Goal: Communication & Community: Participate in discussion

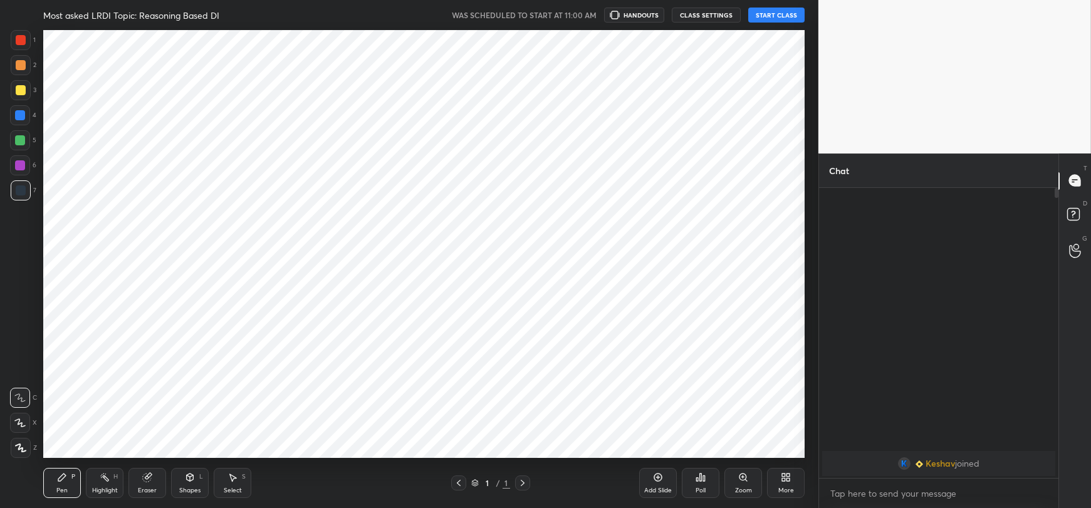
scroll to position [62234, 61895]
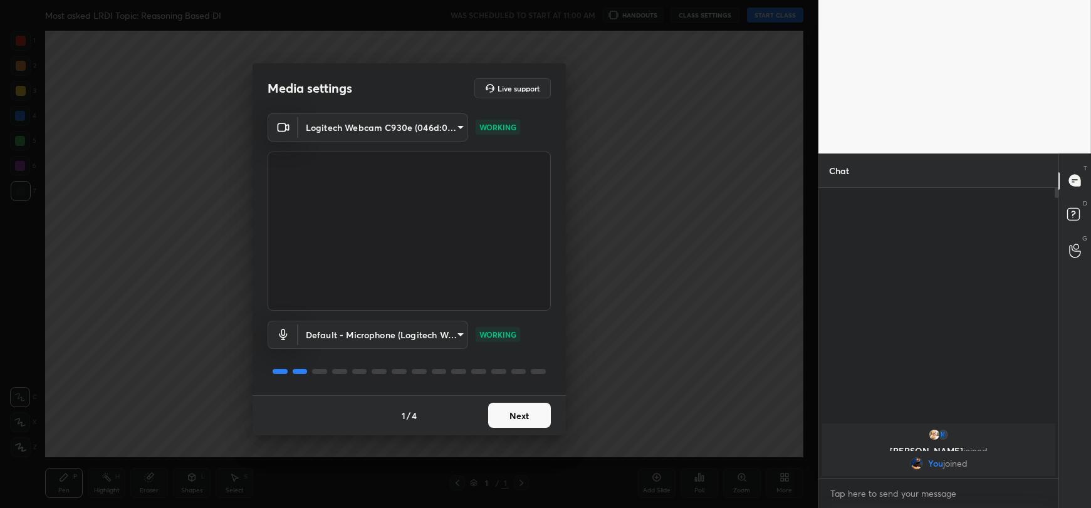
click at [516, 417] on button "Next" at bounding box center [519, 415] width 63 height 25
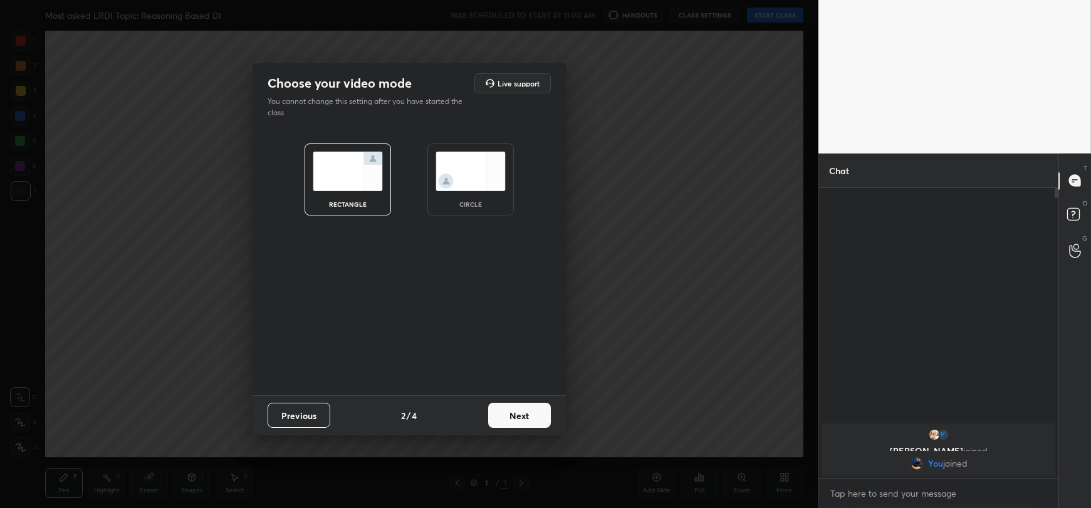
click at [523, 413] on button "Next" at bounding box center [519, 415] width 63 height 25
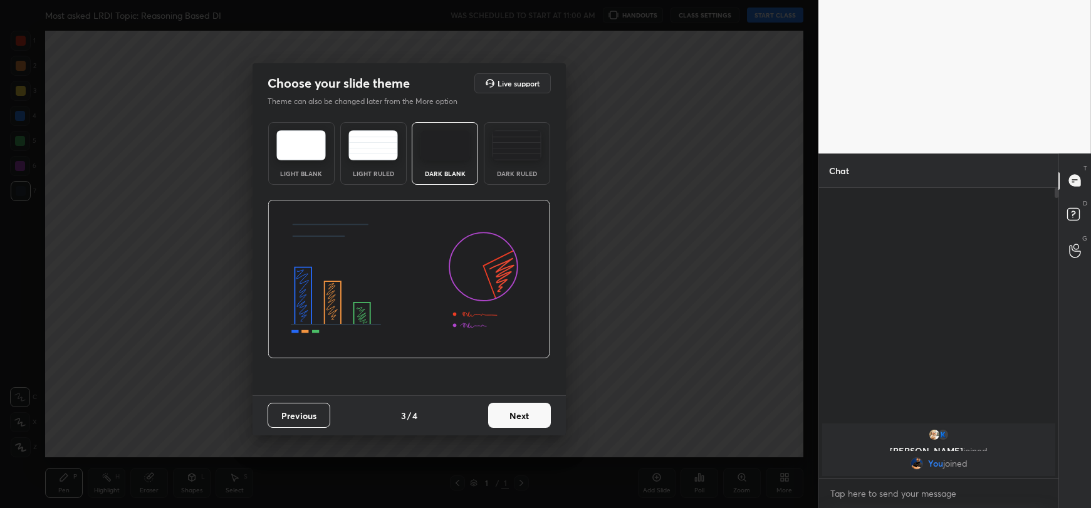
click at [523, 413] on button "Next" at bounding box center [519, 415] width 63 height 25
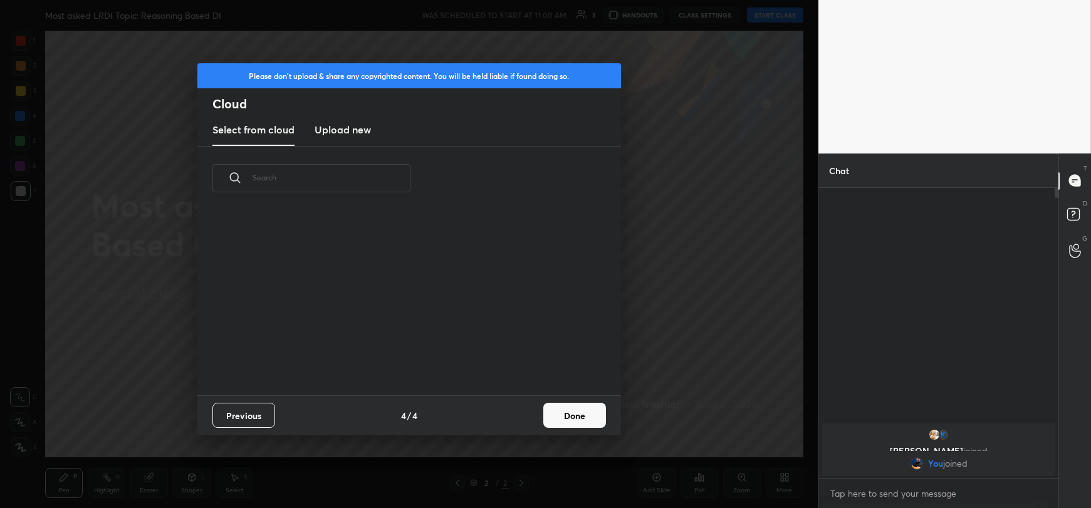
scroll to position [185, 402]
click at [346, 130] on h3 "Upload new" at bounding box center [343, 129] width 56 height 15
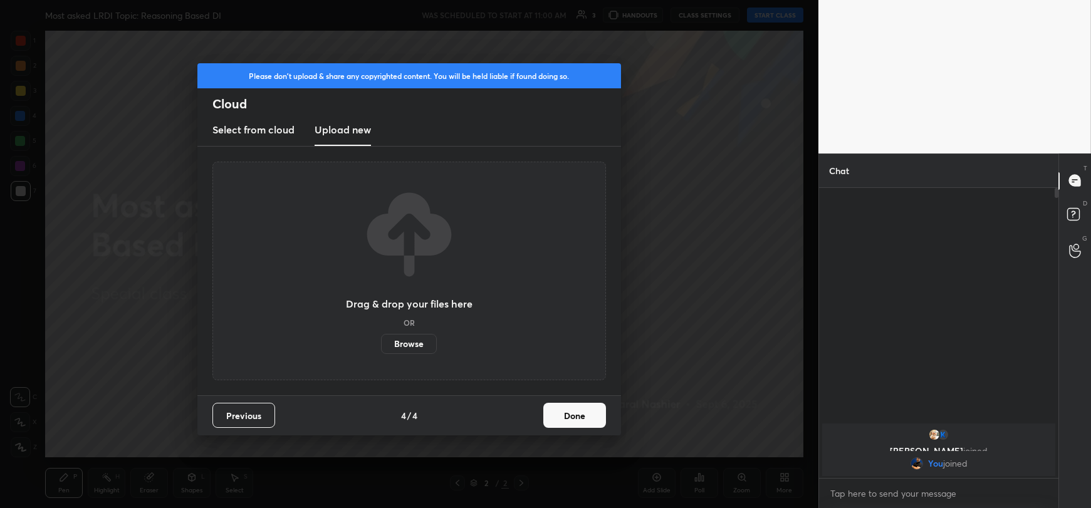
click at [406, 348] on label "Browse" at bounding box center [409, 344] width 56 height 20
click at [381, 348] on input "Browse" at bounding box center [381, 344] width 0 height 20
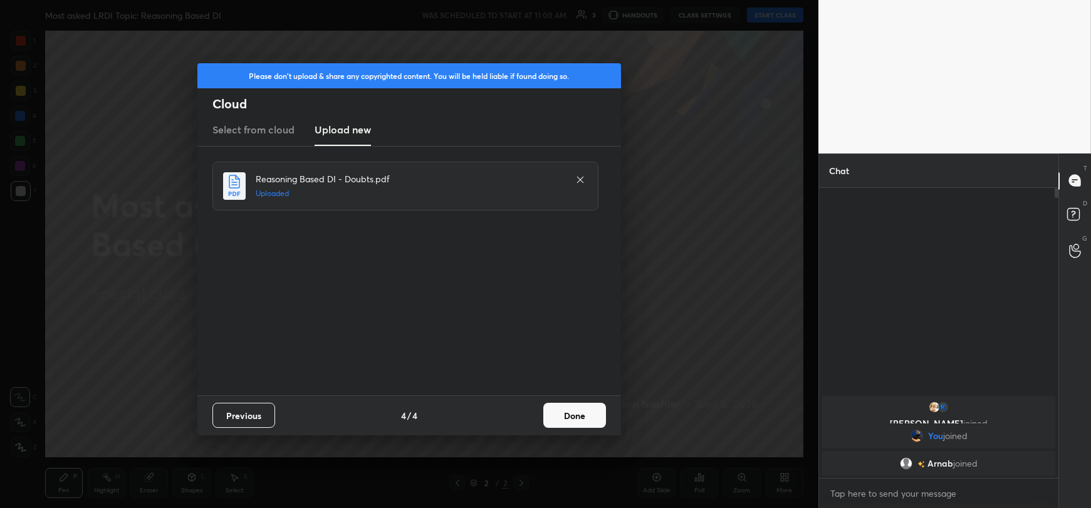
click at [563, 413] on button "Done" at bounding box center [574, 415] width 63 height 25
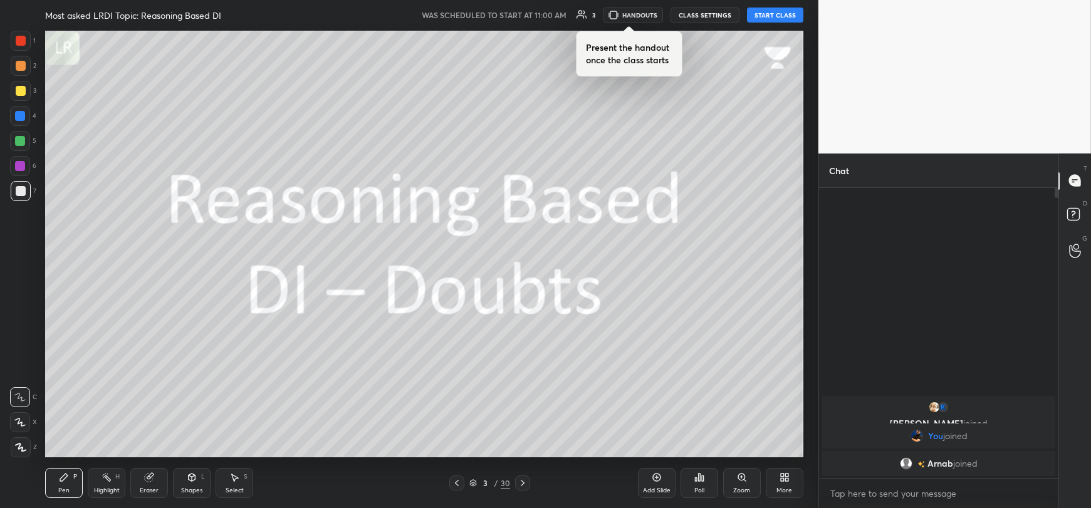
click at [775, 14] on button "START CLASS" at bounding box center [775, 15] width 56 height 15
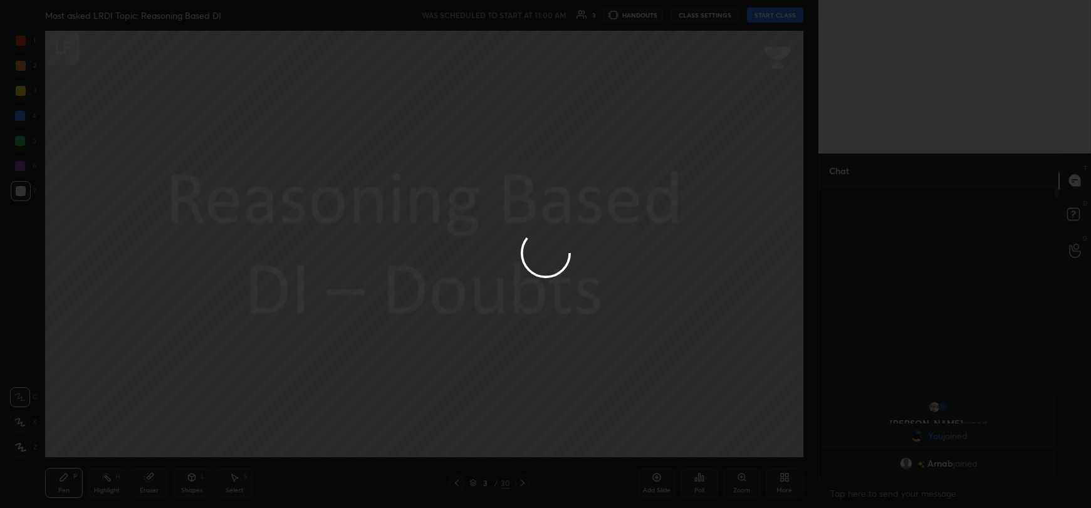
type textarea "x"
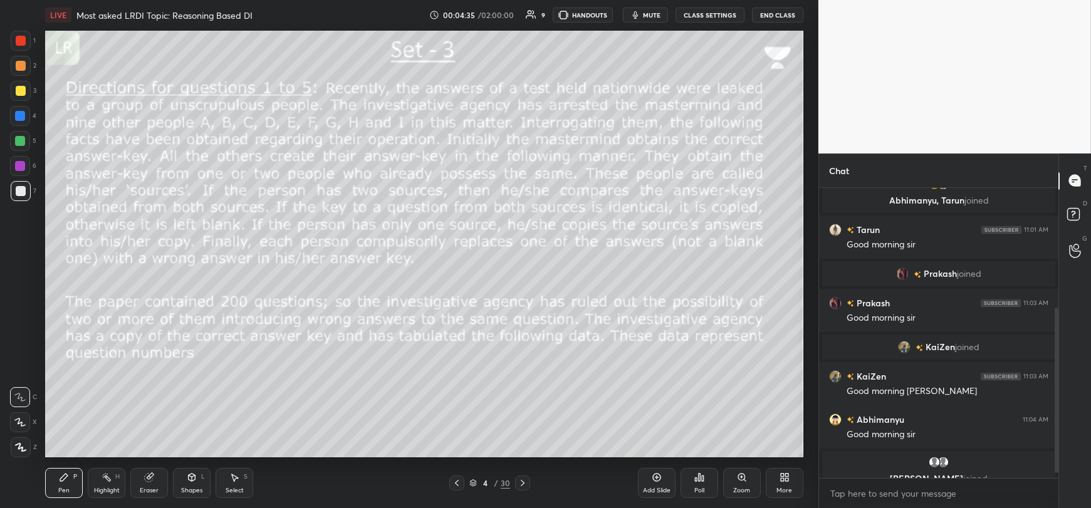
scroll to position [219, 0]
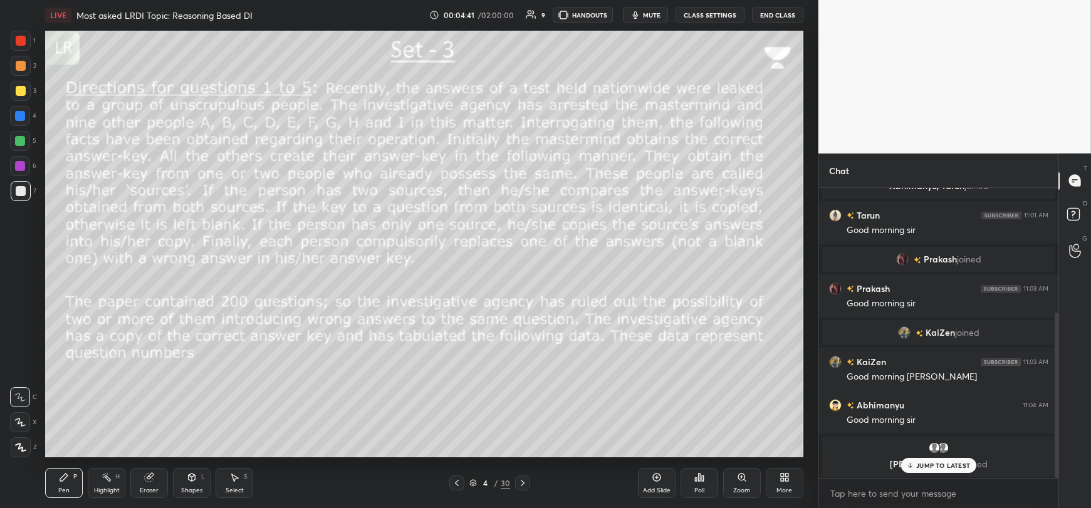
click at [915, 466] on div "JUMP TO LATEST" at bounding box center [938, 465] width 75 height 15
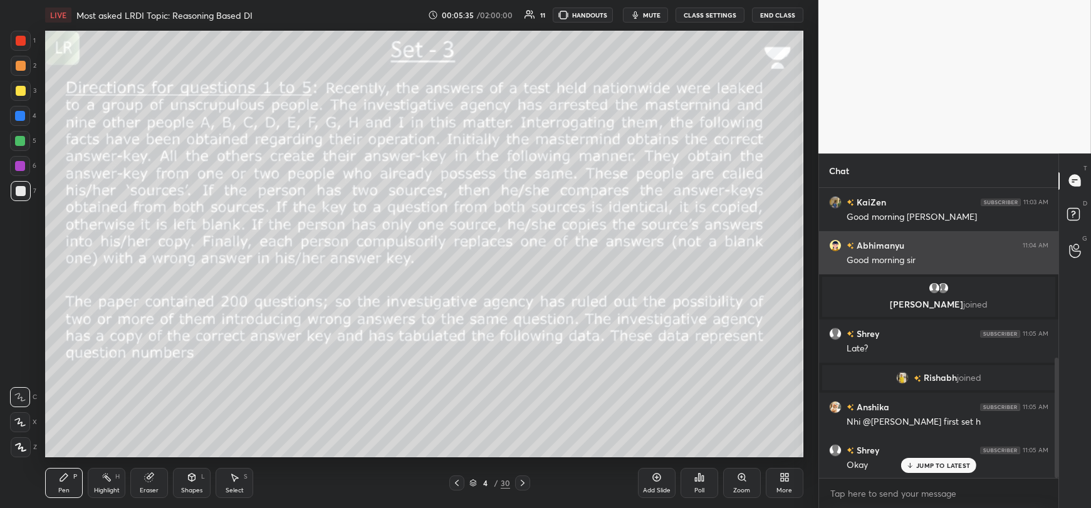
scroll to position [409, 0]
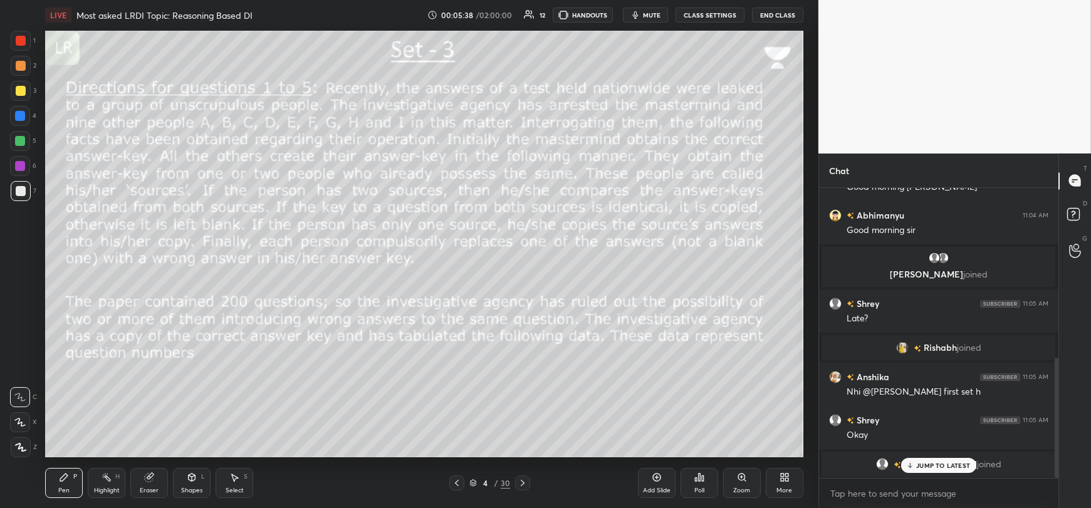
click at [934, 466] on p "JUMP TO LATEST" at bounding box center [943, 466] width 54 height 8
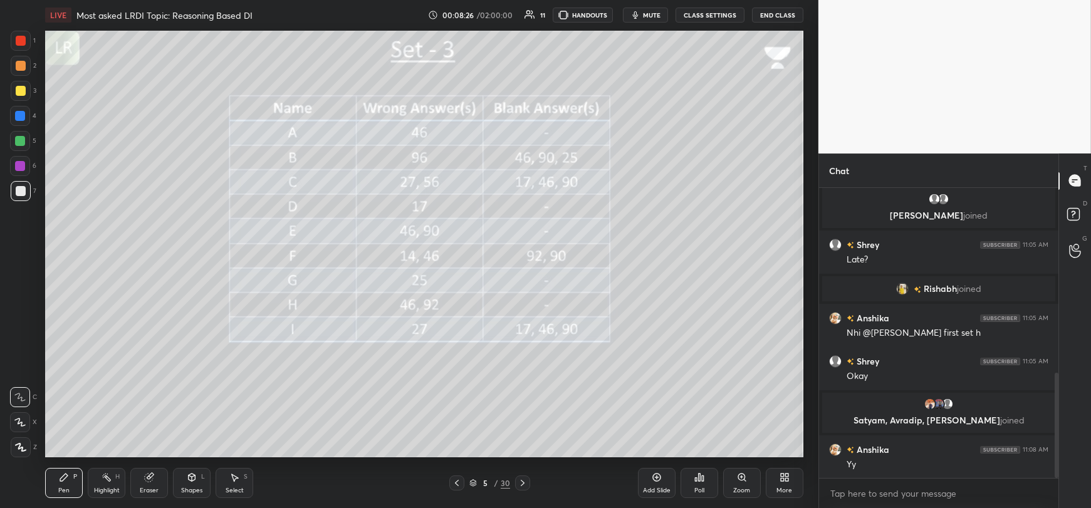
scroll to position [511, 0]
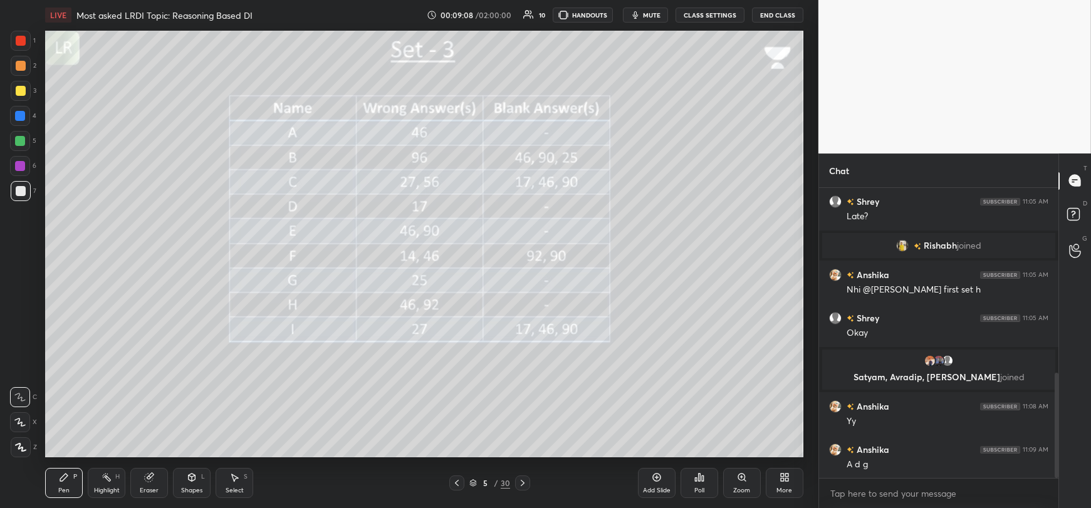
click at [19, 93] on div at bounding box center [21, 91] width 10 height 10
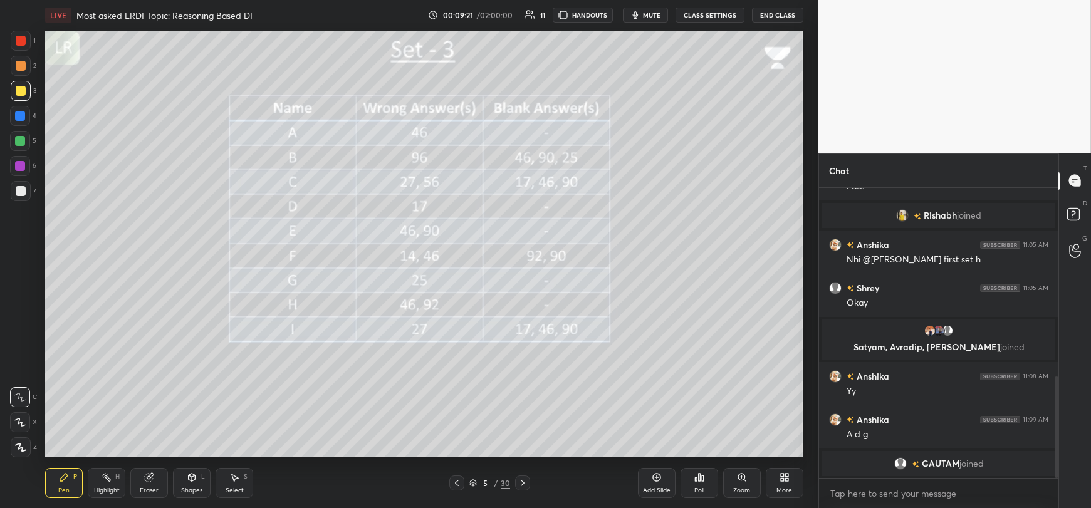
click at [18, 194] on div at bounding box center [21, 191] width 10 height 10
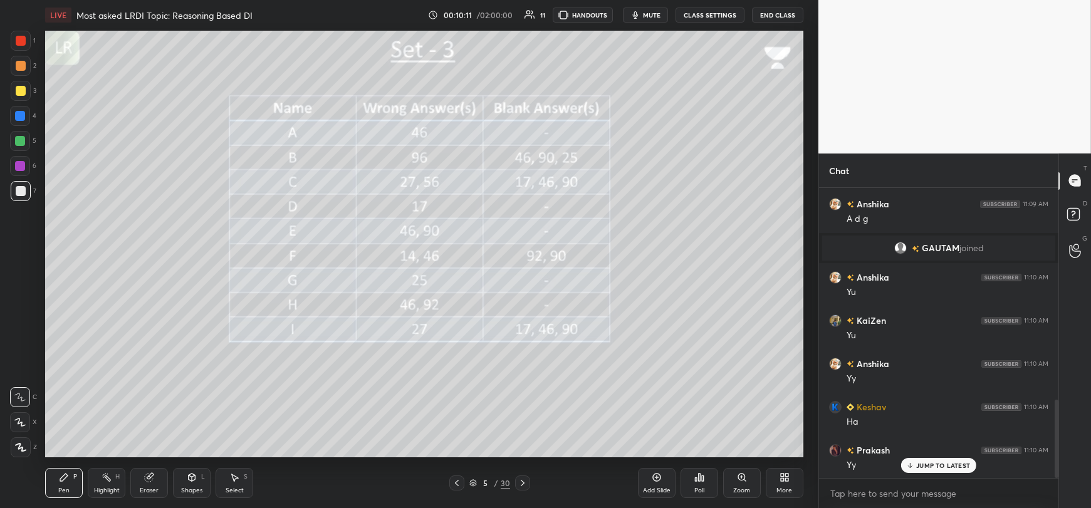
scroll to position [790, 0]
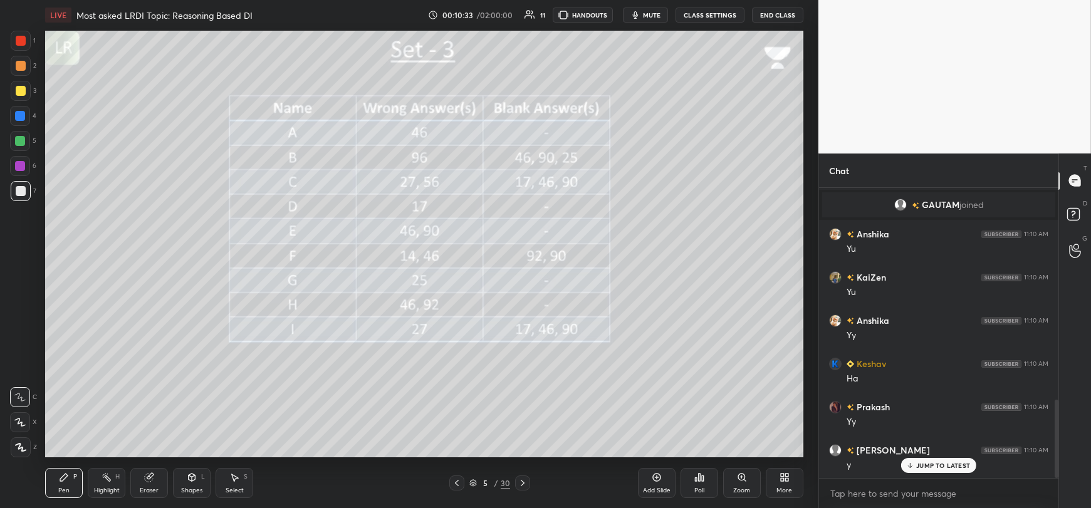
click at [21, 91] on div at bounding box center [21, 91] width 10 height 10
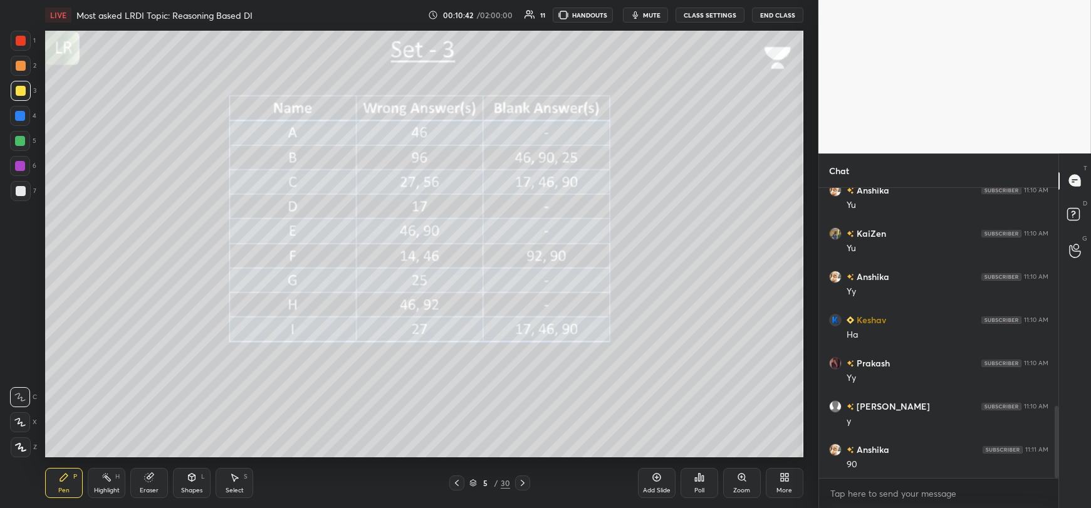
scroll to position [877, 0]
click at [23, 190] on div at bounding box center [21, 191] width 10 height 10
click at [16, 91] on div at bounding box center [21, 91] width 10 height 10
click at [20, 193] on div at bounding box center [21, 191] width 10 height 10
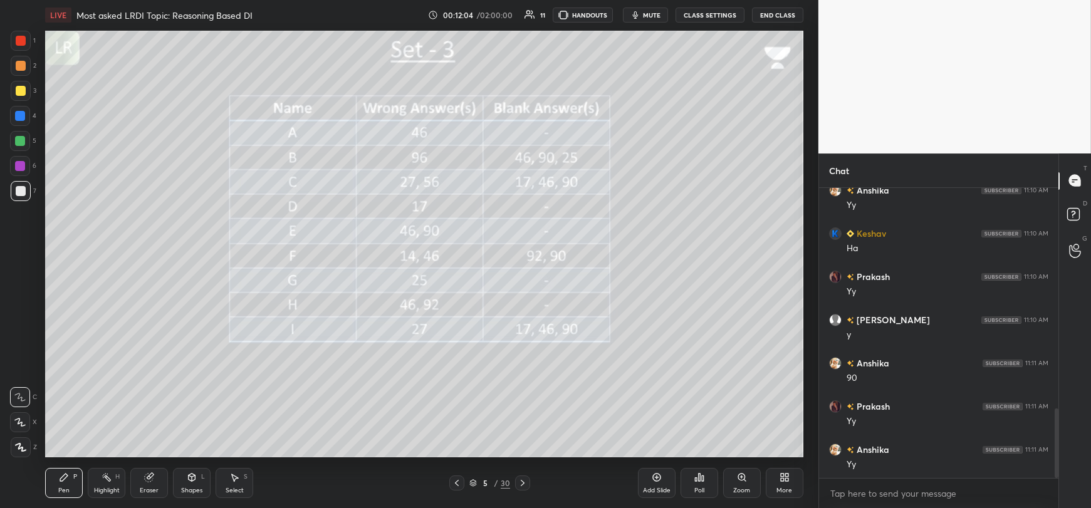
click at [21, 95] on div at bounding box center [21, 91] width 10 height 10
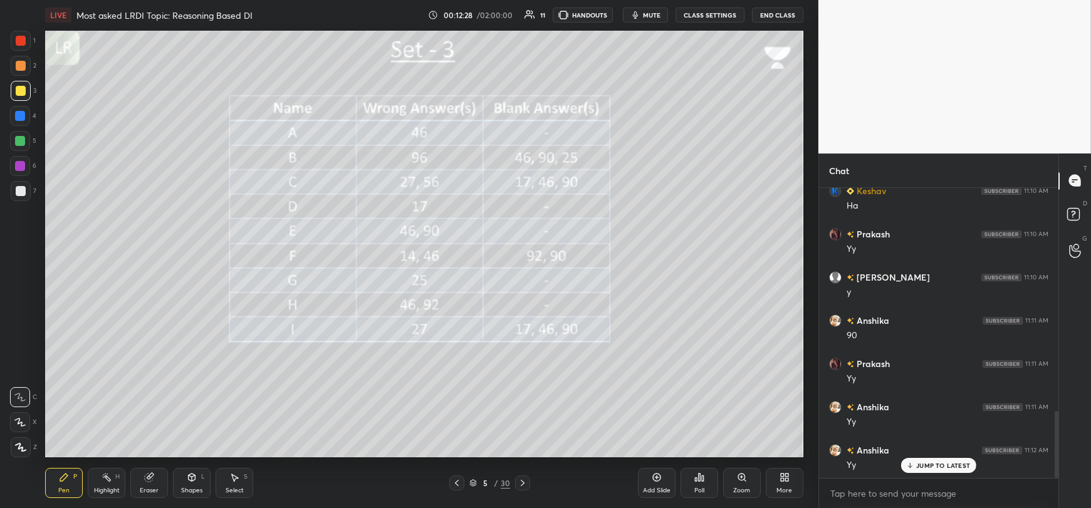
click at [16, 192] on div at bounding box center [21, 191] width 10 height 10
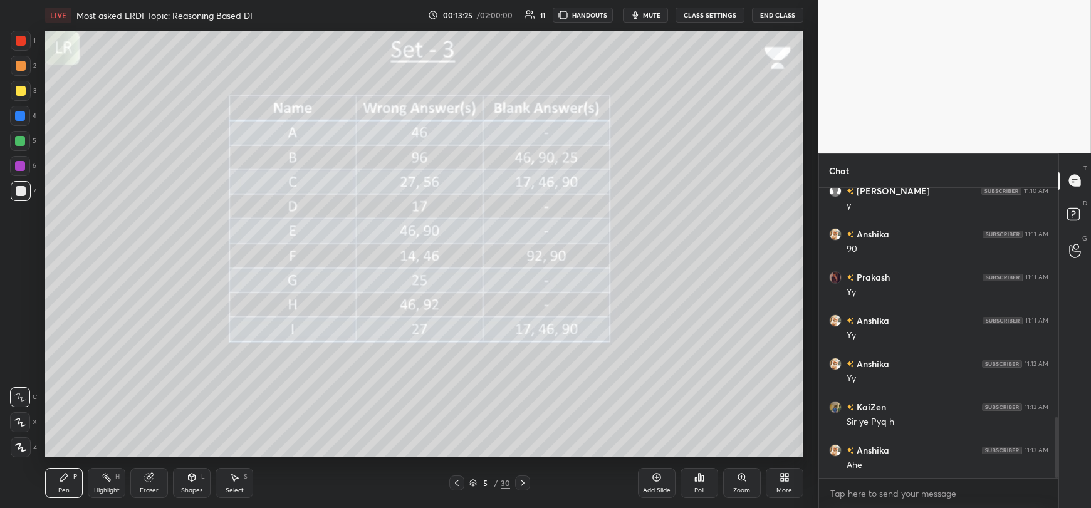
scroll to position [1093, 0]
click at [23, 95] on div at bounding box center [21, 91] width 10 height 10
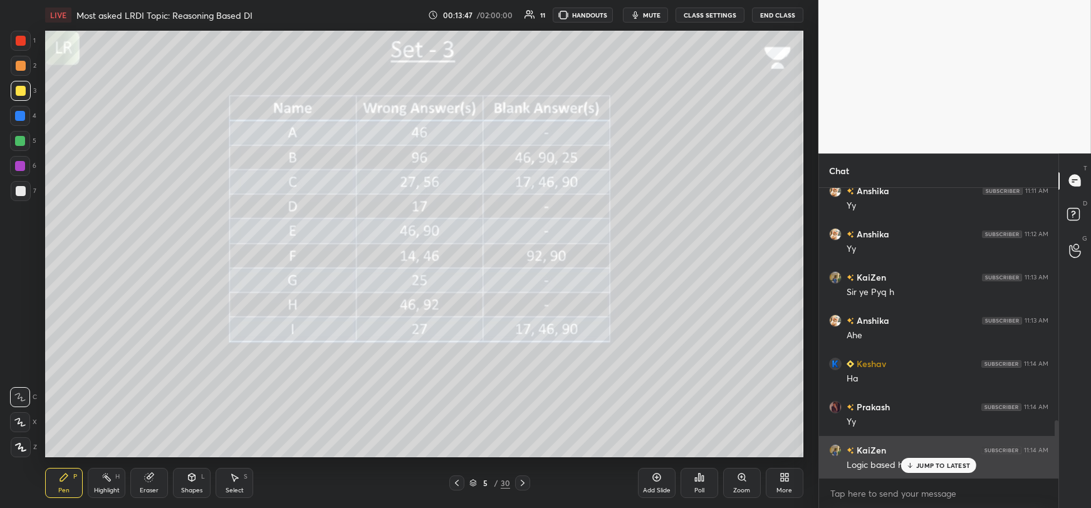
click at [916, 467] on div "JUMP TO LATEST" at bounding box center [938, 465] width 75 height 15
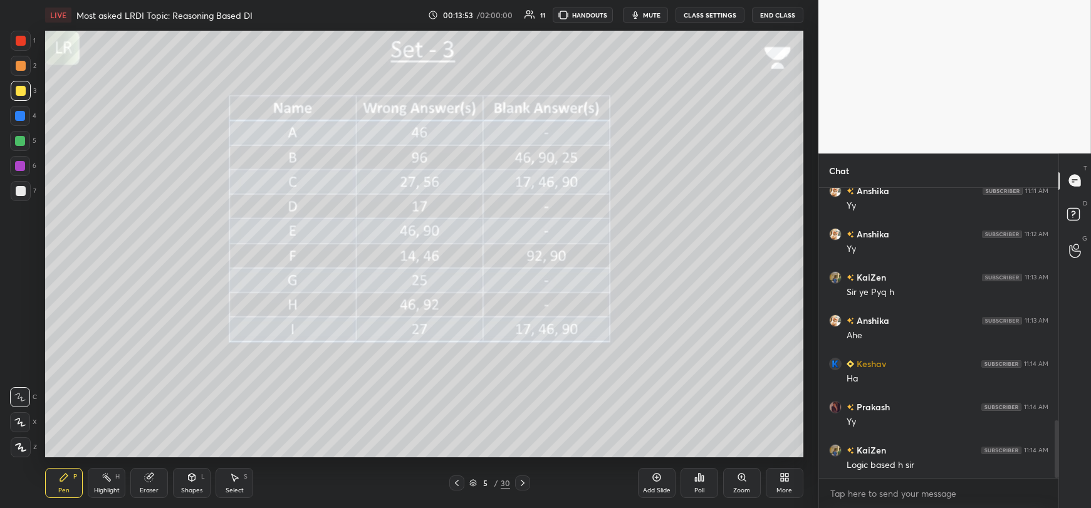
click at [21, 192] on div at bounding box center [21, 191] width 10 height 10
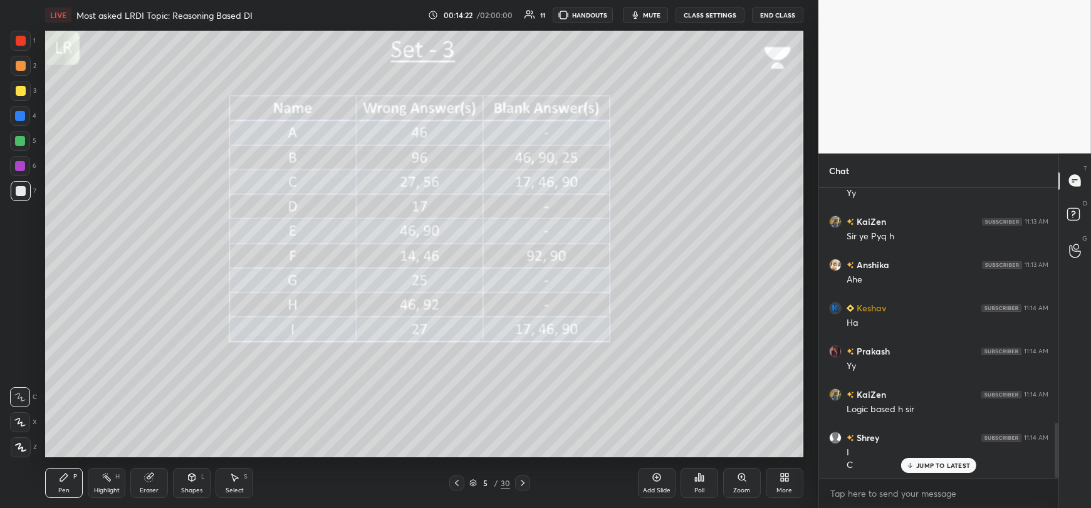
scroll to position [1278, 0]
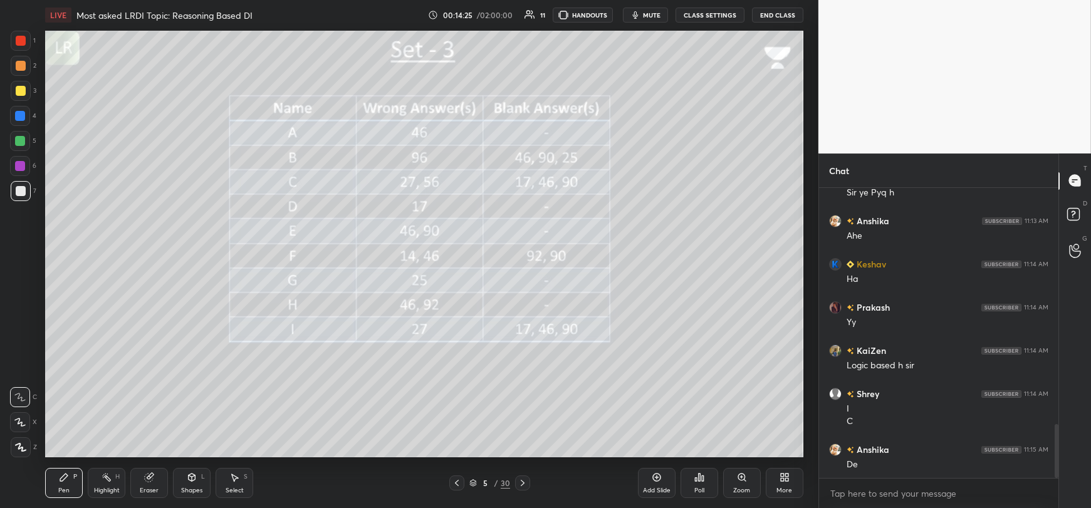
click at [18, 95] on div at bounding box center [21, 91] width 10 height 10
click at [24, 191] on div at bounding box center [21, 191] width 10 height 10
click at [18, 96] on div at bounding box center [21, 91] width 10 height 10
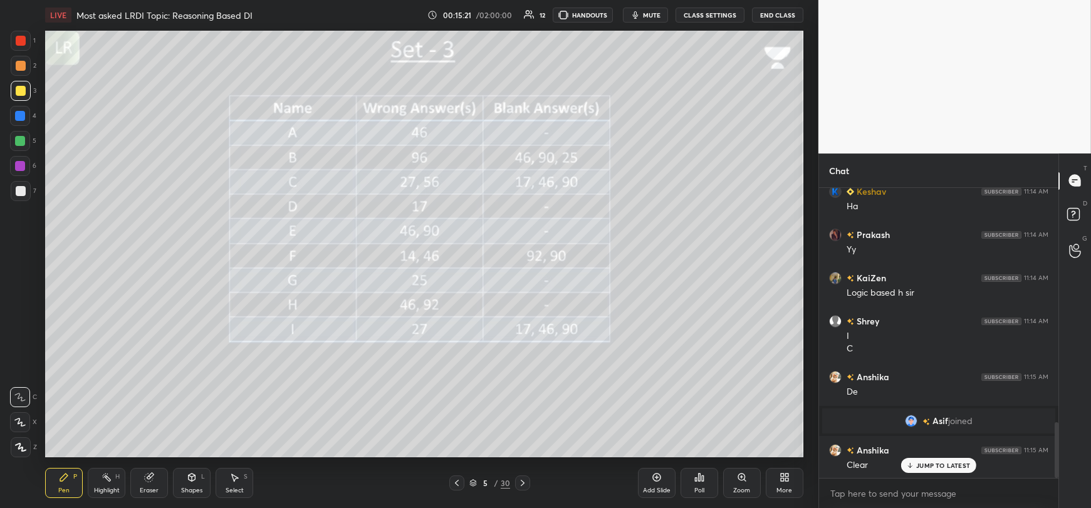
scroll to position [1229, 0]
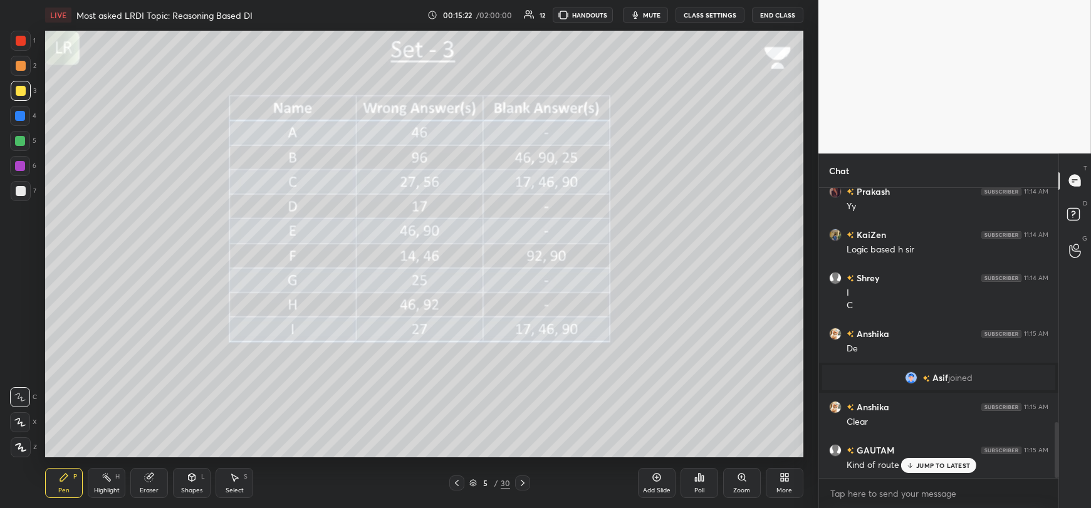
click at [908, 466] on icon at bounding box center [910, 466] width 8 height 8
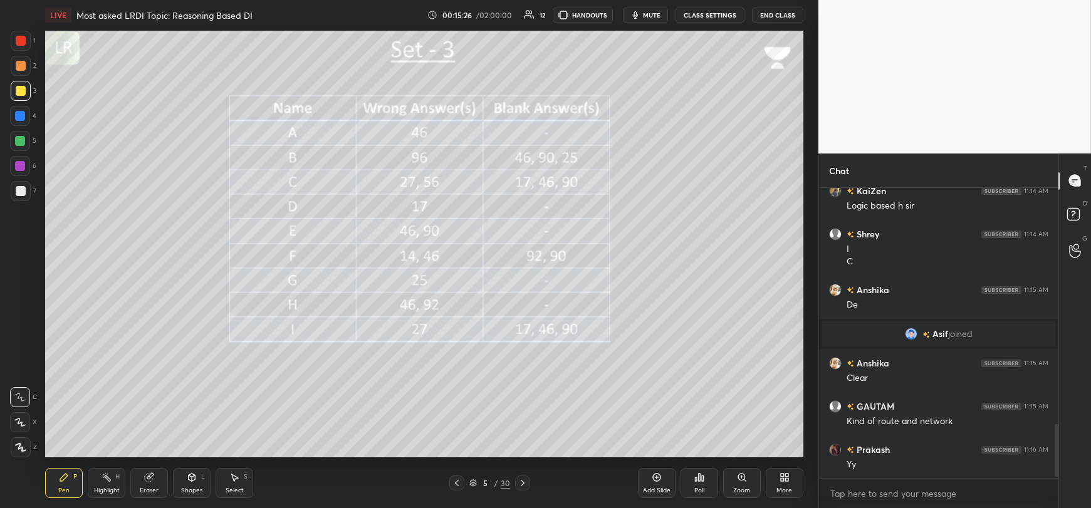
scroll to position [1317, 0]
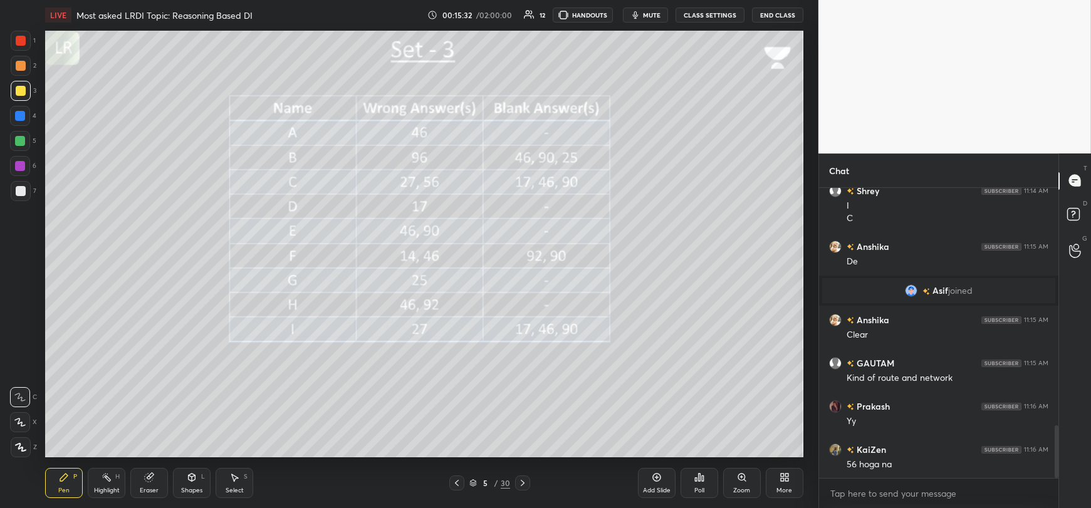
click at [151, 484] on div "Eraser" at bounding box center [149, 483] width 38 height 30
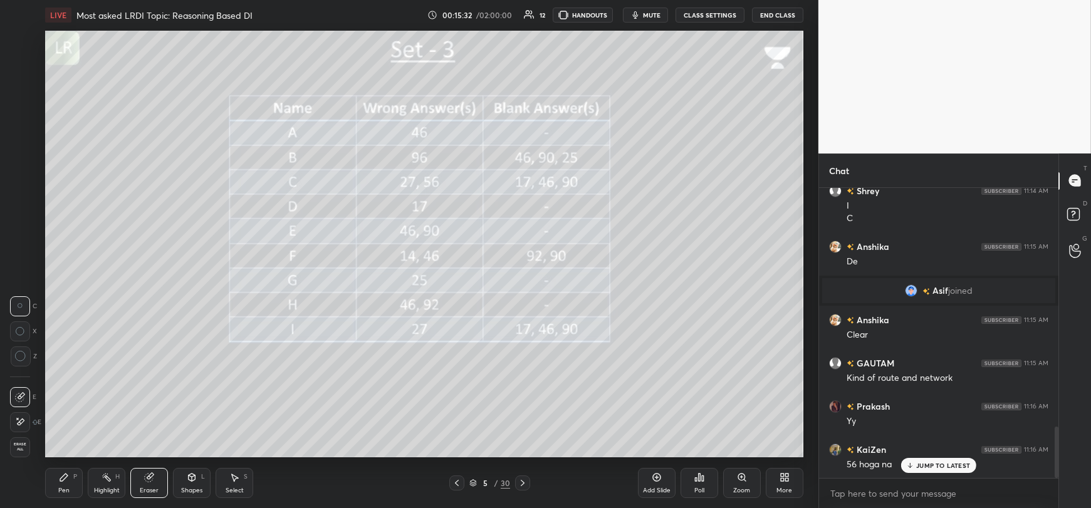
scroll to position [1359, 0]
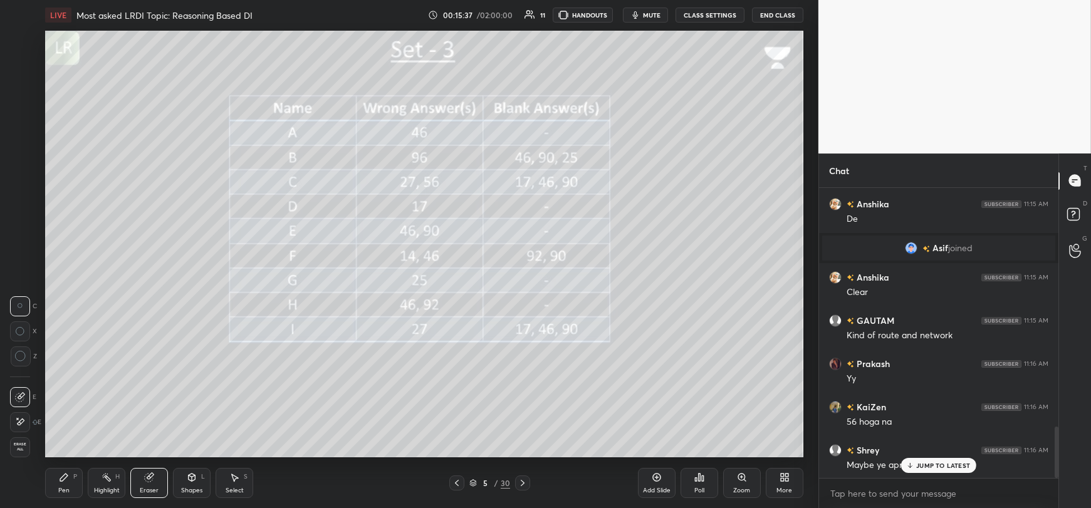
click at [65, 479] on icon at bounding box center [64, 478] width 8 height 8
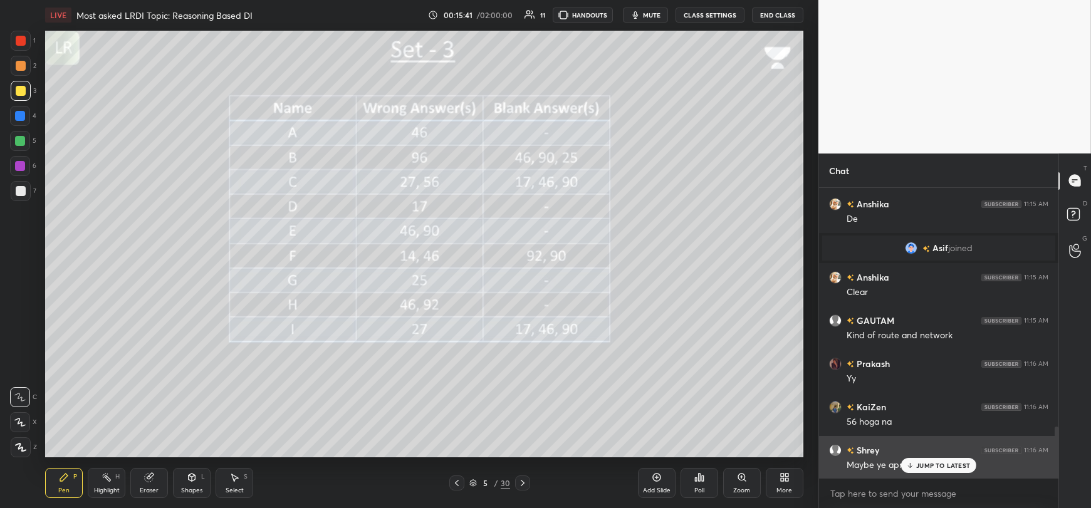
click at [936, 468] on p "JUMP TO LATEST" at bounding box center [943, 466] width 54 height 8
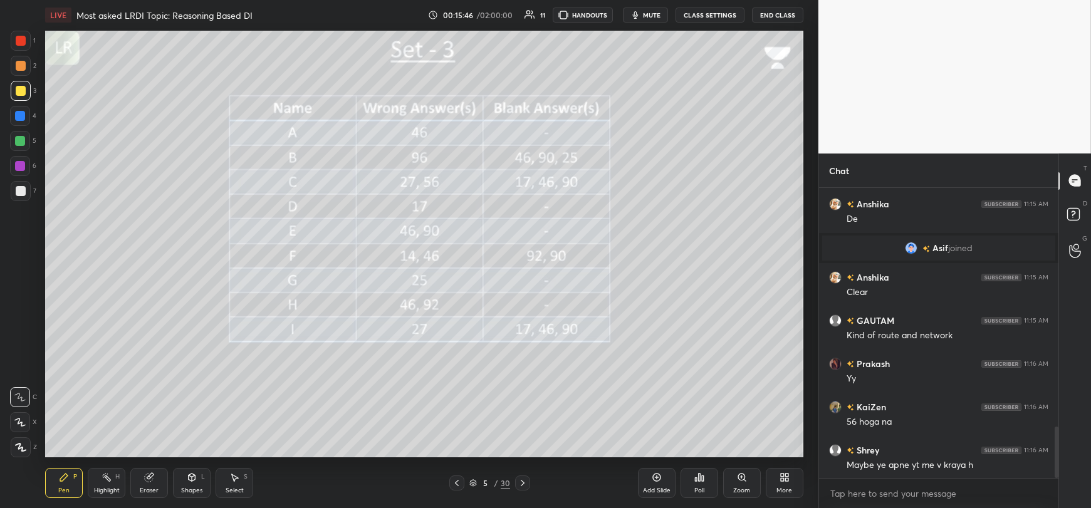
scroll to position [1402, 0]
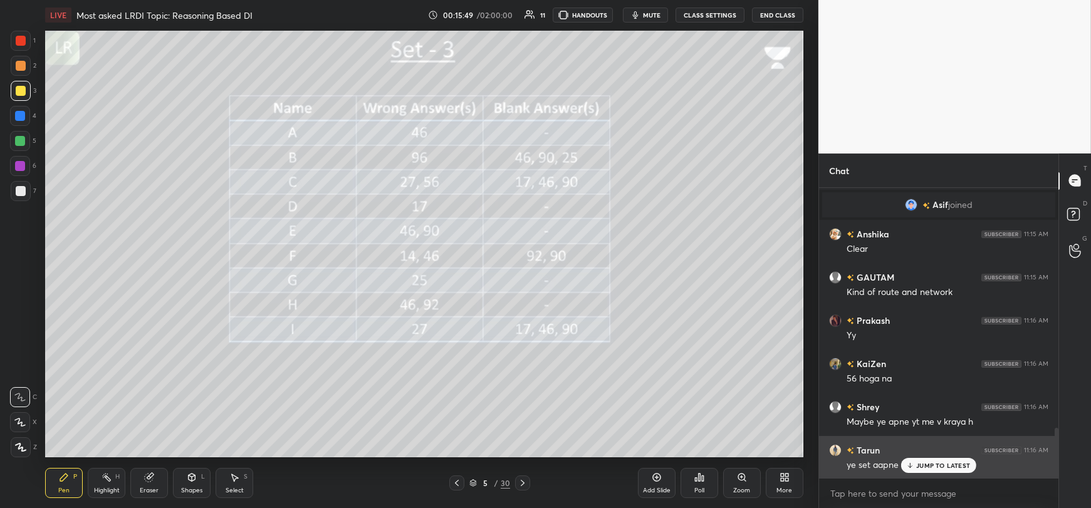
click at [931, 469] on p "JUMP TO LATEST" at bounding box center [943, 466] width 54 height 8
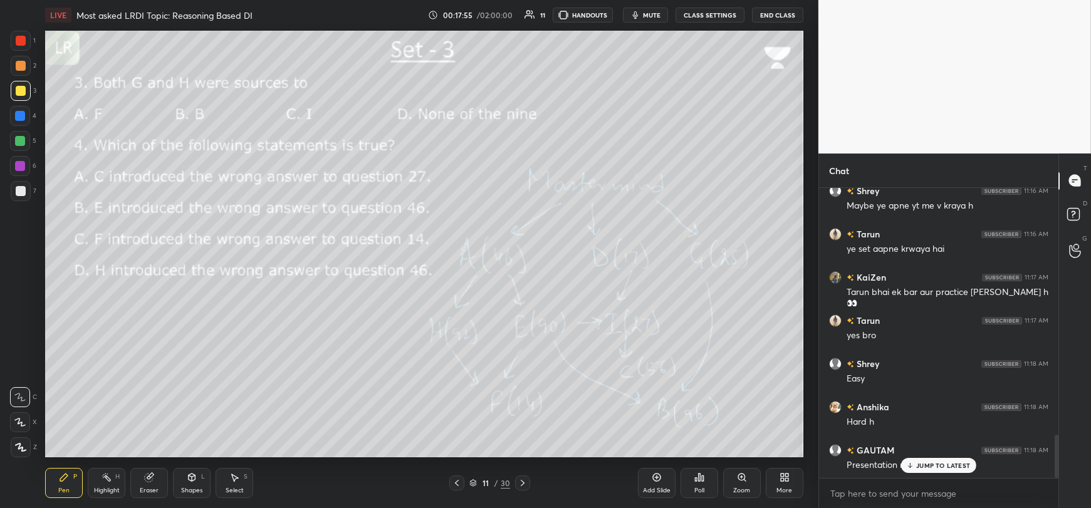
scroll to position [1662, 0]
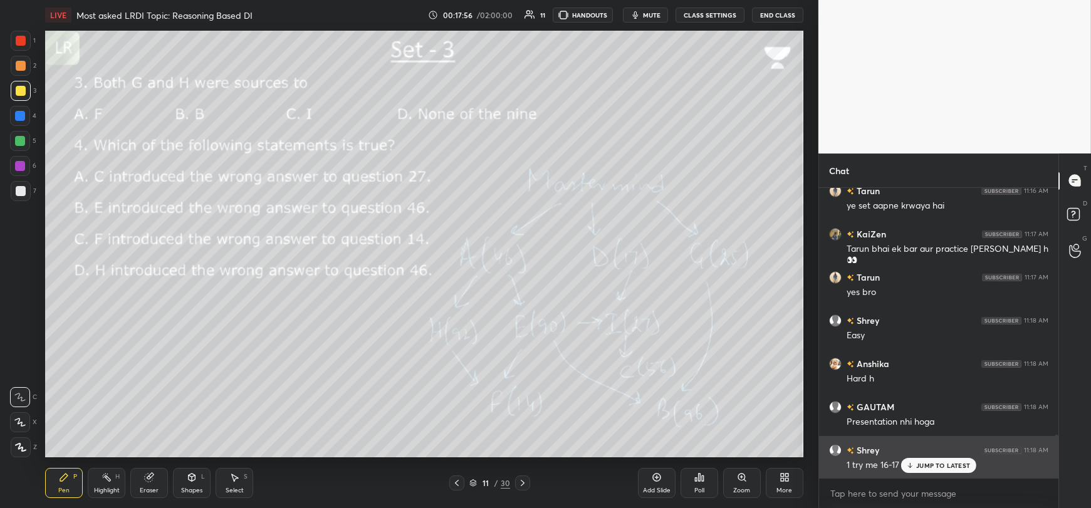
click at [918, 472] on div "JUMP TO LATEST" at bounding box center [938, 465] width 75 height 15
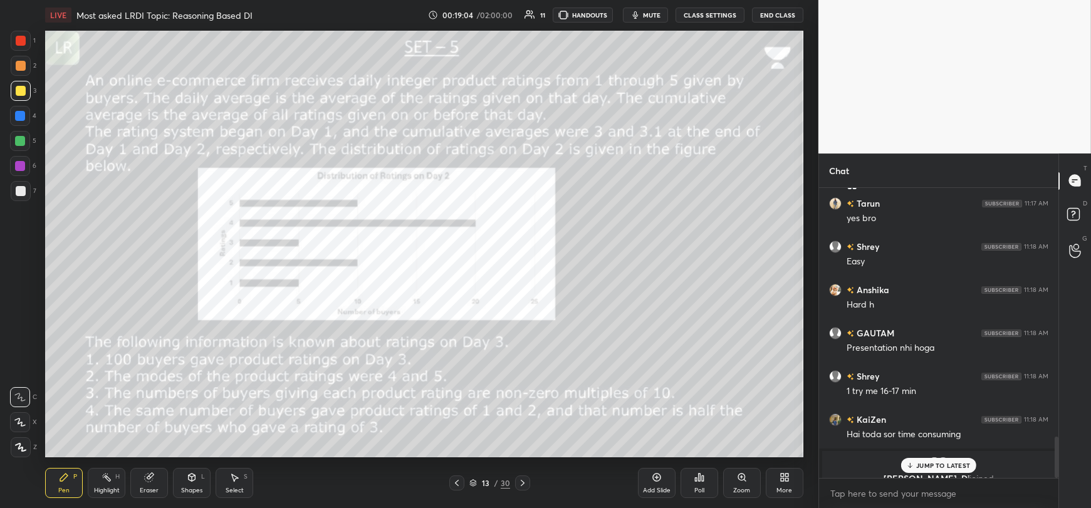
scroll to position [1750, 0]
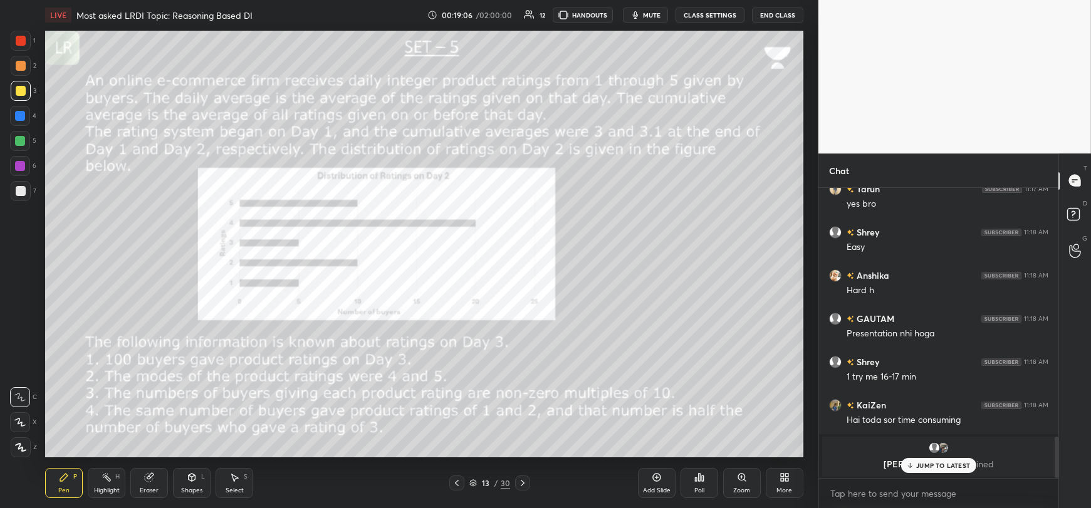
click at [914, 470] on div "JUMP TO LATEST" at bounding box center [938, 465] width 75 height 15
click at [147, 479] on icon at bounding box center [149, 478] width 8 height 8
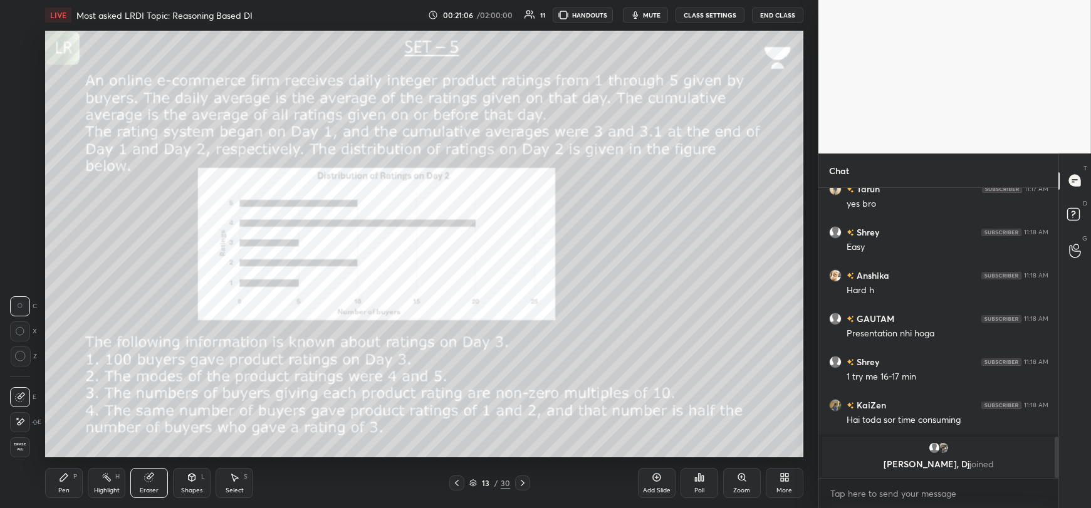
click at [60, 481] on icon at bounding box center [64, 477] width 10 height 10
click at [18, 196] on div at bounding box center [21, 191] width 10 height 10
click at [18, 122] on div at bounding box center [20, 116] width 20 height 20
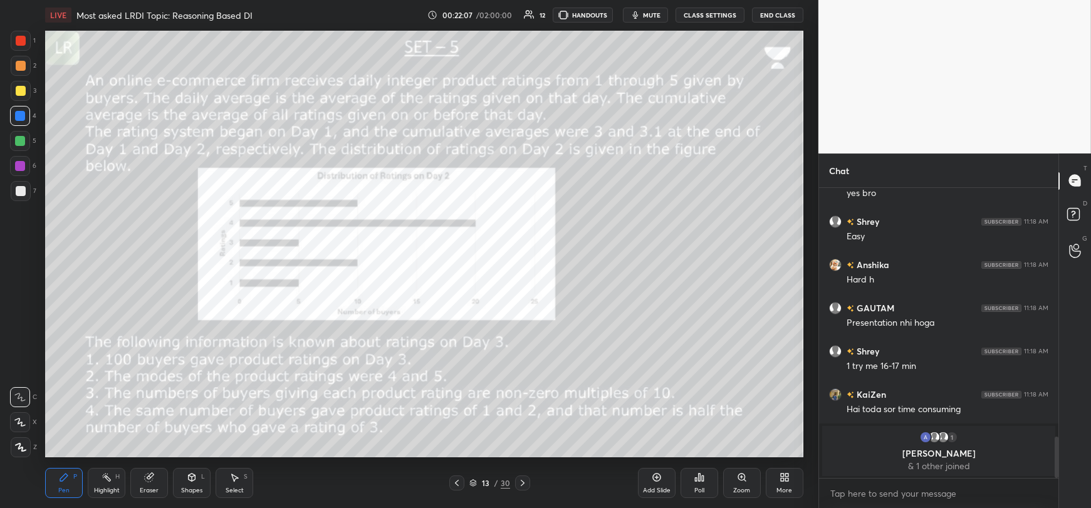
click at [18, 419] on icon at bounding box center [20, 423] width 10 height 8
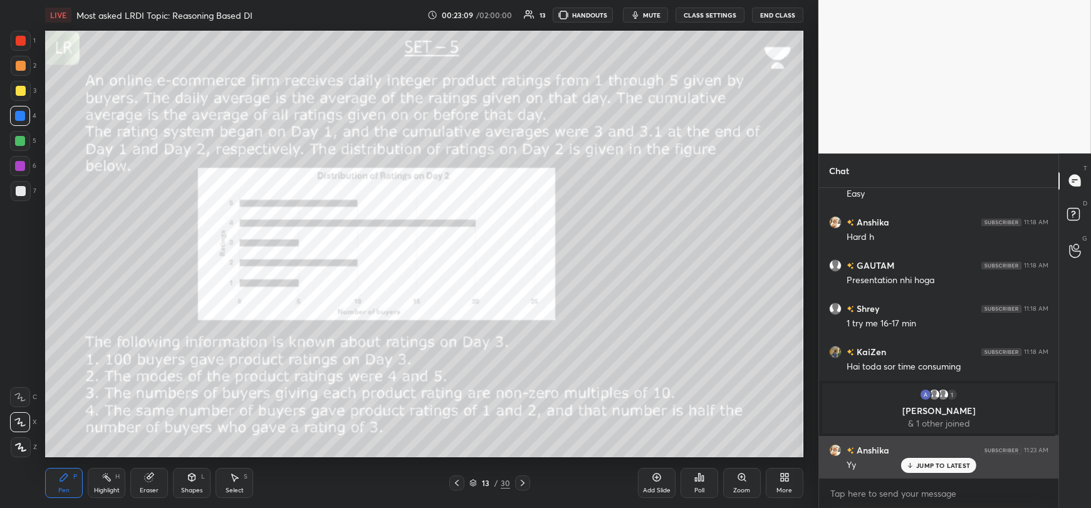
click at [932, 466] on p "JUMP TO LATEST" at bounding box center [943, 466] width 54 height 8
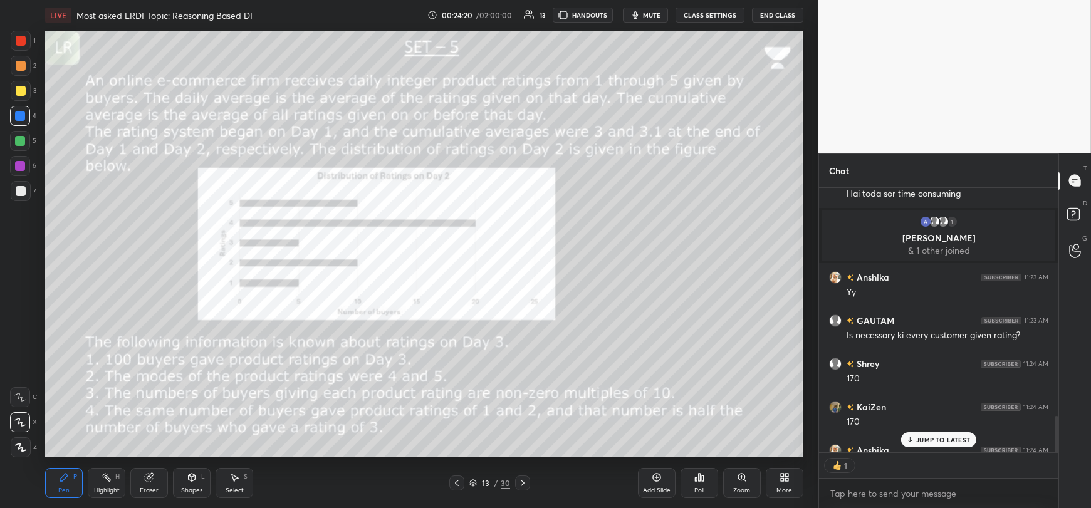
scroll to position [4, 4]
click at [932, 441] on p "JUMP TO LATEST" at bounding box center [943, 440] width 54 height 8
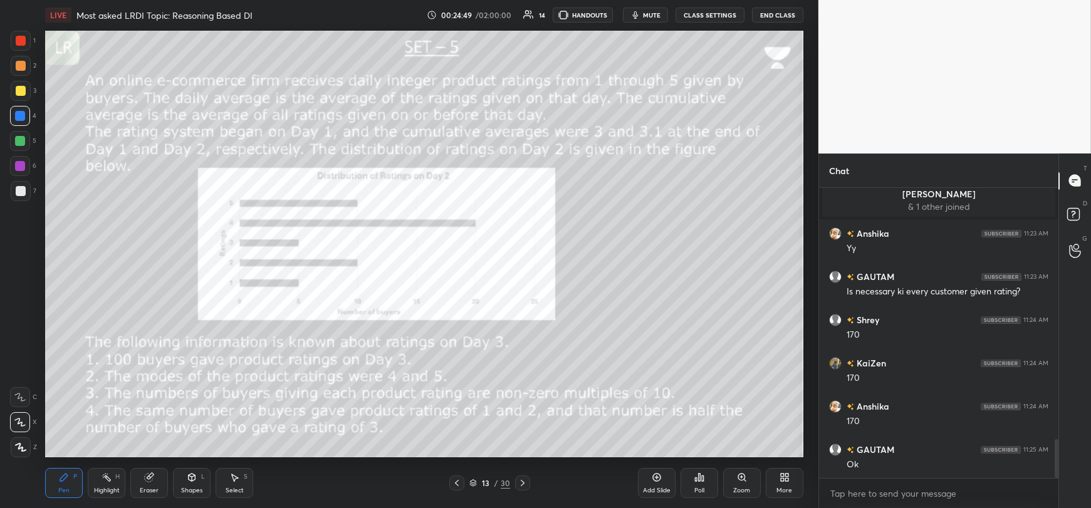
scroll to position [1896, 0]
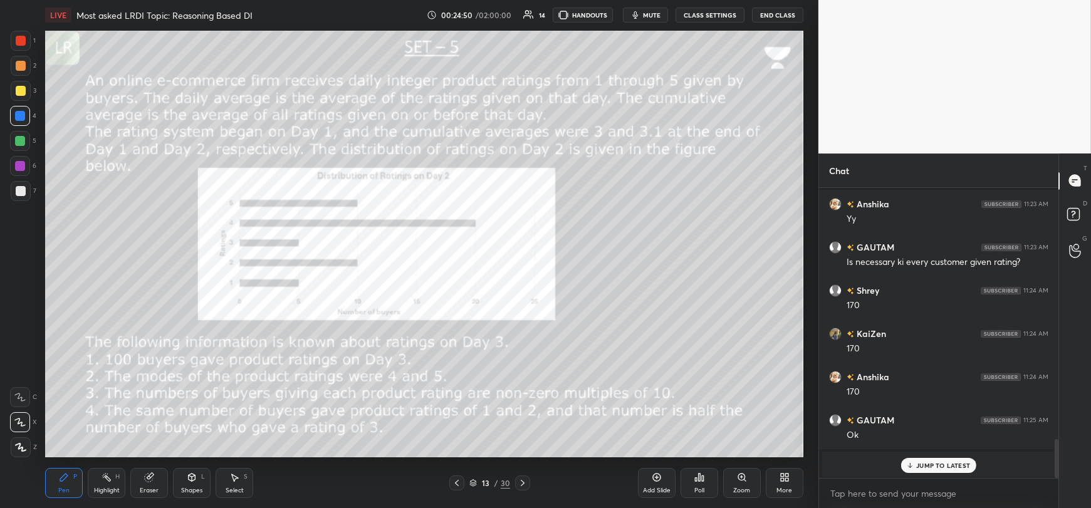
click at [16, 193] on div at bounding box center [21, 191] width 10 height 10
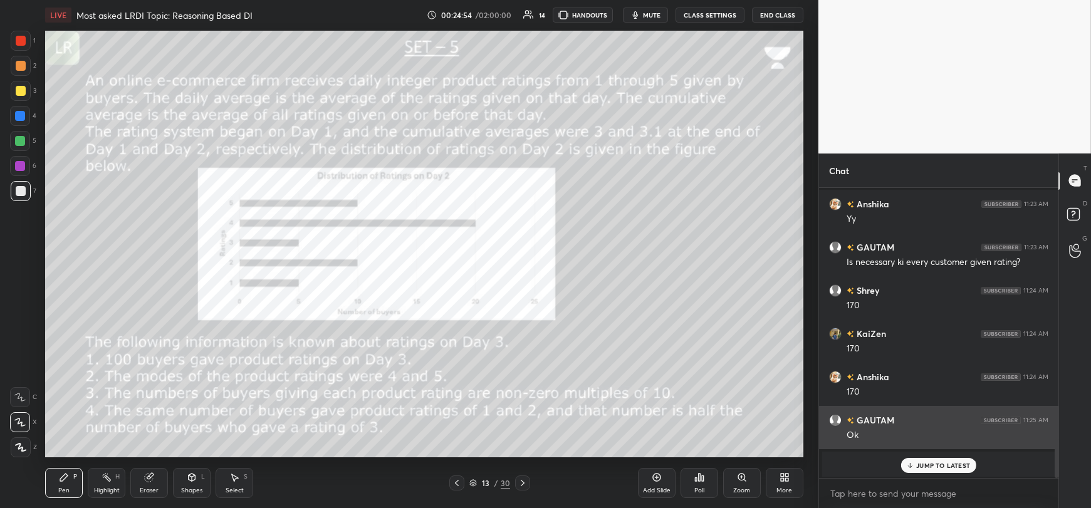
click at [935, 462] on p "JUMP TO LATEST" at bounding box center [943, 466] width 54 height 8
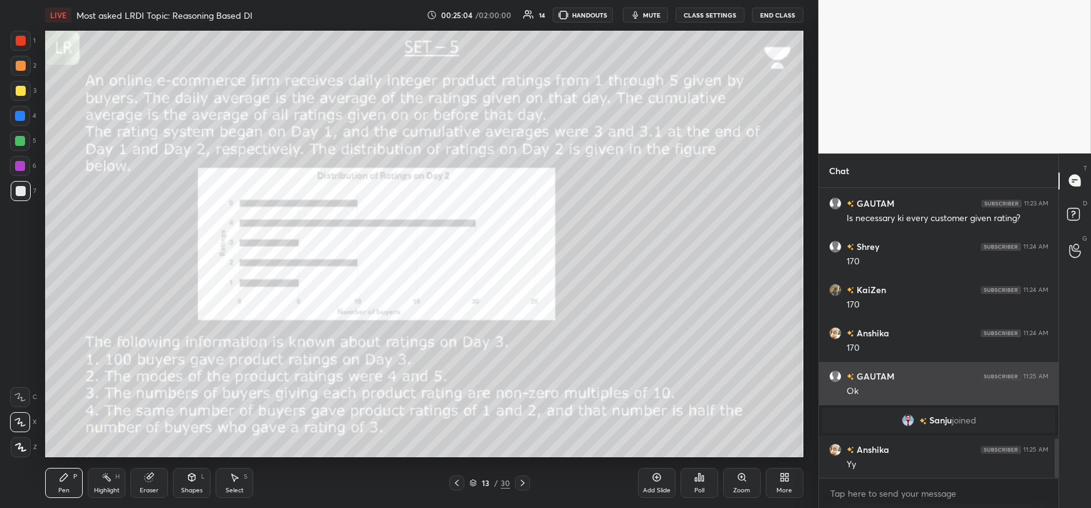
scroll to position [1889, 0]
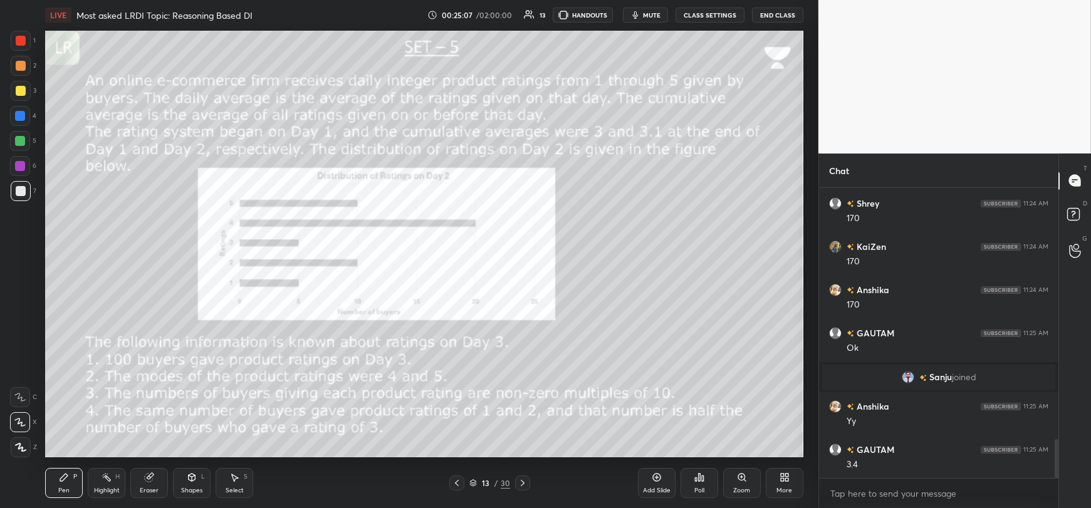
click at [937, 375] on span "Sanju" at bounding box center [940, 377] width 23 height 10
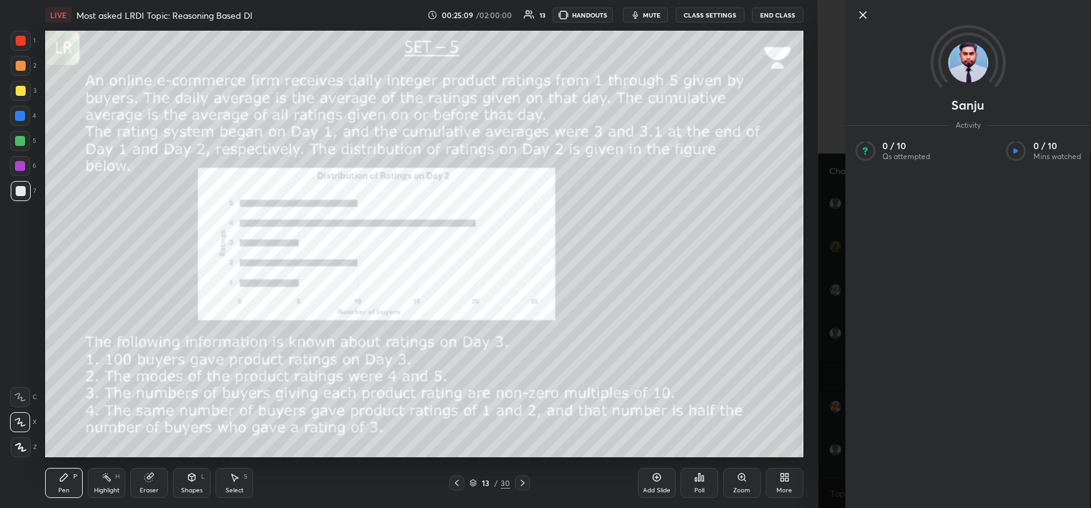
click at [861, 18] on icon at bounding box center [862, 15] width 15 height 15
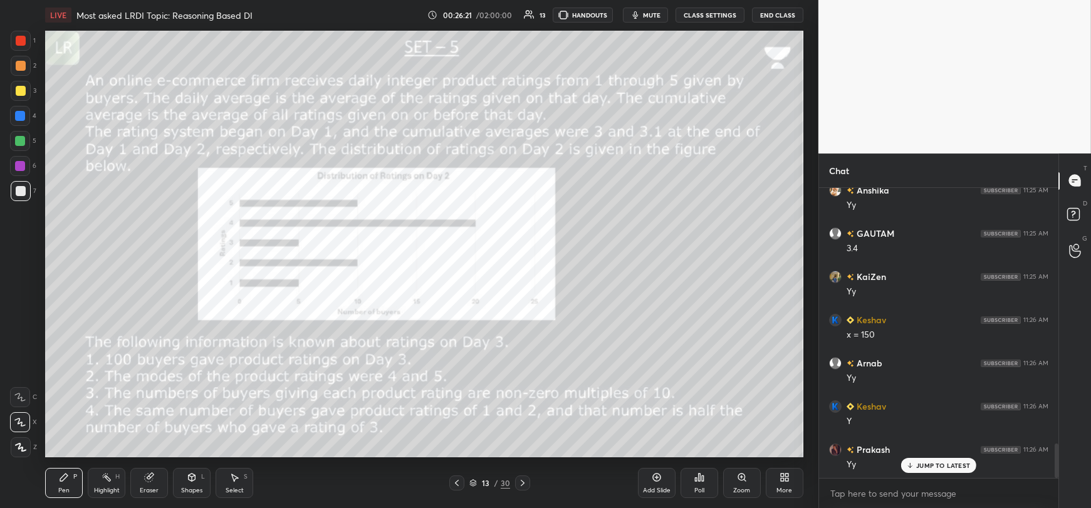
scroll to position [2147, 0]
click at [145, 484] on div "Eraser" at bounding box center [149, 483] width 38 height 30
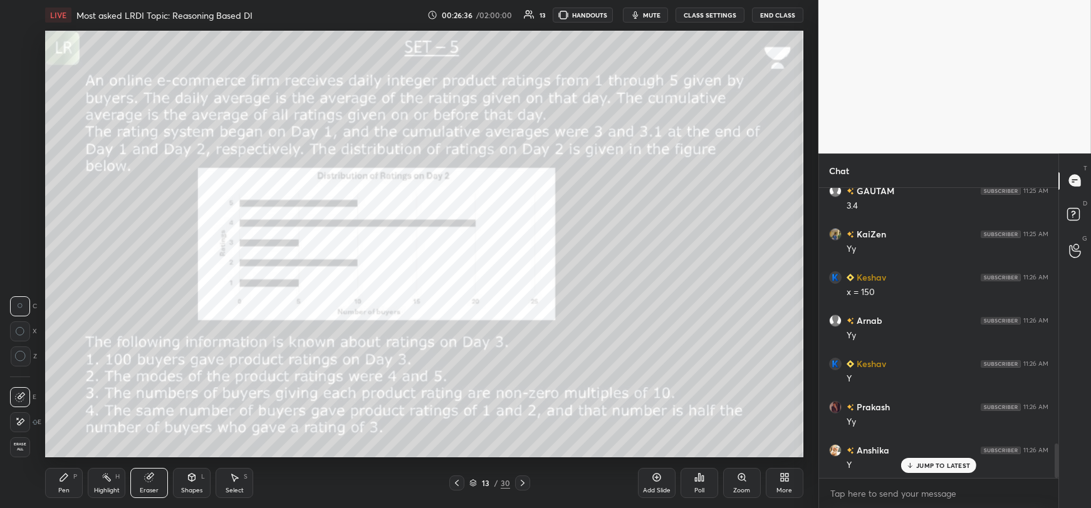
click at [24, 424] on icon at bounding box center [20, 422] width 10 height 11
click at [60, 481] on icon at bounding box center [64, 478] width 8 height 8
click at [18, 119] on div at bounding box center [20, 116] width 10 height 10
click at [17, 192] on div at bounding box center [21, 191] width 10 height 10
click at [24, 117] on div at bounding box center [20, 116] width 10 height 10
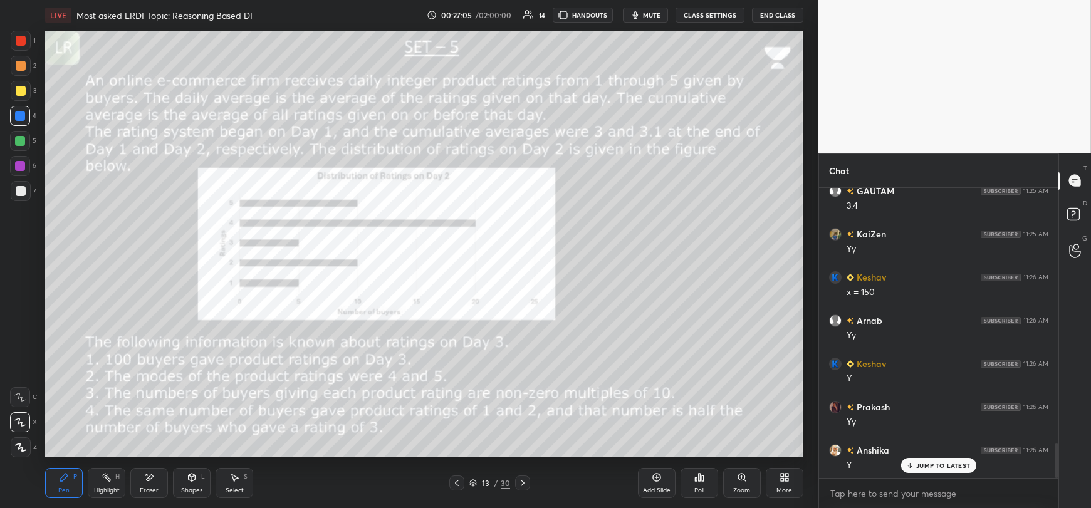
click at [20, 196] on div at bounding box center [21, 191] width 10 height 10
click at [19, 115] on div at bounding box center [20, 116] width 10 height 10
click at [21, 196] on div at bounding box center [21, 191] width 10 height 10
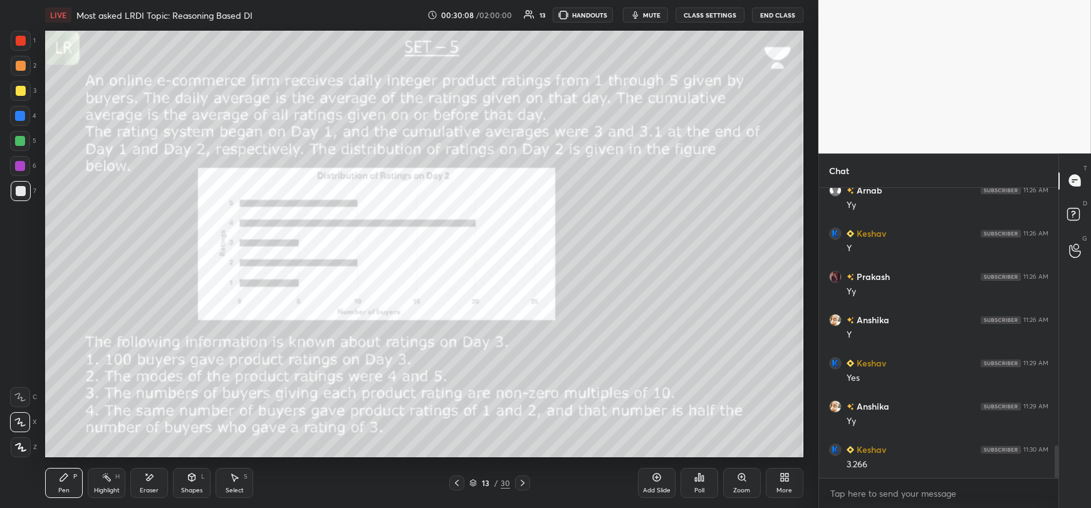
click at [231, 484] on div "Select S" at bounding box center [235, 483] width 38 height 30
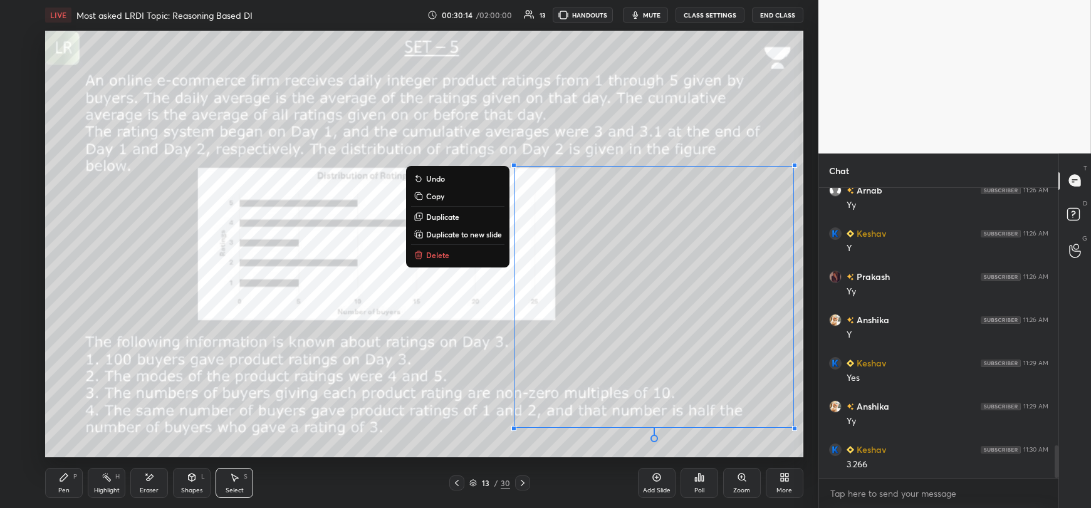
click at [427, 195] on p "Copy" at bounding box center [435, 196] width 18 height 10
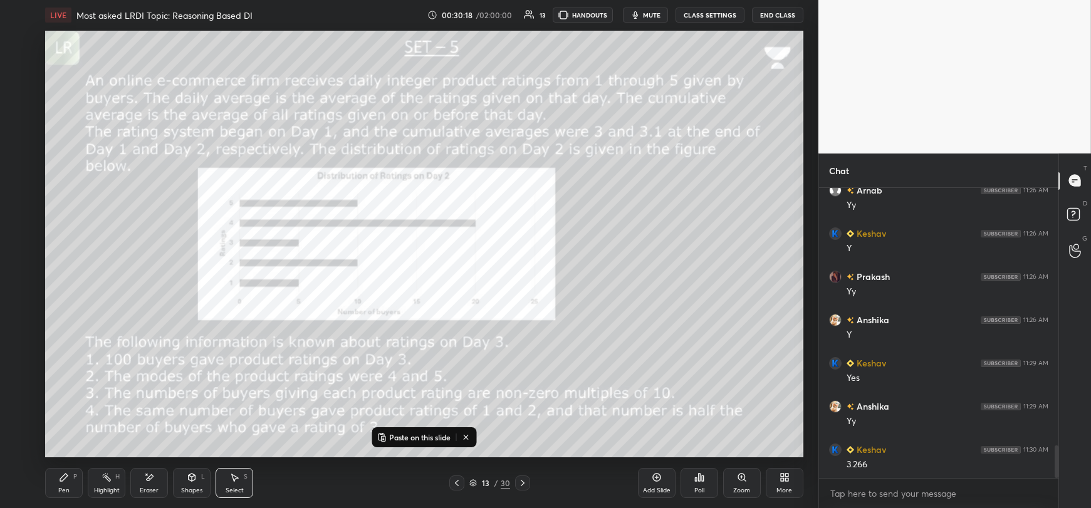
click at [61, 492] on div "Pen" at bounding box center [63, 491] width 11 height 6
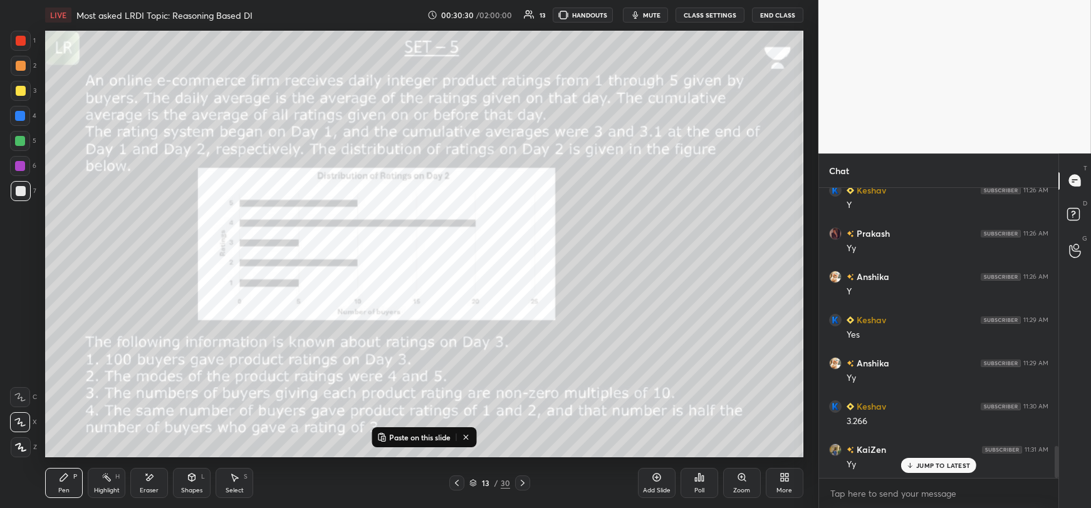
scroll to position [2364, 0]
click at [926, 464] on p "JUMP TO LATEST" at bounding box center [943, 466] width 54 height 8
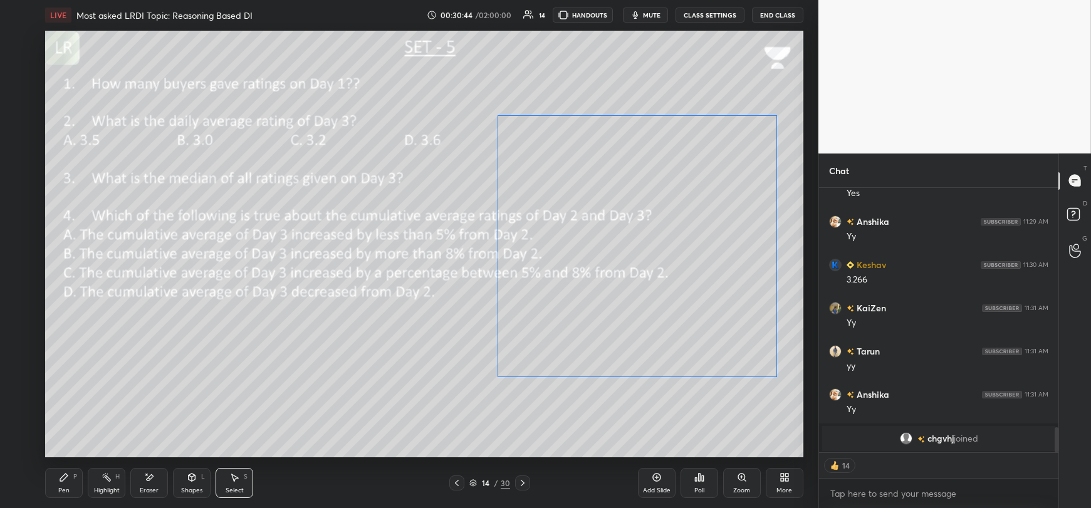
scroll to position [2507, 0]
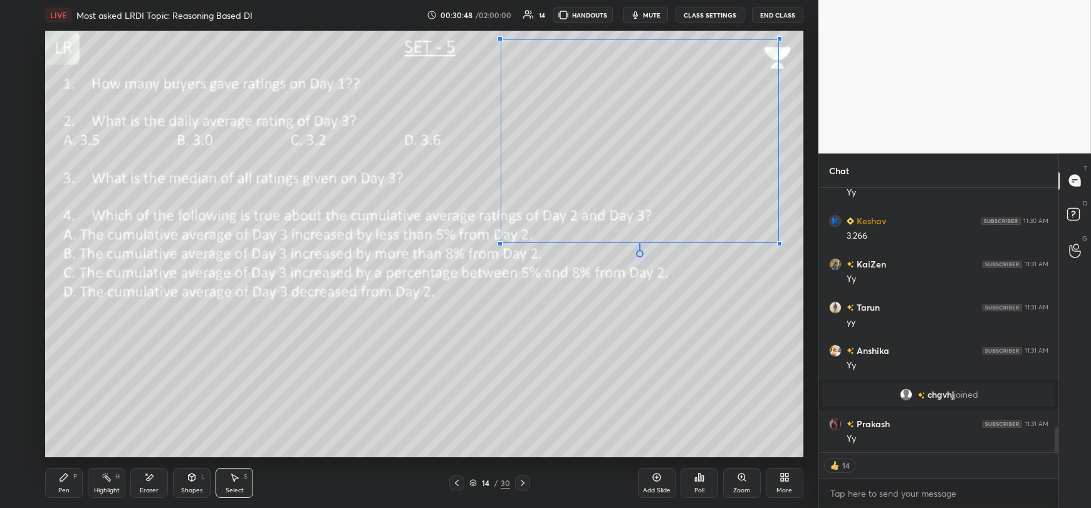
type textarea "x"
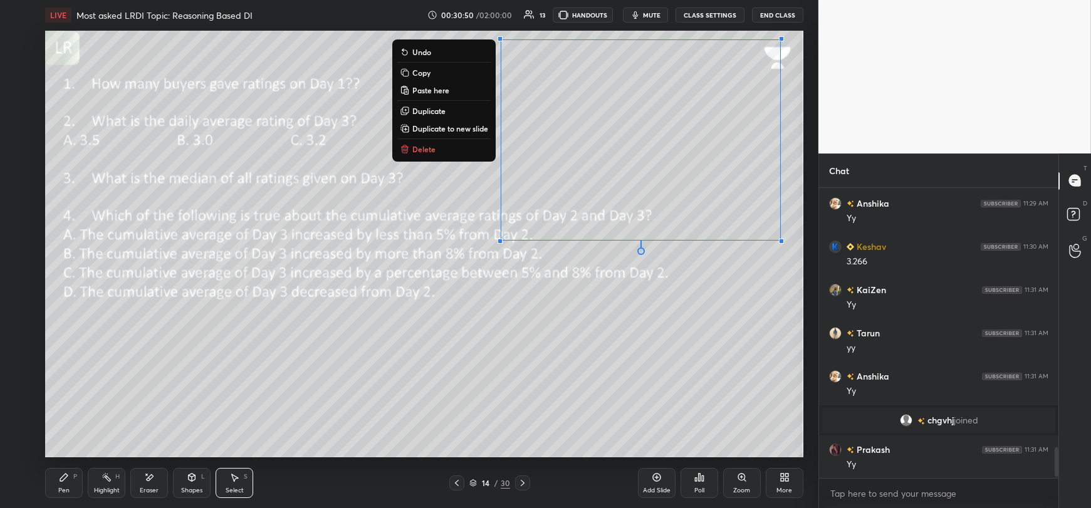
click at [66, 481] on icon at bounding box center [64, 477] width 10 height 10
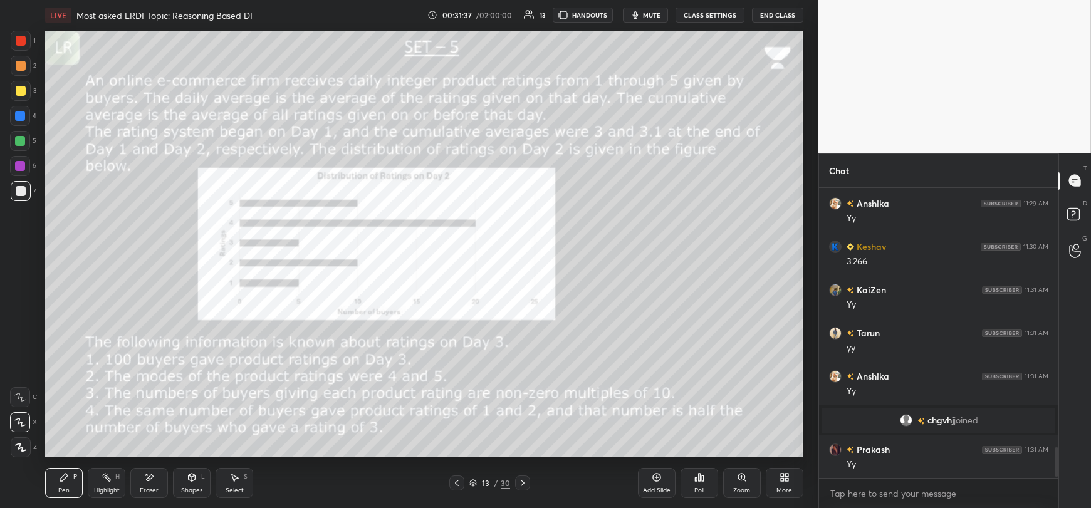
scroll to position [317, 236]
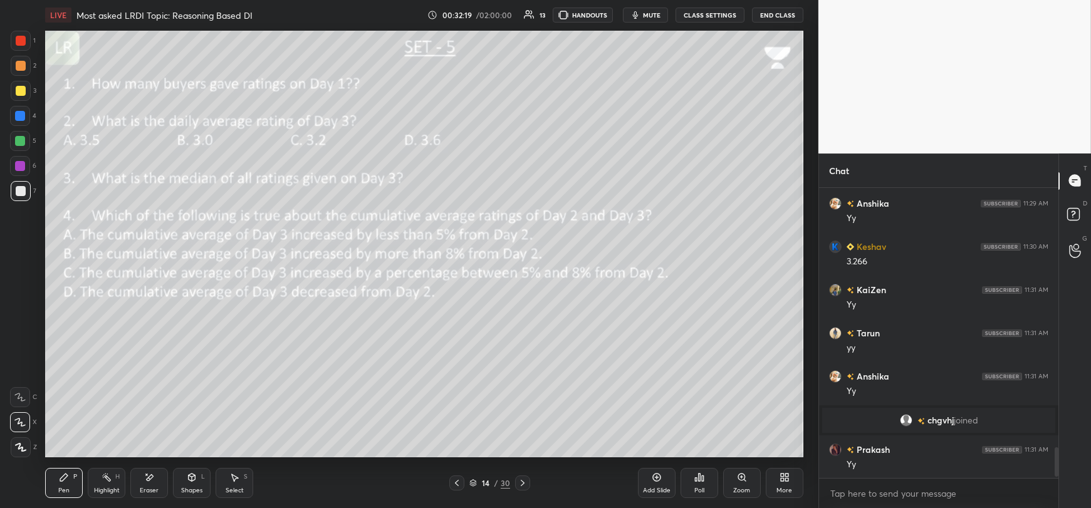
click at [152, 483] on icon at bounding box center [149, 477] width 10 height 11
click at [62, 481] on icon at bounding box center [64, 478] width 8 height 8
click at [152, 484] on div "Eraser" at bounding box center [149, 483] width 38 height 30
click at [58, 484] on div "Pen P" at bounding box center [64, 483] width 38 height 30
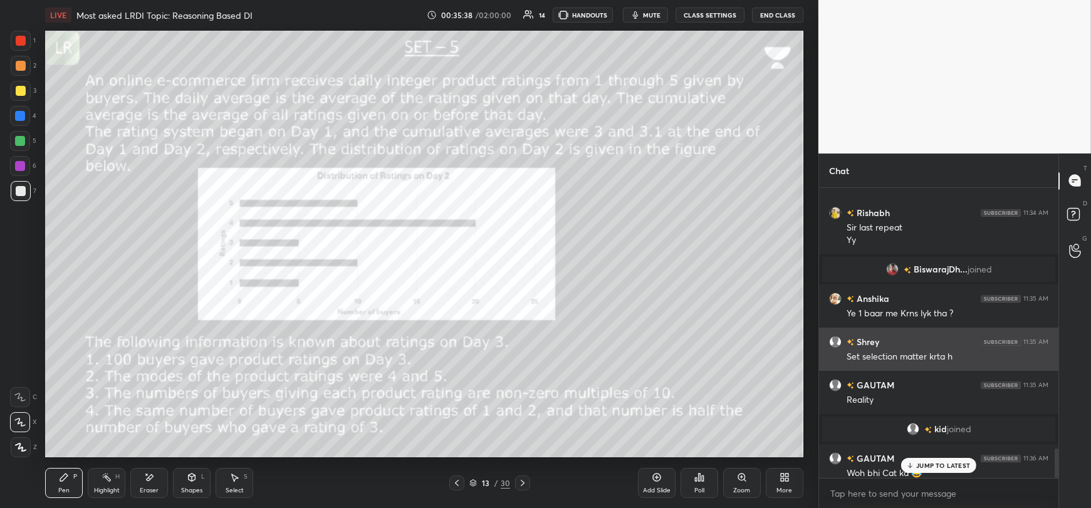
scroll to position [2564, 0]
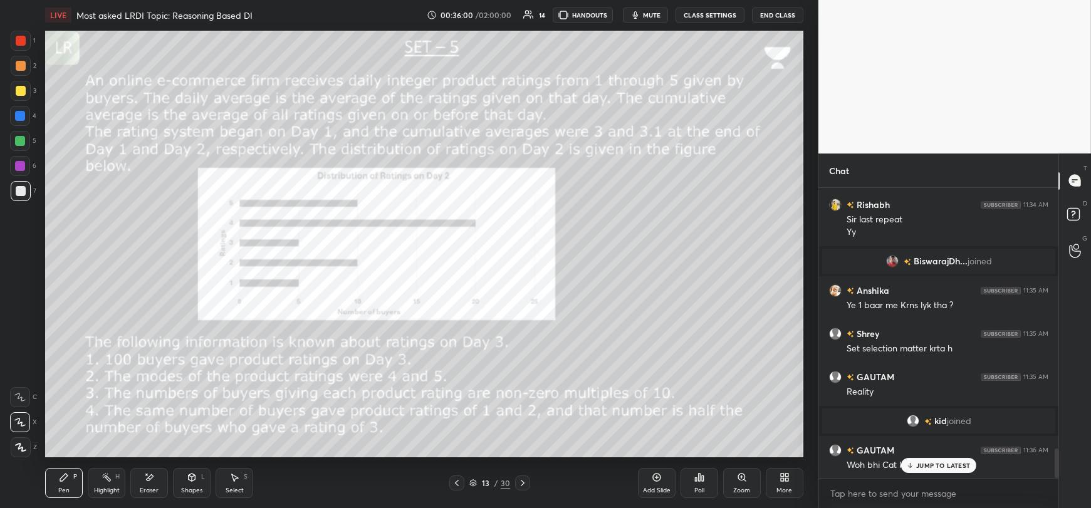
click at [913, 468] on icon at bounding box center [910, 466] width 8 height 8
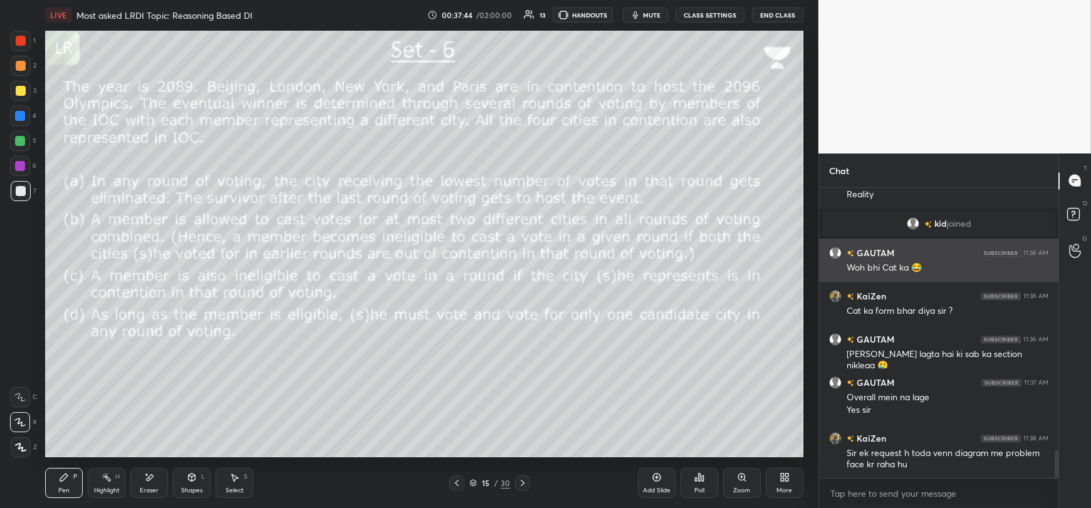
scroll to position [2804, 0]
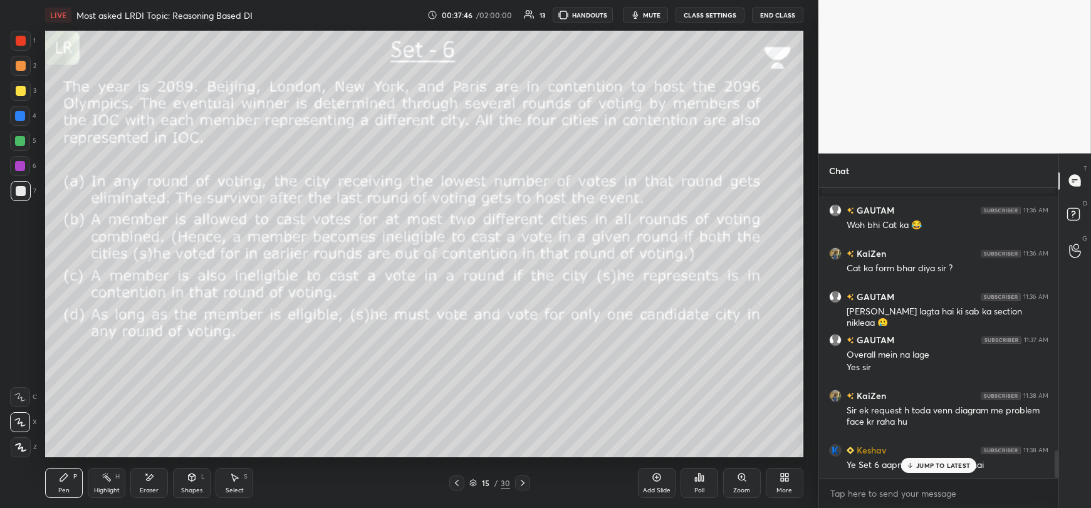
click at [914, 469] on div "JUMP TO LATEST" at bounding box center [938, 465] width 75 height 15
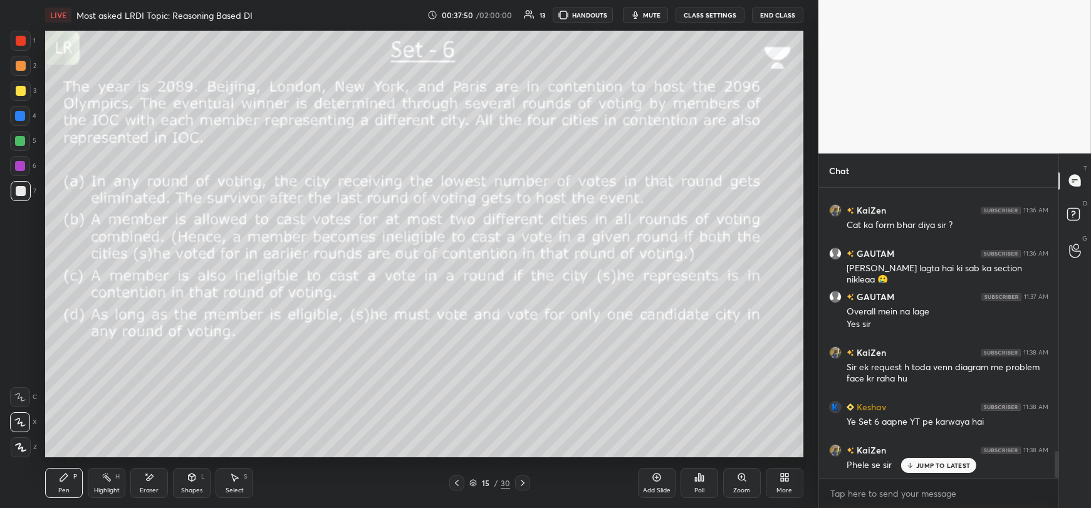
click at [923, 469] on p "JUMP TO LATEST" at bounding box center [943, 466] width 54 height 8
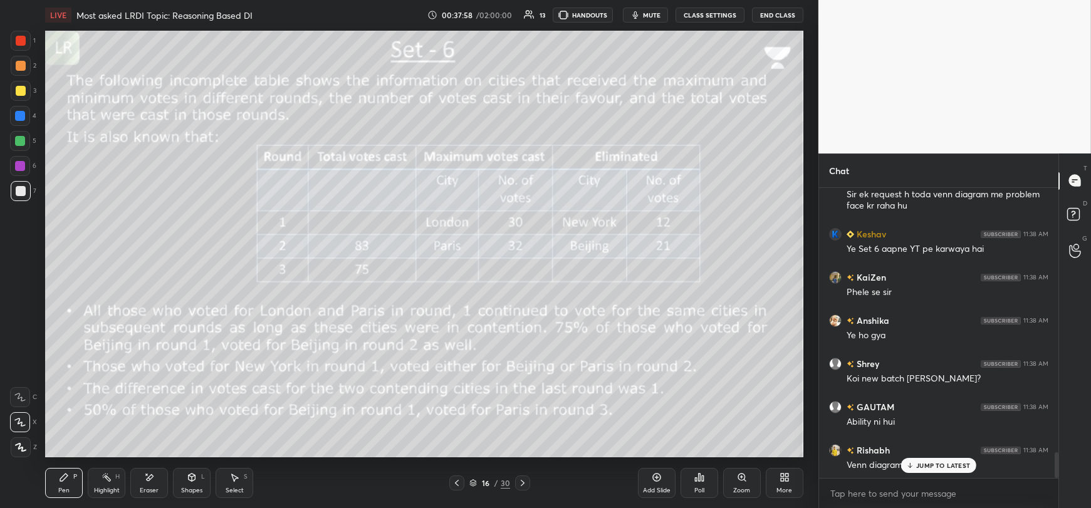
scroll to position [3063, 0]
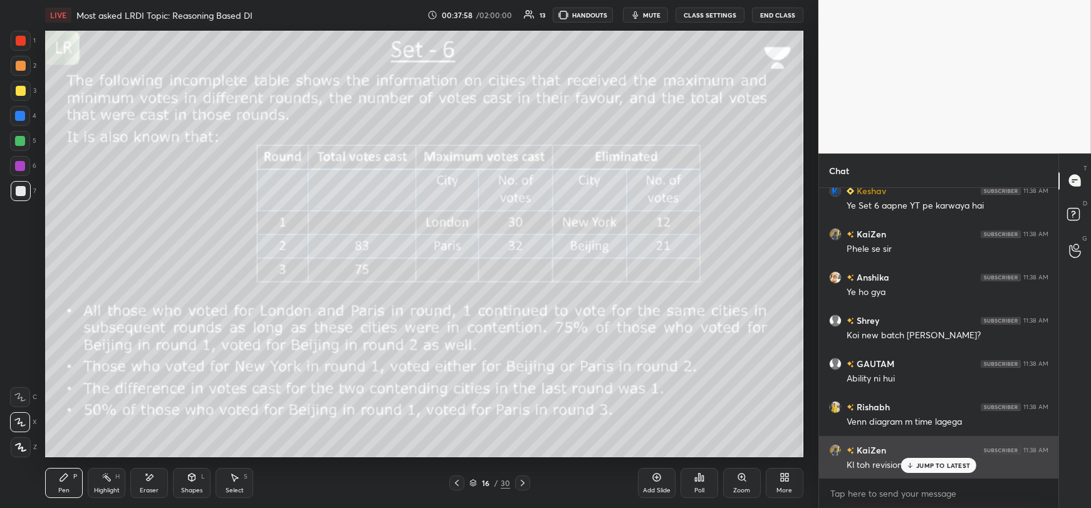
click at [926, 471] on div "JUMP TO LATEST" at bounding box center [938, 465] width 75 height 15
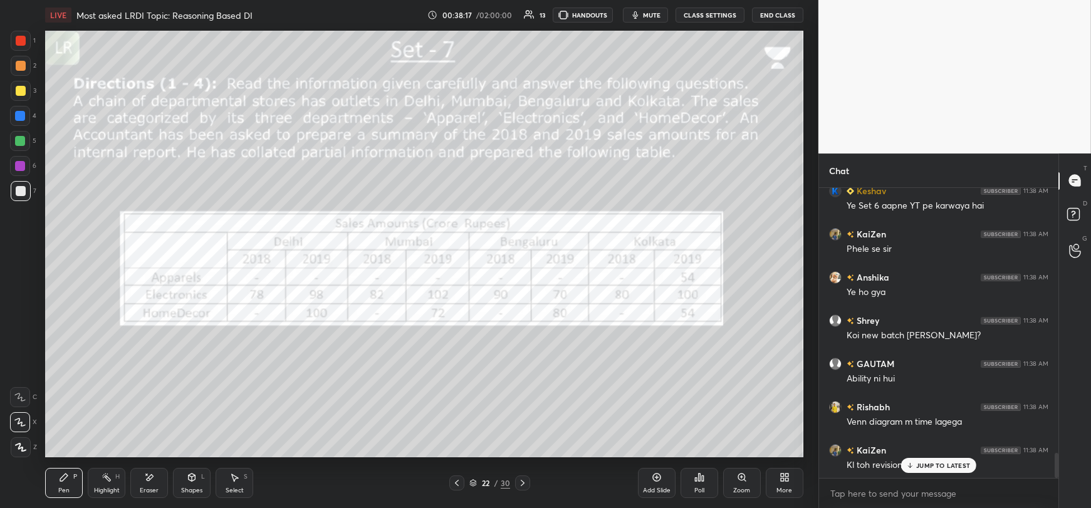
scroll to position [3106, 0]
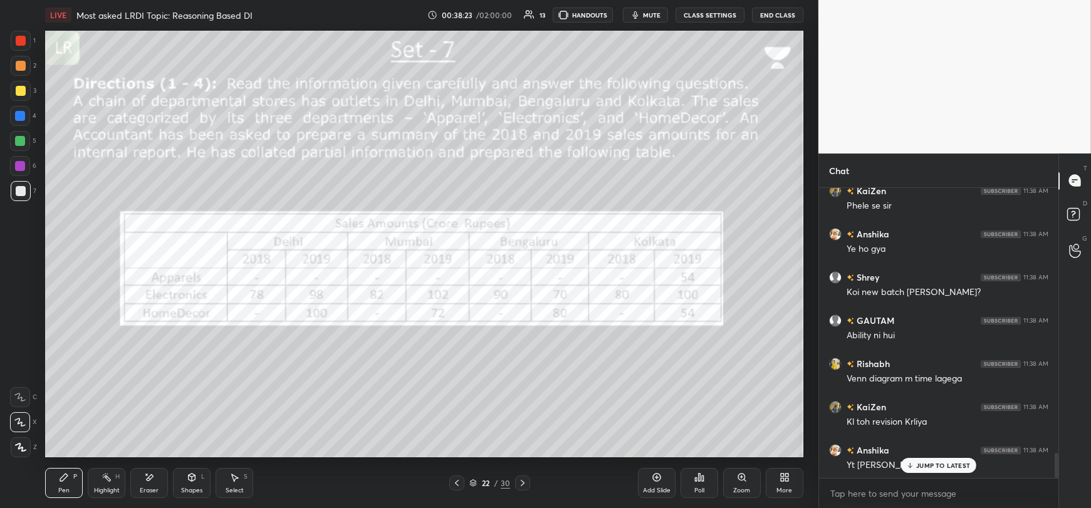
click at [916, 466] on div "JUMP TO LATEST" at bounding box center [938, 465] width 75 height 15
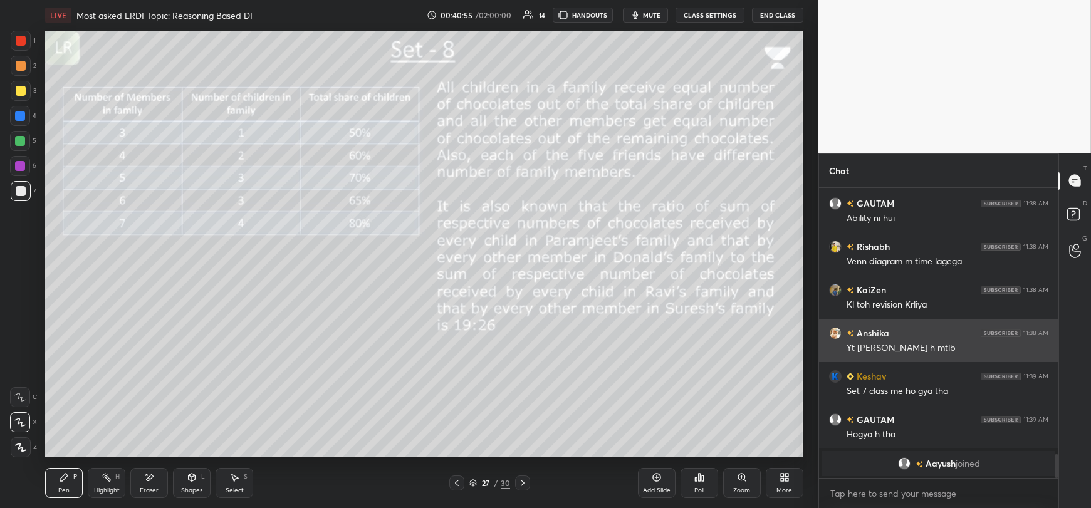
scroll to position [3238, 0]
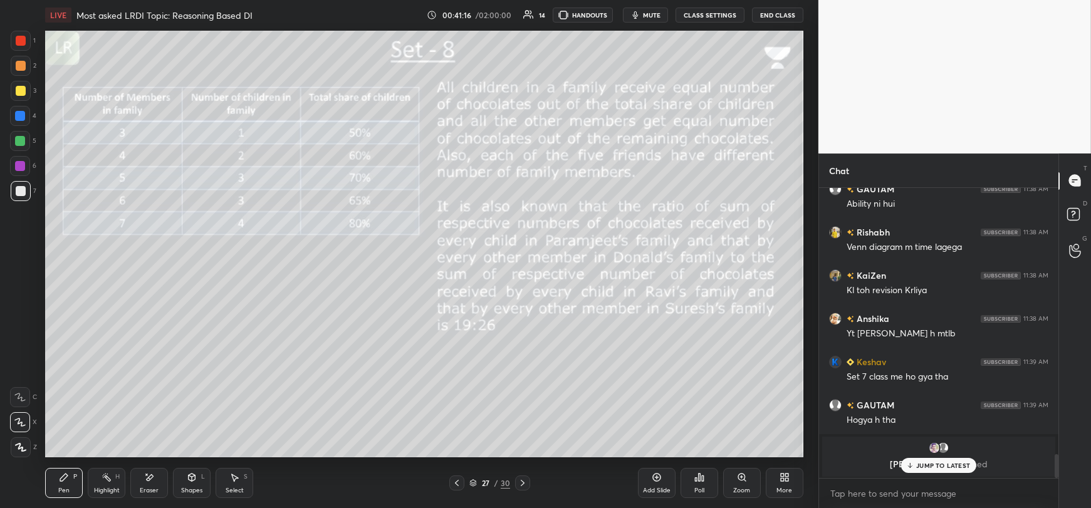
click at [933, 467] on p "JUMP TO LATEST" at bounding box center [943, 466] width 54 height 8
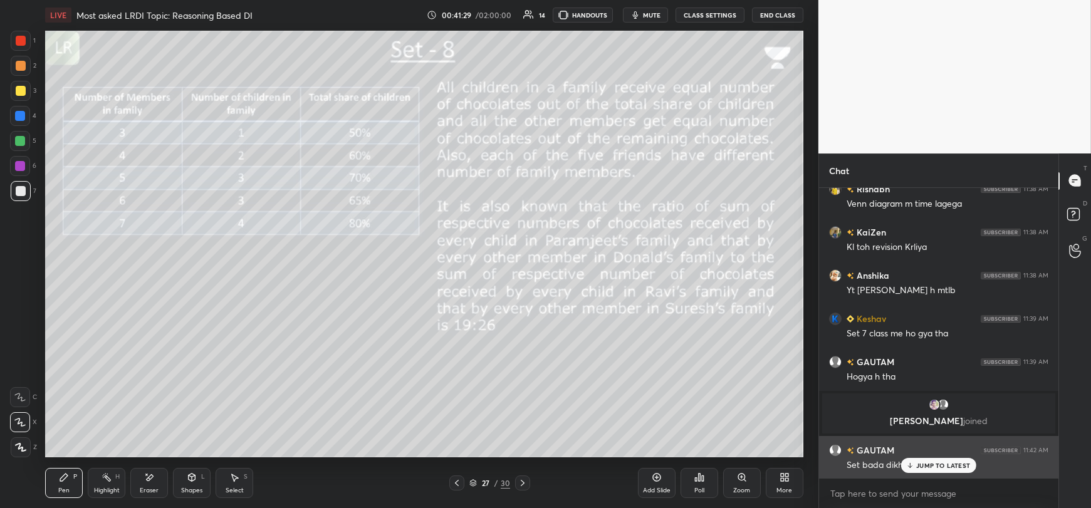
click at [919, 462] on p "JUMP TO LATEST" at bounding box center [943, 466] width 54 height 8
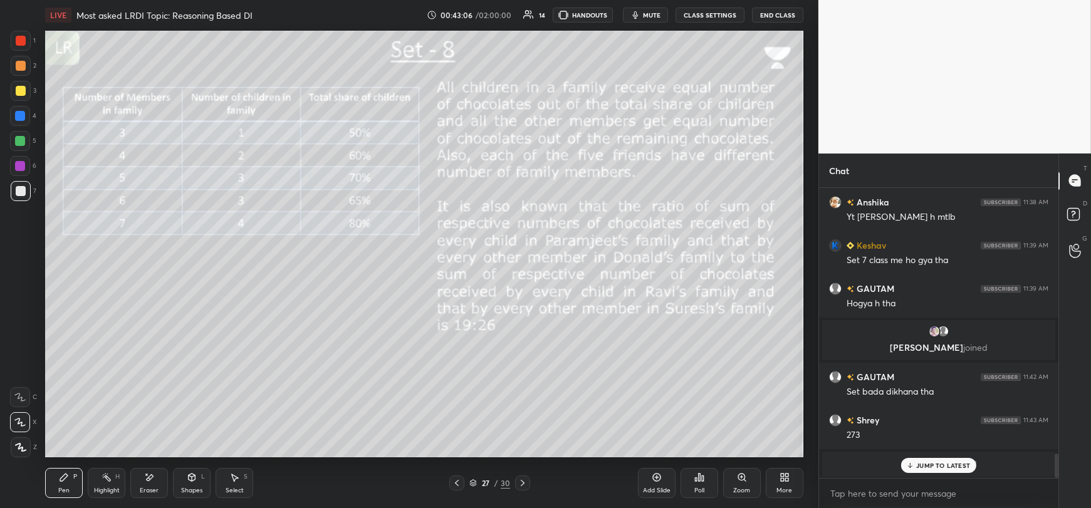
scroll to position [3186, 0]
click at [919, 466] on div "GAUTAM 11:36 AM Sir kabhi lagta hai ki sab ka section niklega 🥲 GAUTAM 11:37 AM…" at bounding box center [938, 333] width 239 height 291
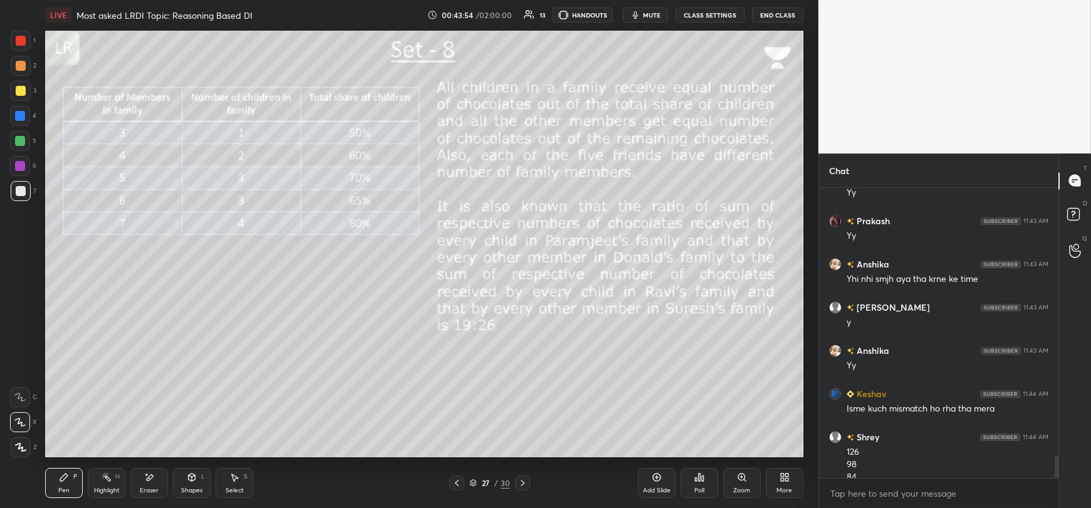
scroll to position [3470, 0]
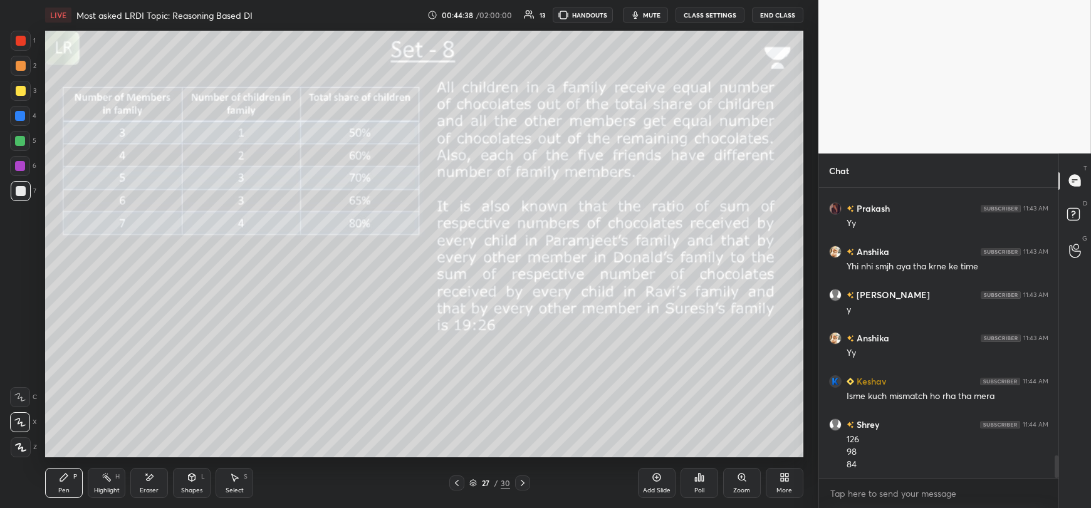
click at [149, 484] on div "Eraser" at bounding box center [149, 483] width 38 height 30
click at [63, 481] on icon at bounding box center [64, 478] width 8 height 8
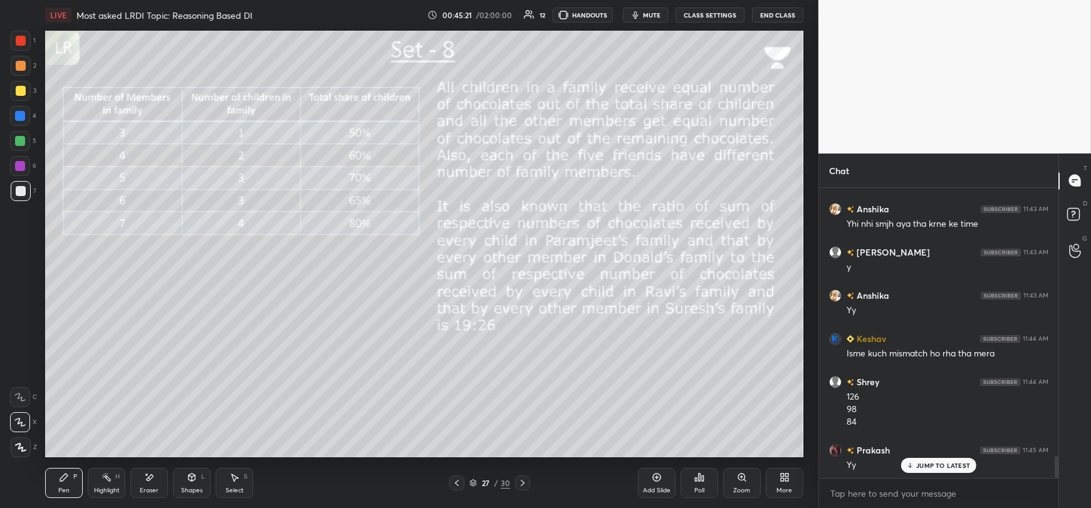
click at [145, 489] on div "Eraser" at bounding box center [149, 491] width 19 height 6
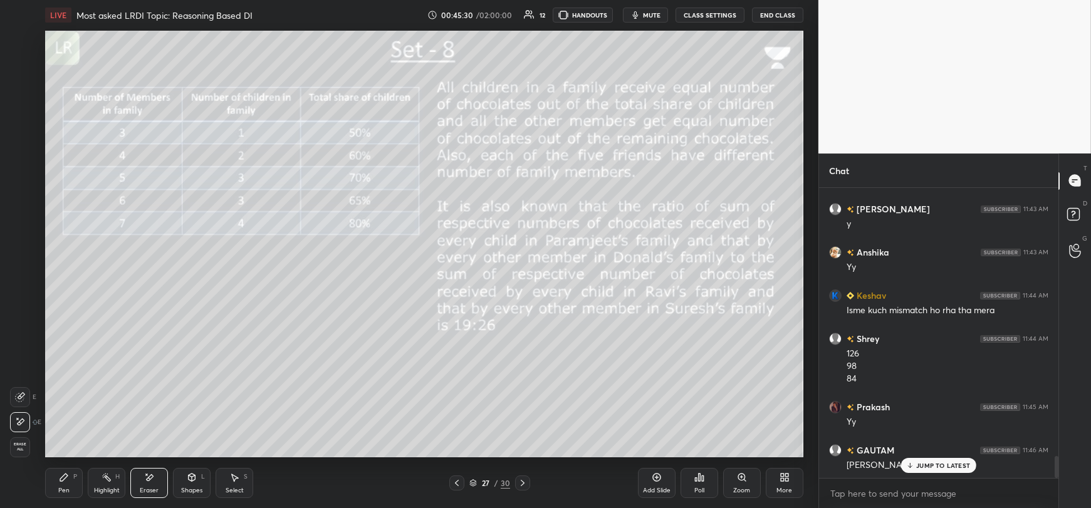
scroll to position [3599, 0]
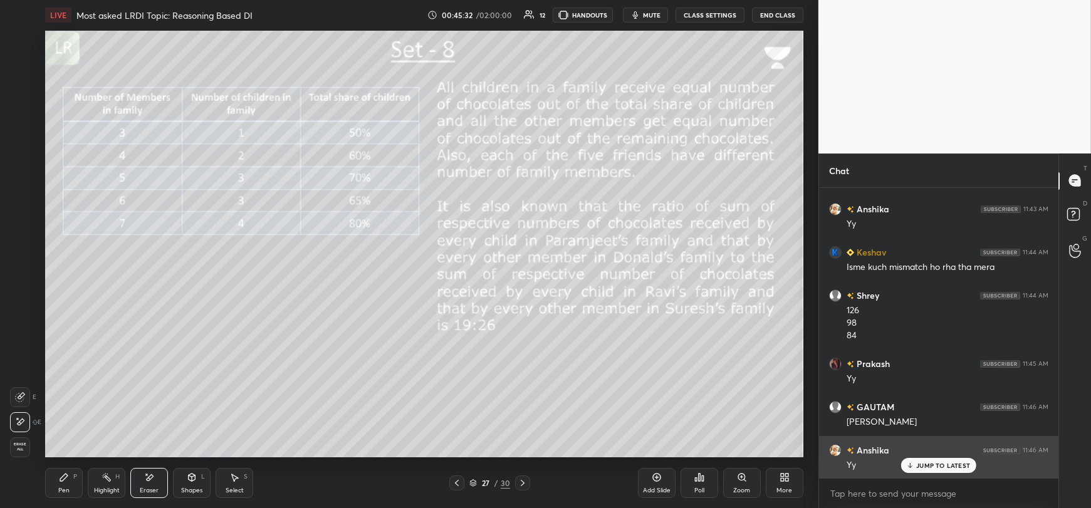
click at [916, 468] on div "JUMP TO LATEST" at bounding box center [938, 465] width 75 height 15
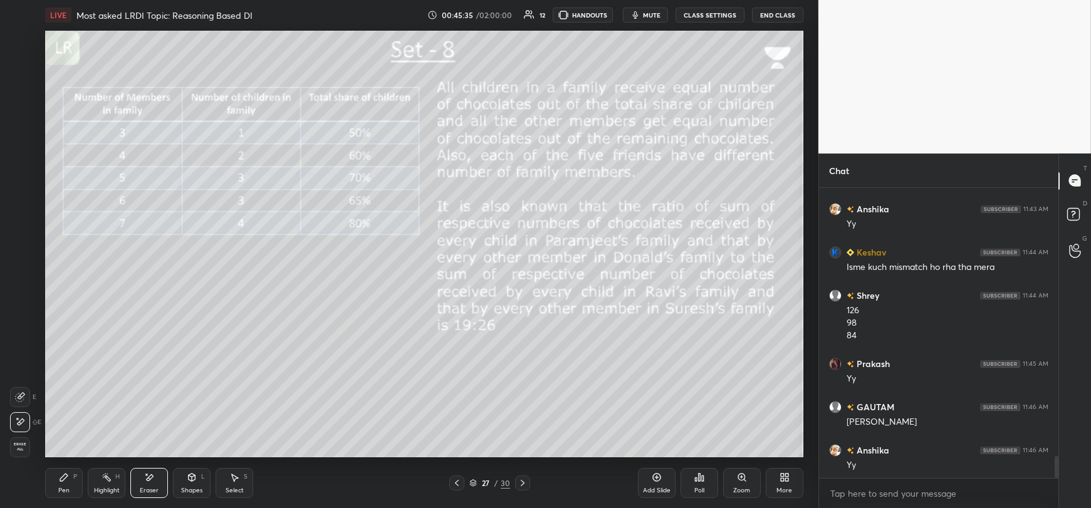
click at [59, 484] on div "Pen P" at bounding box center [64, 483] width 38 height 30
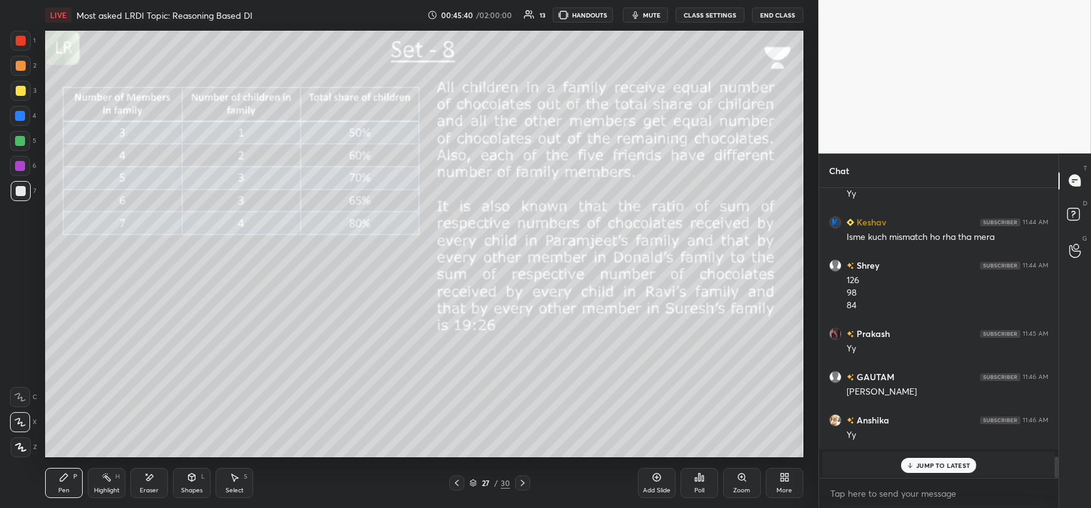
click at [924, 469] on p "JUMP TO LATEST" at bounding box center [943, 466] width 54 height 8
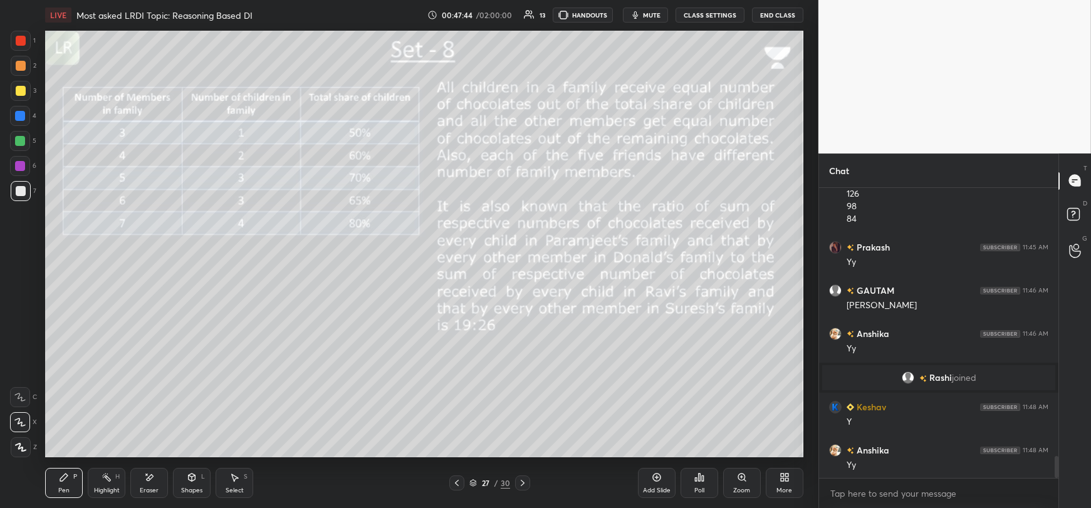
scroll to position [3582, 0]
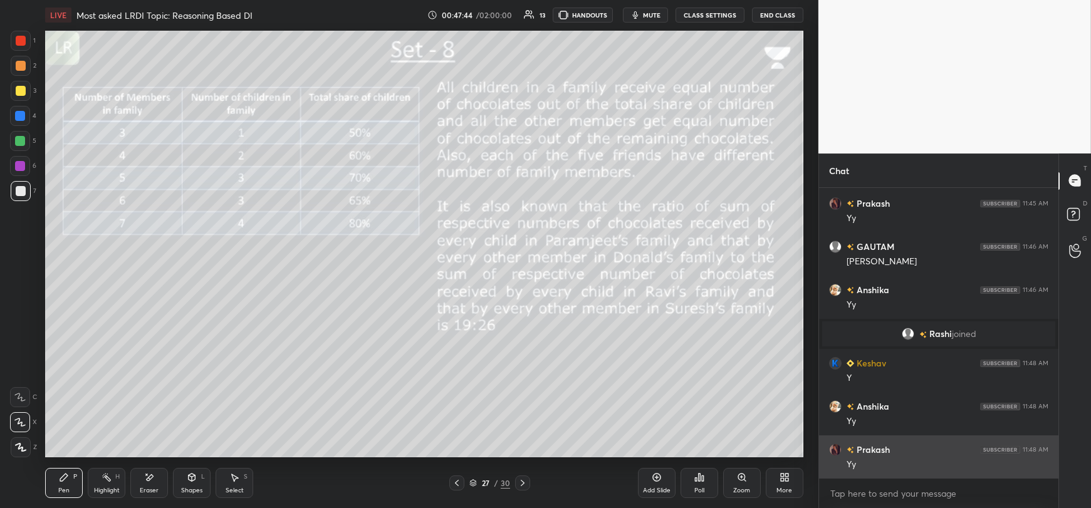
click at [932, 469] on div "Yy" at bounding box center [948, 465] width 202 height 13
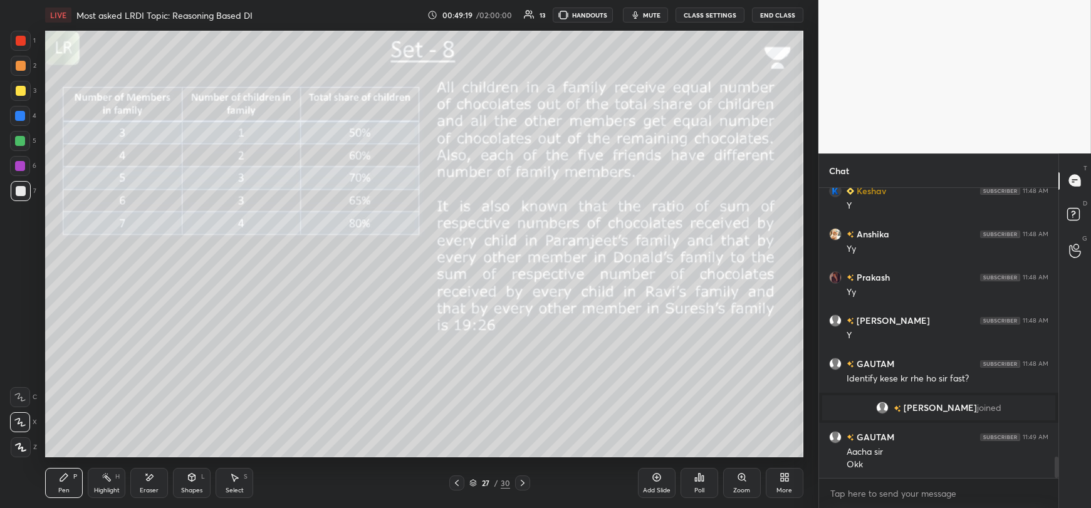
scroll to position [3760, 0]
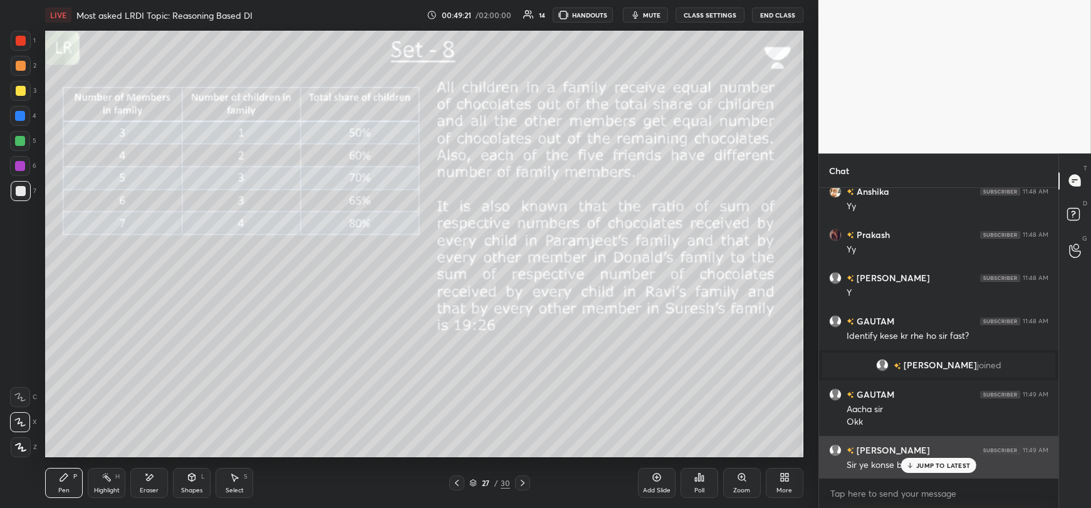
click at [914, 464] on div "JUMP TO LATEST" at bounding box center [938, 465] width 75 height 15
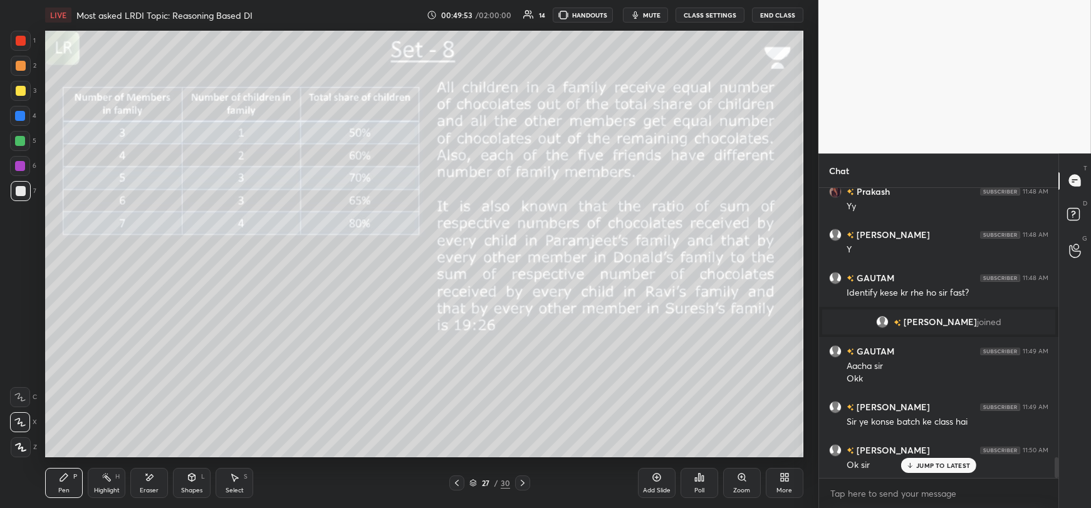
scroll to position [3833, 0]
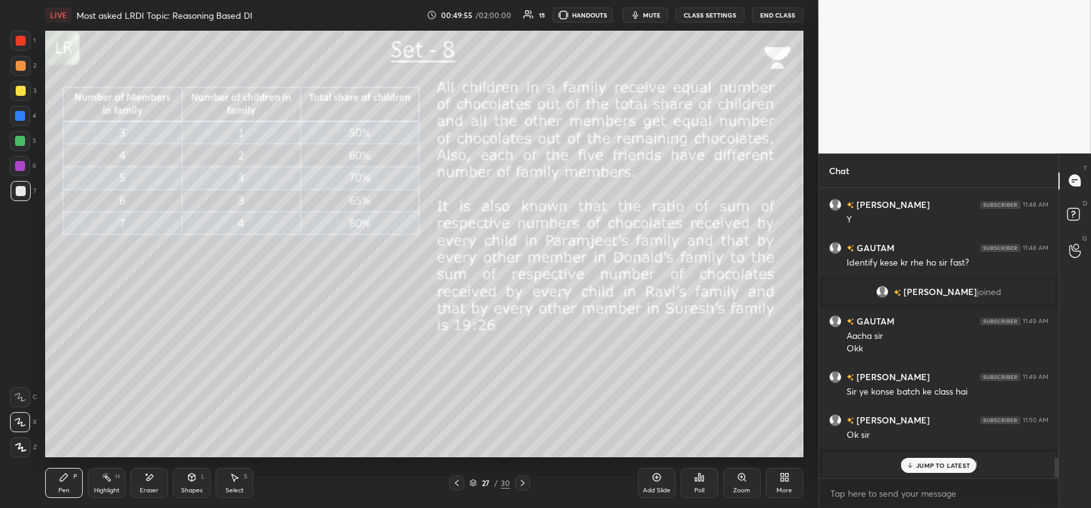
click at [945, 466] on p "JUMP TO LATEST" at bounding box center [943, 466] width 54 height 8
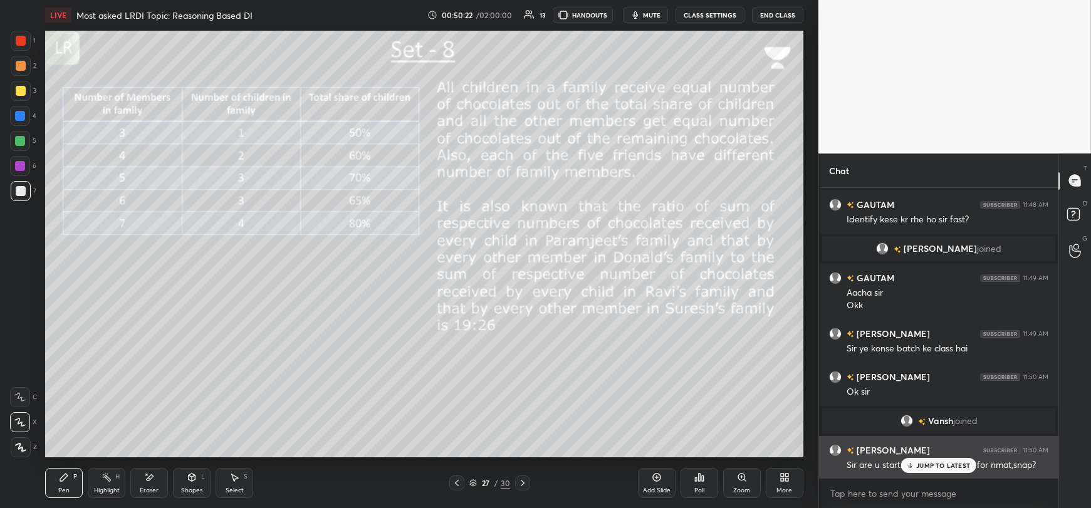
click at [923, 467] on p "JUMP TO LATEST" at bounding box center [943, 466] width 54 height 8
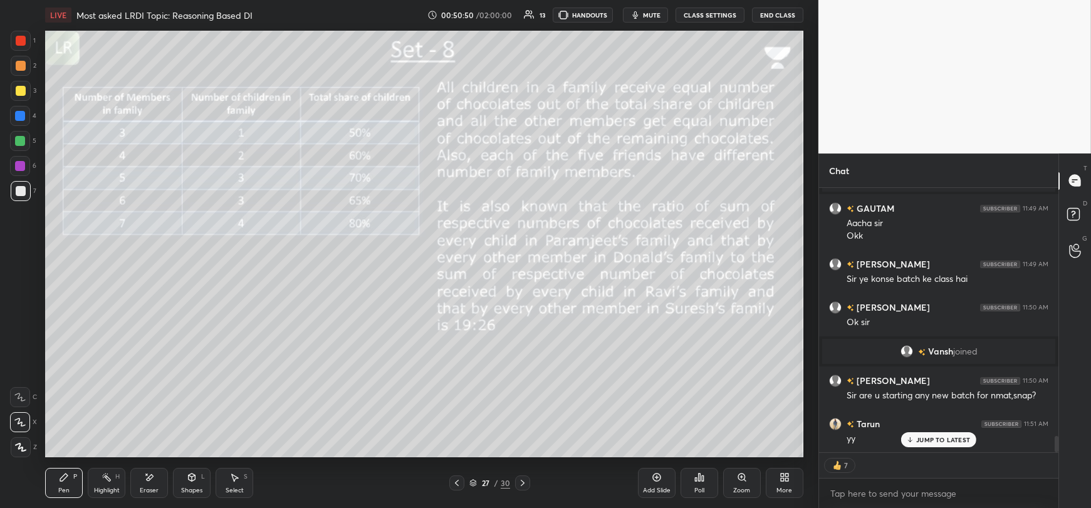
scroll to position [3988, 0]
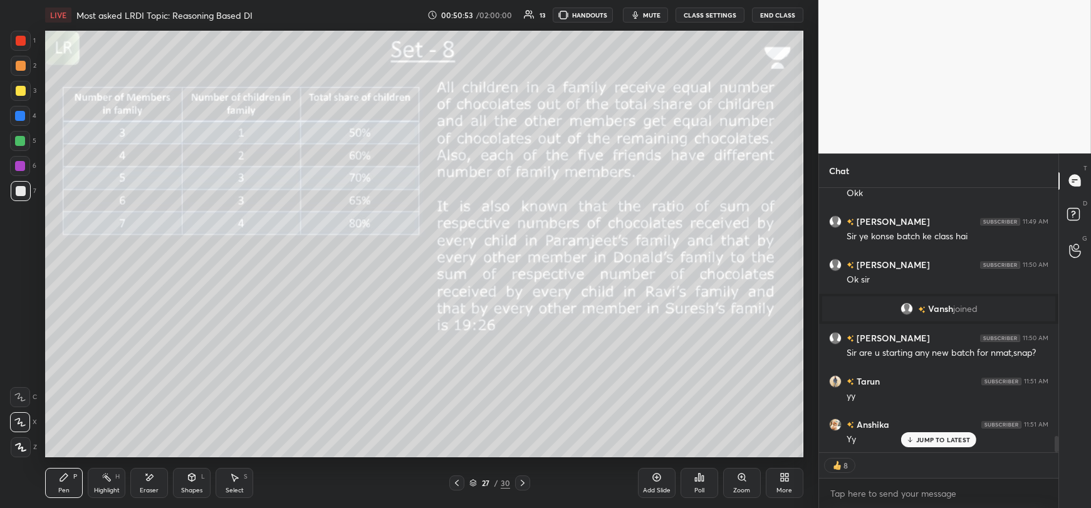
click at [917, 441] on p "JUMP TO LATEST" at bounding box center [943, 440] width 54 height 8
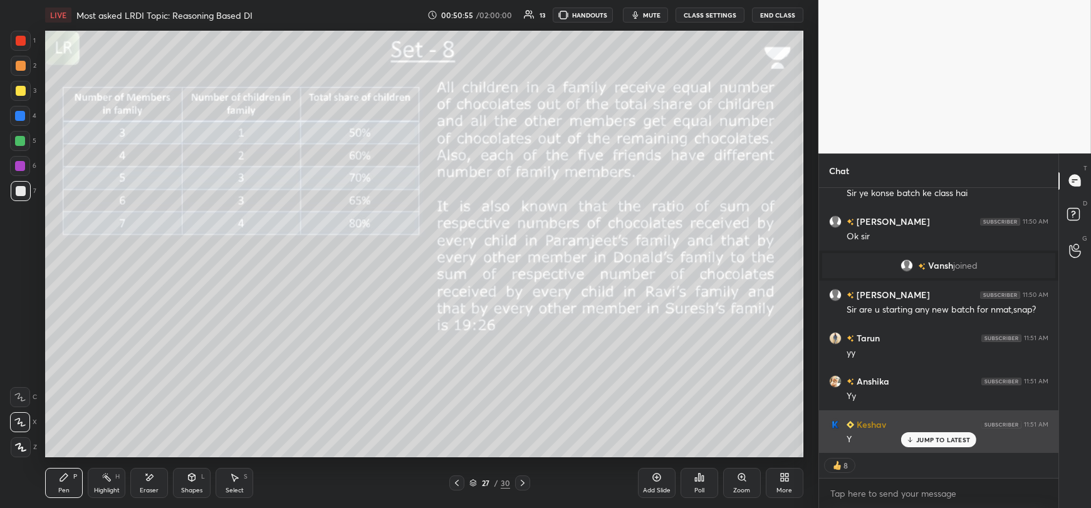
click at [914, 441] on icon at bounding box center [910, 440] width 8 height 8
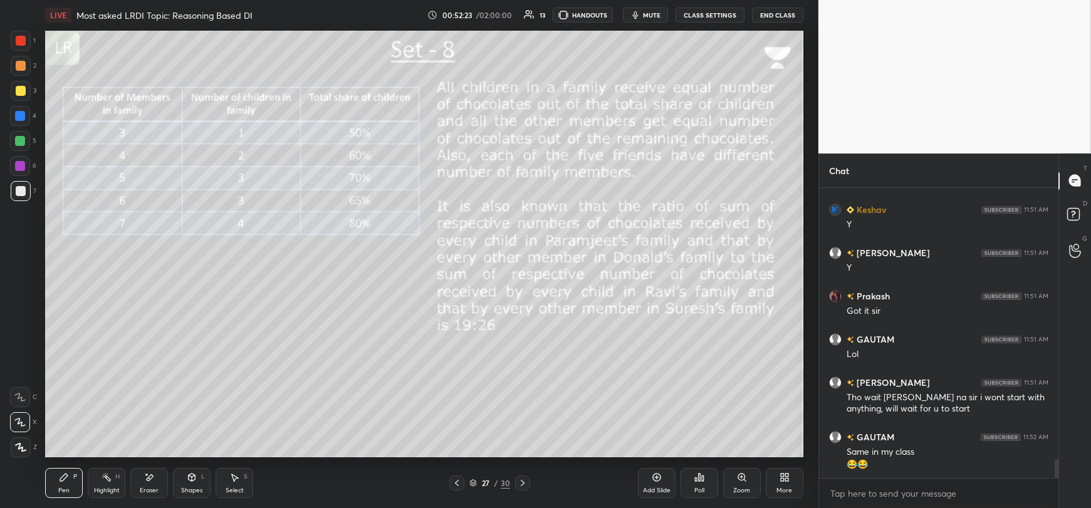
scroll to position [4289, 0]
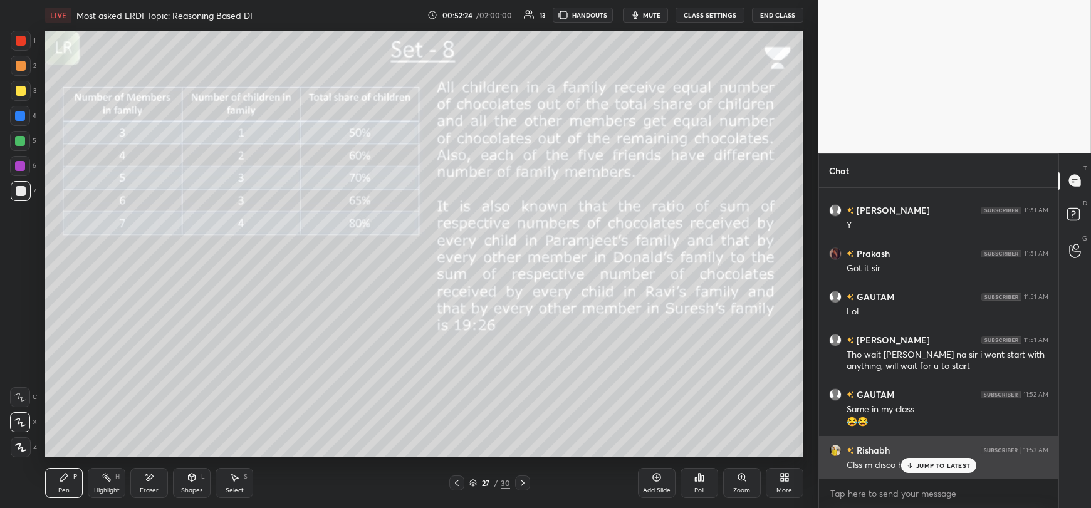
click at [921, 466] on p "JUMP TO LATEST" at bounding box center [943, 466] width 54 height 8
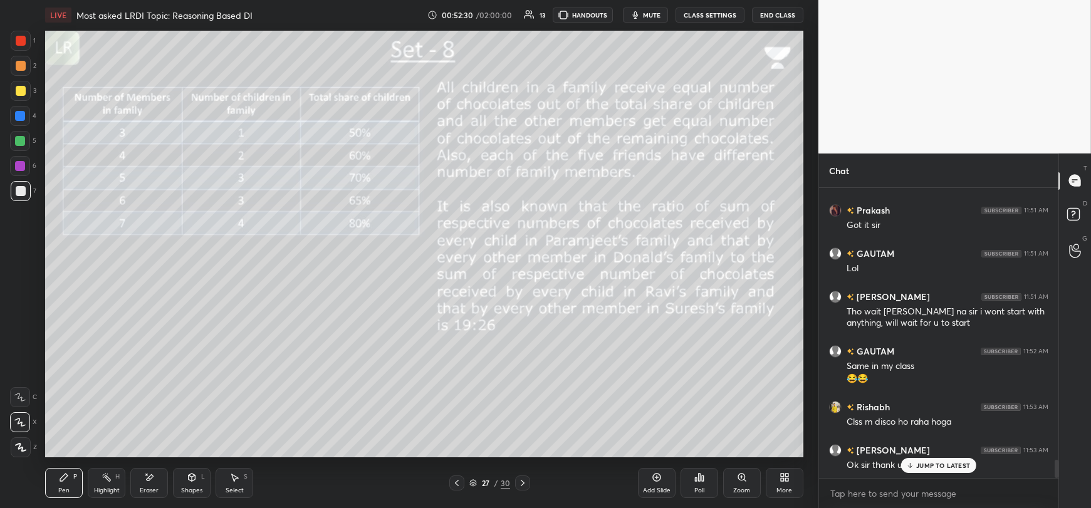
scroll to position [4376, 0]
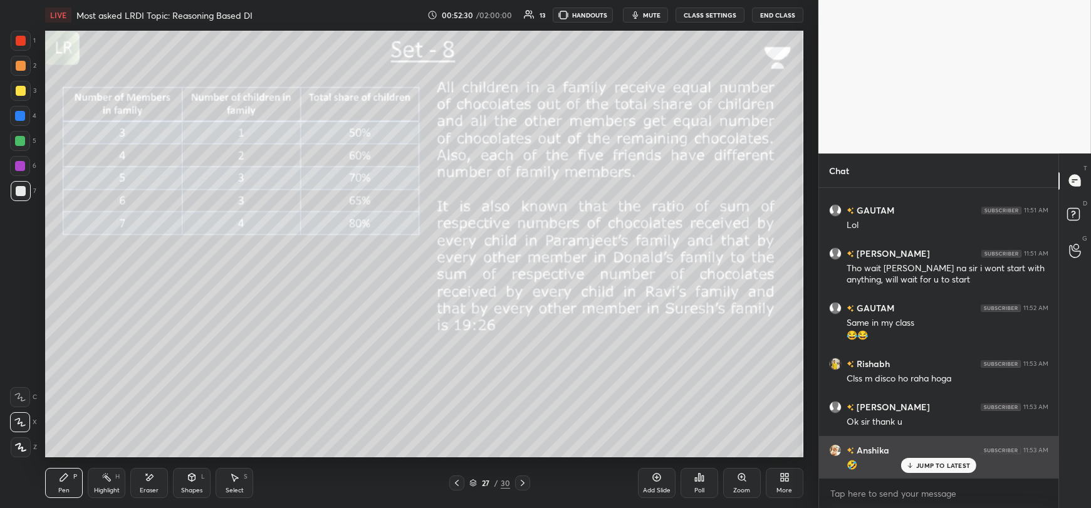
click at [918, 467] on p "JUMP TO LATEST" at bounding box center [943, 466] width 54 height 8
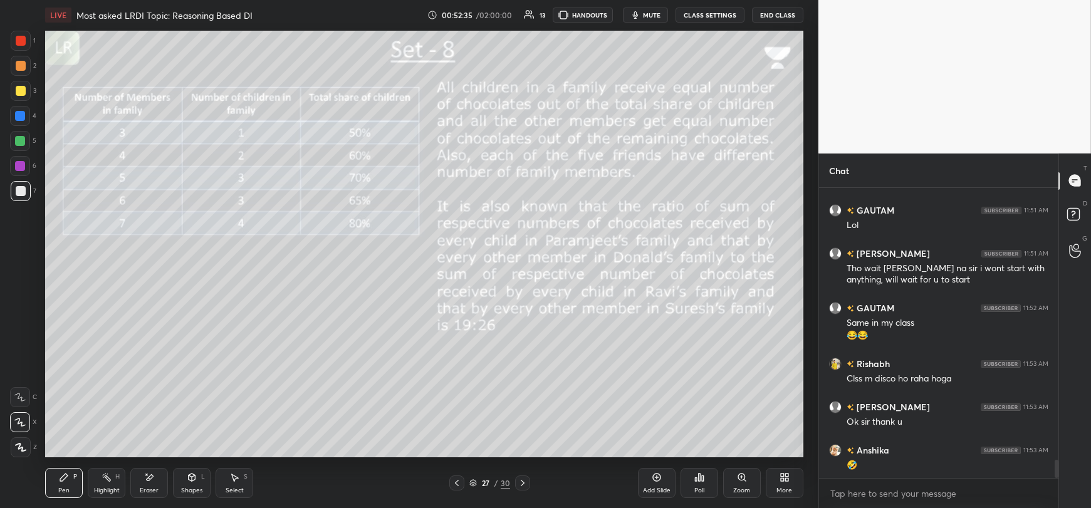
click at [14, 94] on div at bounding box center [21, 91] width 20 height 20
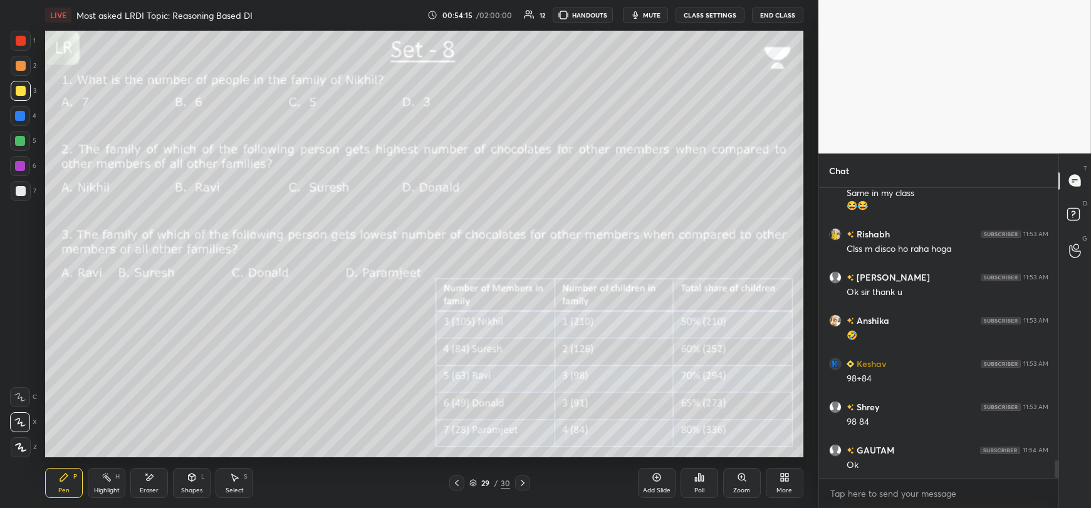
scroll to position [4536, 0]
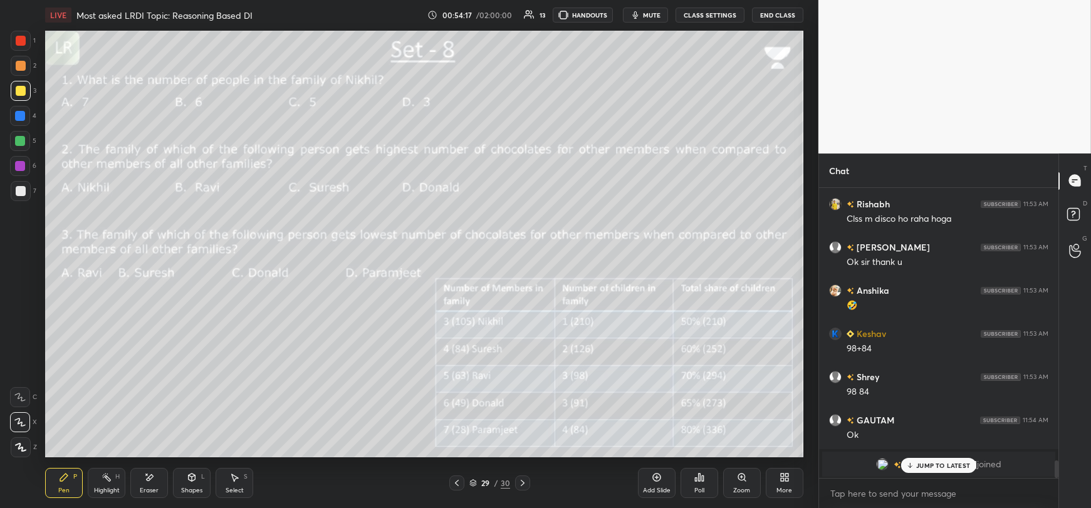
click at [910, 466] on icon at bounding box center [910, 466] width 8 height 8
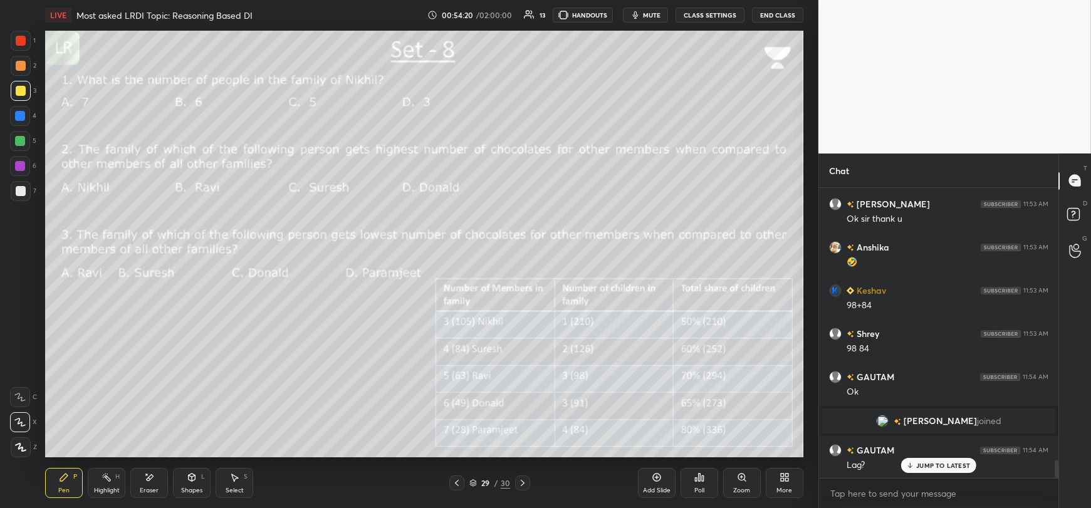
click at [915, 464] on div "JUMP TO LATEST" at bounding box center [938, 465] width 75 height 15
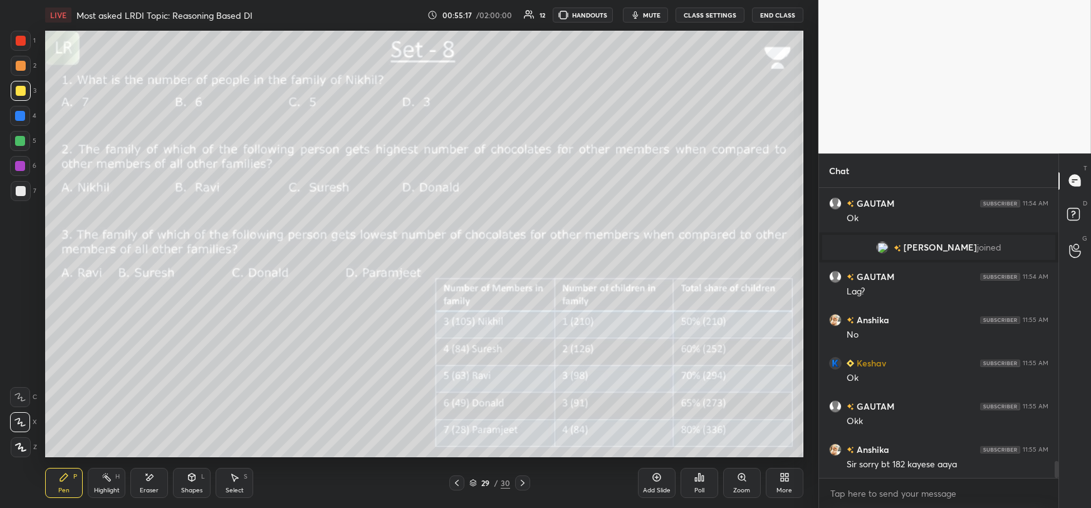
scroll to position [4795, 0]
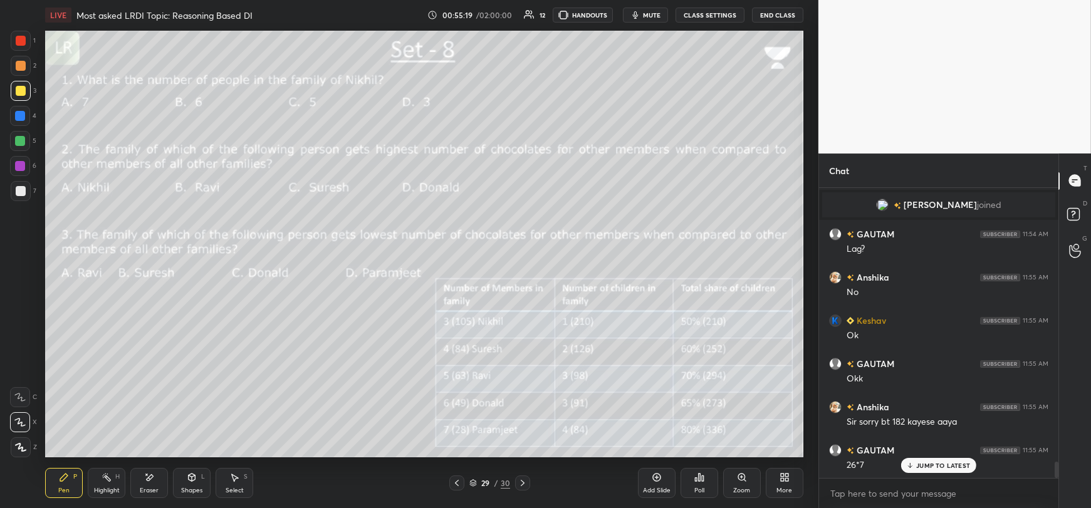
click at [926, 469] on p "JUMP TO LATEST" at bounding box center [943, 466] width 54 height 8
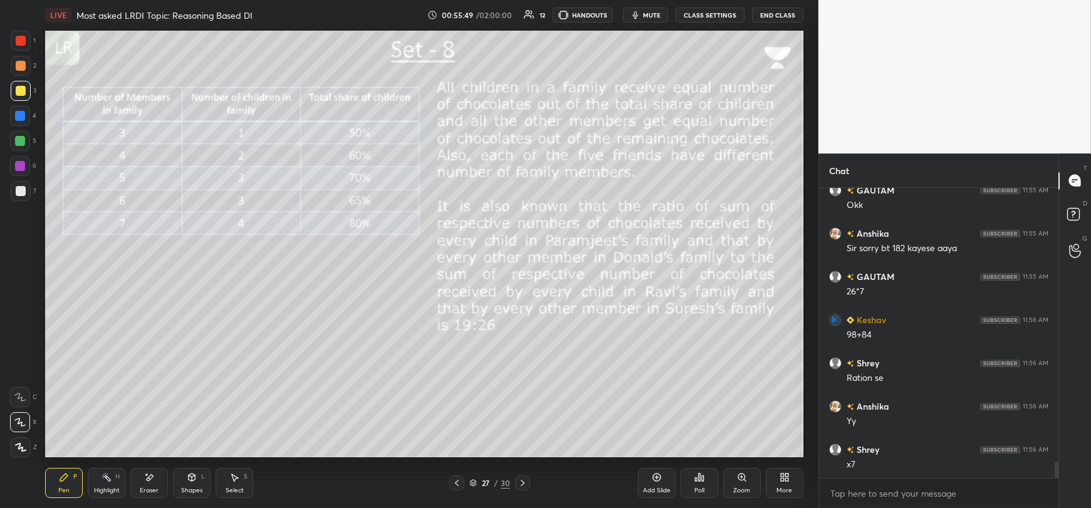
scroll to position [5011, 0]
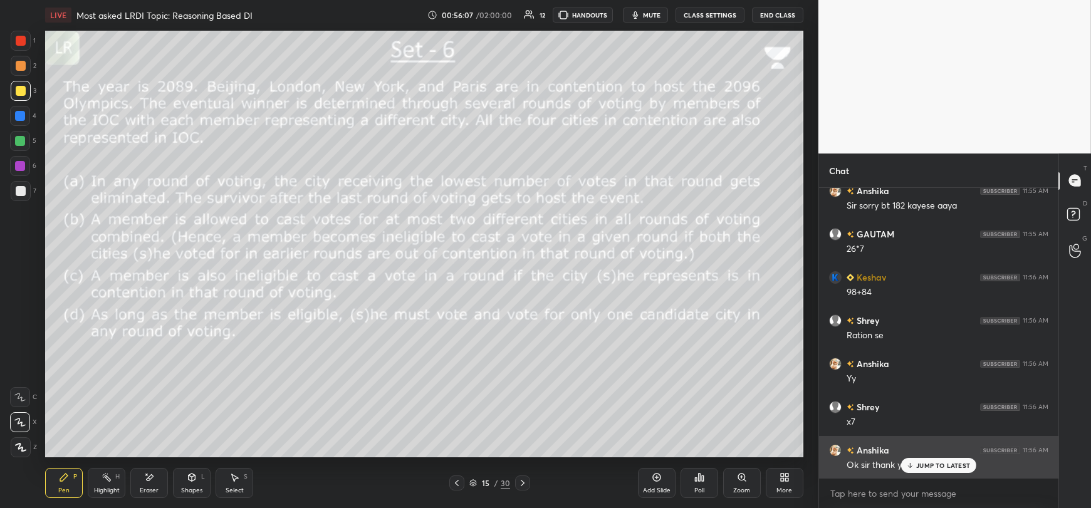
drag, startPoint x: 922, startPoint y: 458, endPoint x: 922, endPoint y: 465, distance: 6.9
click at [922, 462] on div "JUMP TO LATEST" at bounding box center [938, 465] width 75 height 15
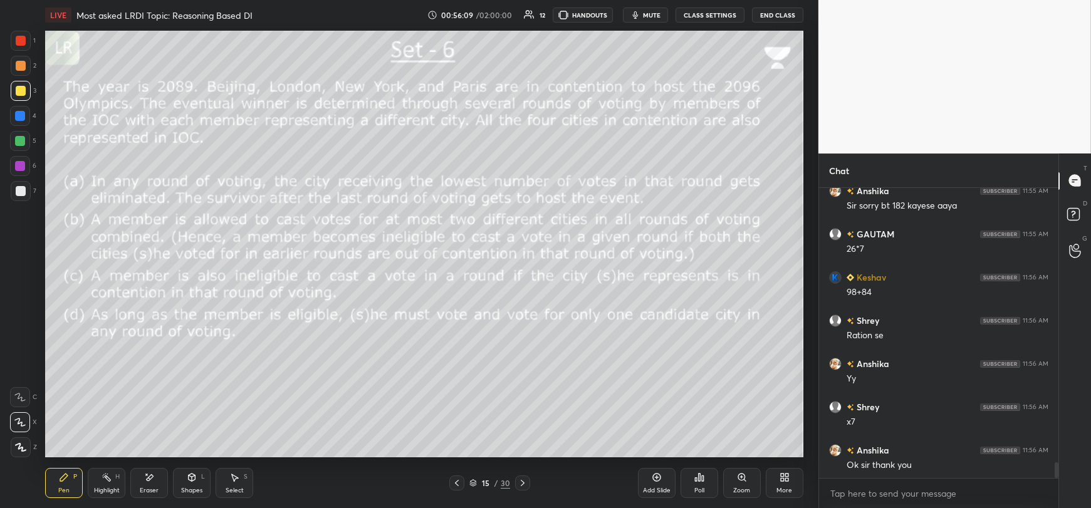
click at [812, 160] on div "1 2 3 4 5 6 7 C X Z E E Erase all H H LIVE Most asked LRDI Topic: Reasoning Bas…" at bounding box center [409, 254] width 818 height 508
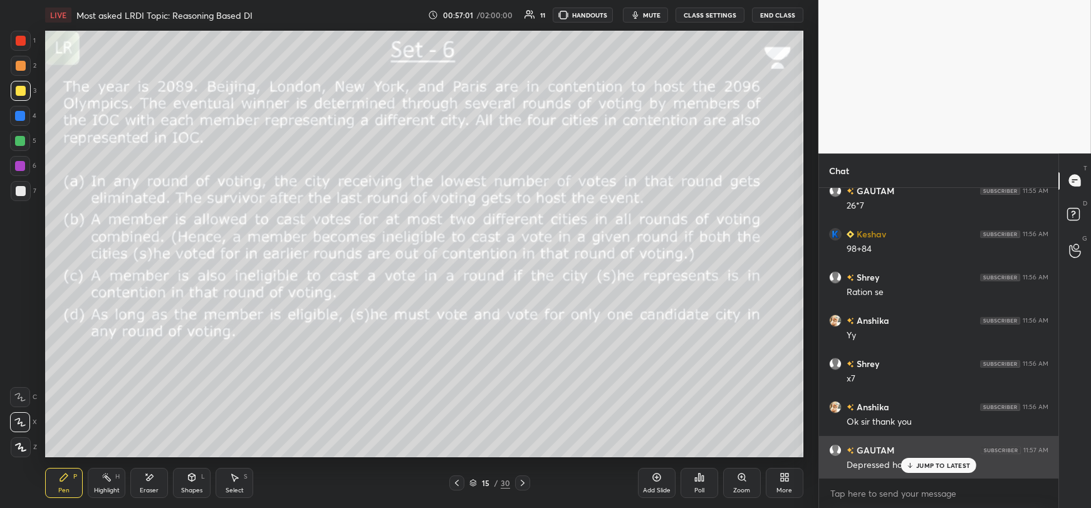
click at [914, 469] on icon at bounding box center [910, 466] width 8 height 8
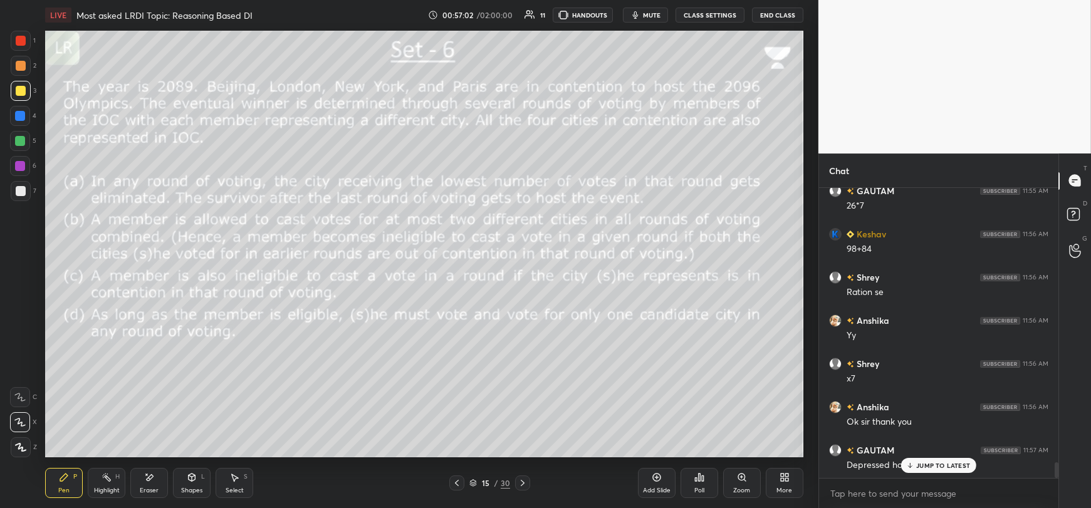
scroll to position [5084, 0]
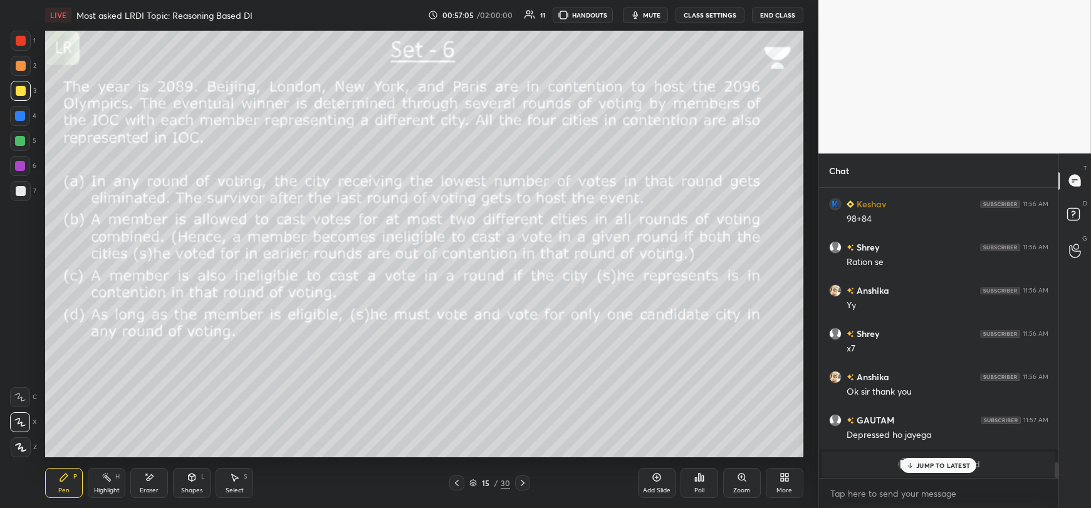
click at [916, 467] on div "JUMP TO LATEST" at bounding box center [938, 465] width 75 height 15
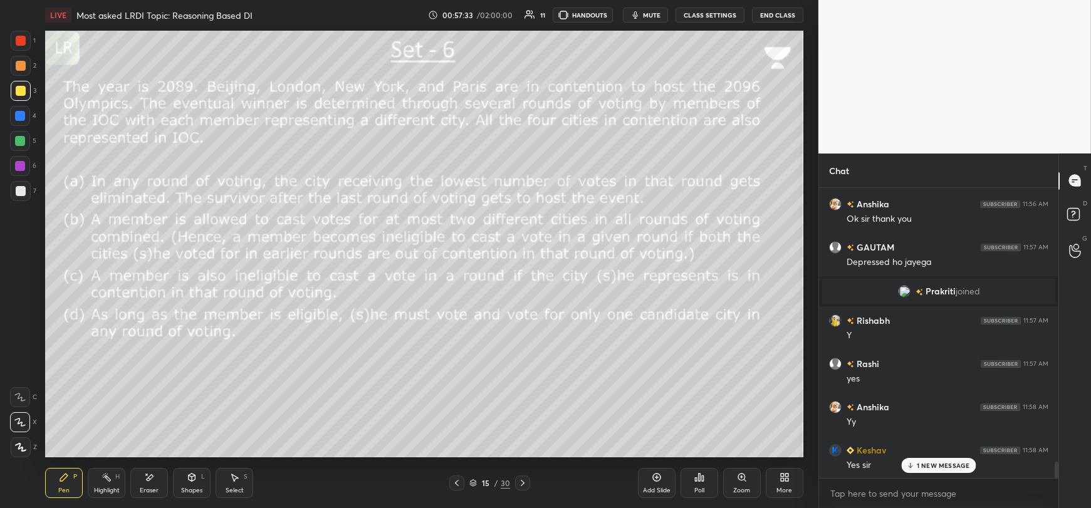
scroll to position [4876, 0]
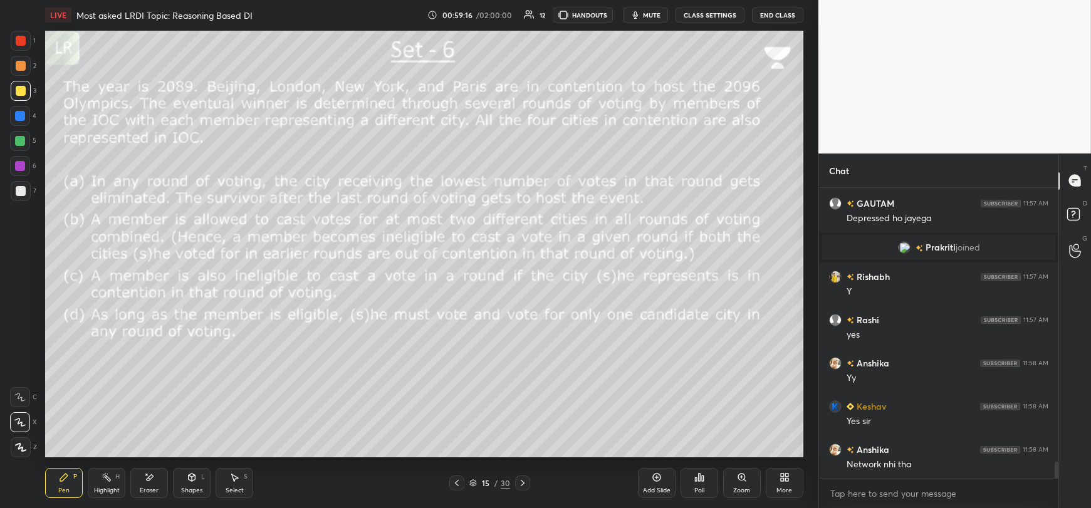
click at [105, 483] on div "Highlight H" at bounding box center [107, 483] width 38 height 30
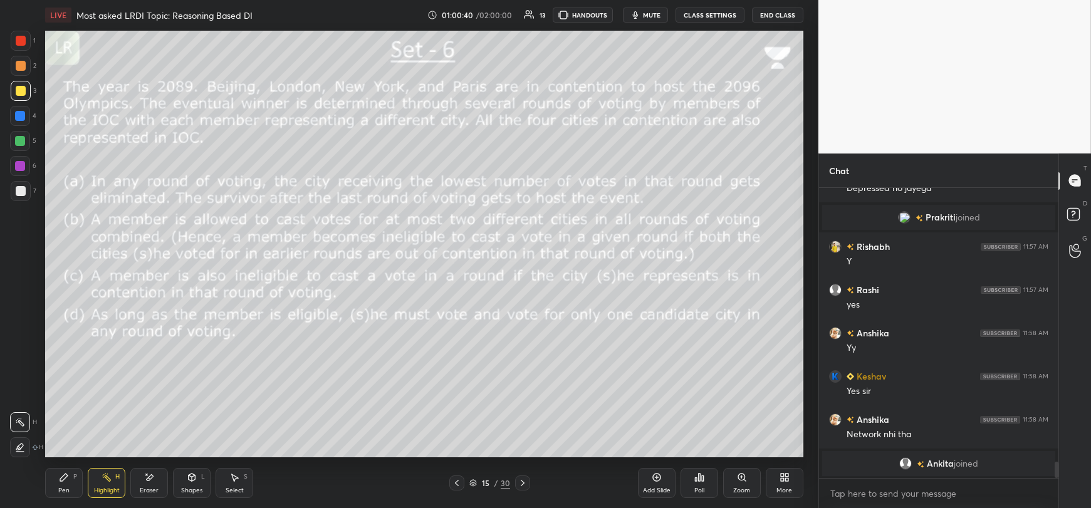
scroll to position [4920, 0]
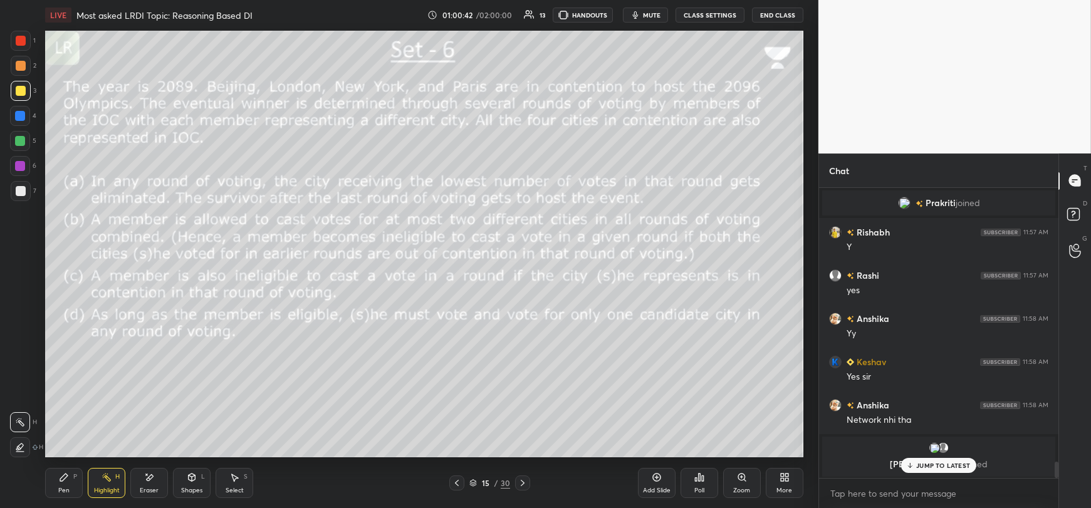
click at [911, 470] on div "JUMP TO LATEST" at bounding box center [938, 465] width 75 height 15
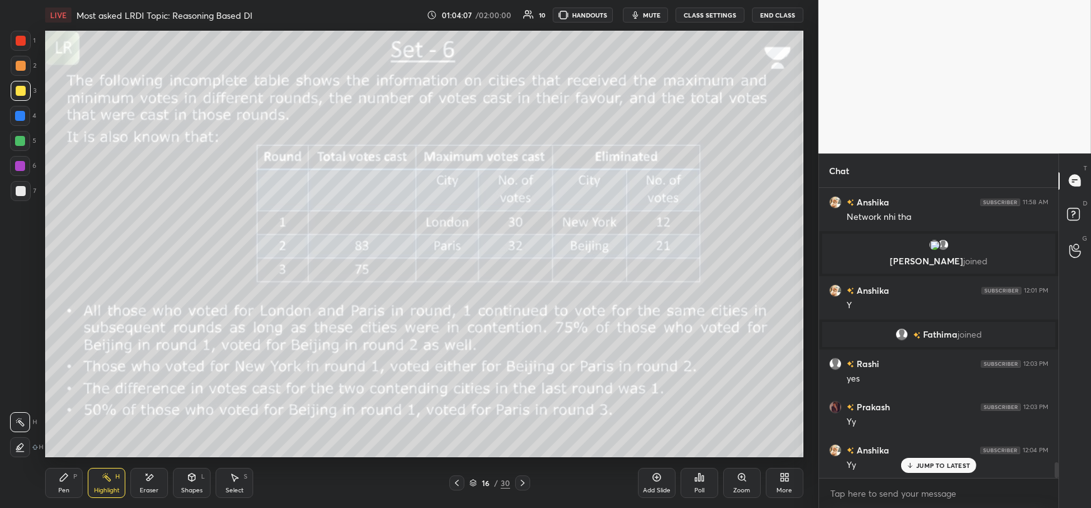
scroll to position [5071, 0]
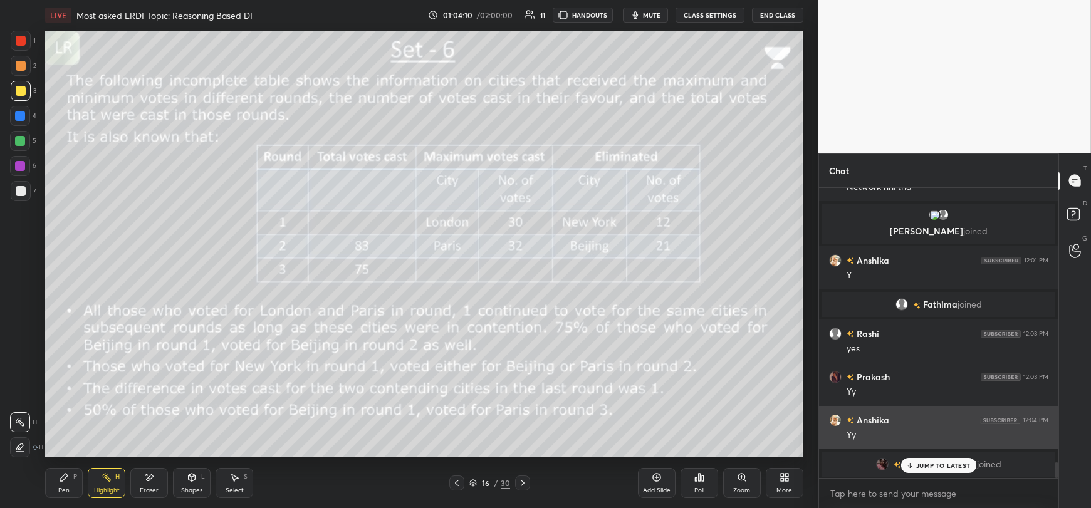
click at [935, 466] on p "JUMP TO LATEST" at bounding box center [943, 466] width 54 height 8
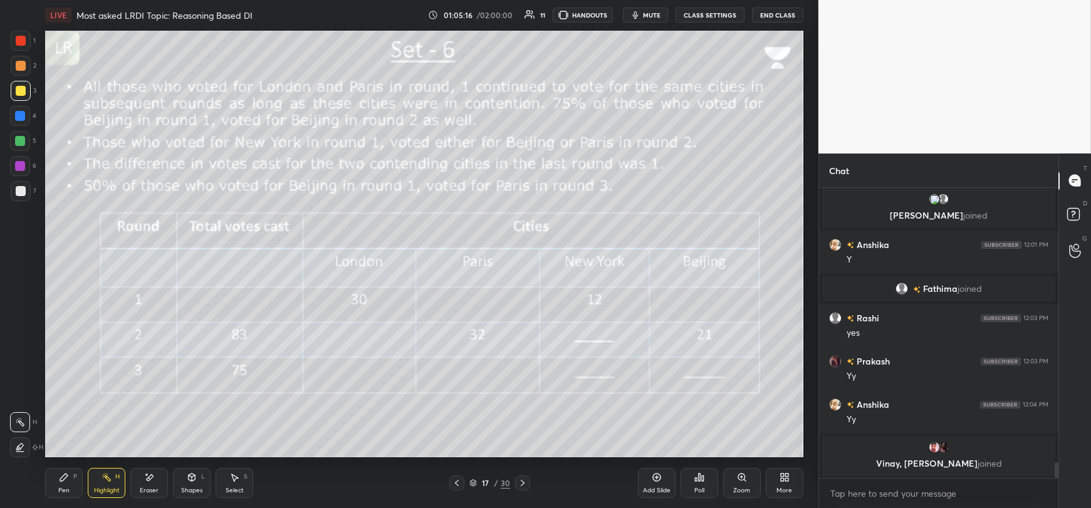
scroll to position [5094, 0]
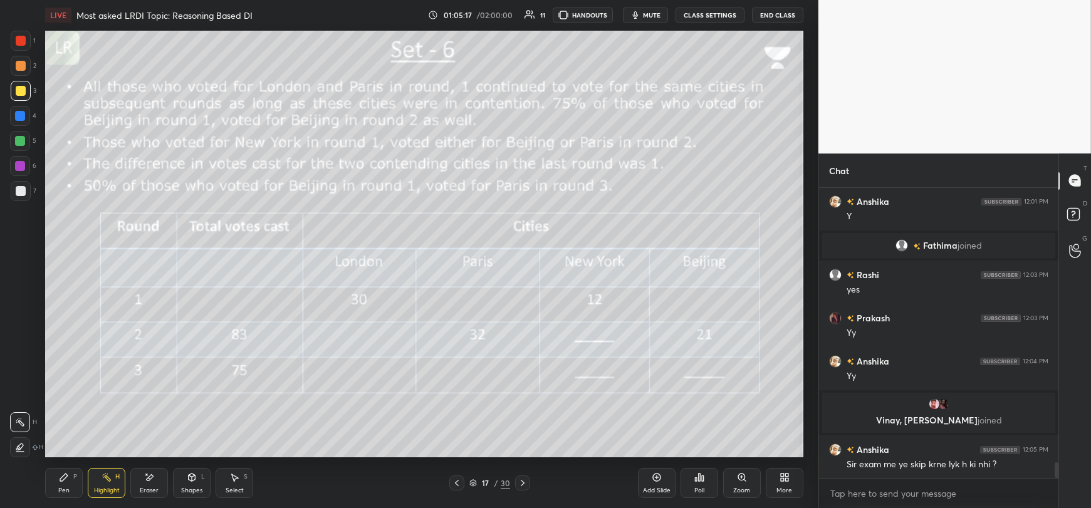
click at [71, 483] on div "Pen P" at bounding box center [64, 483] width 38 height 30
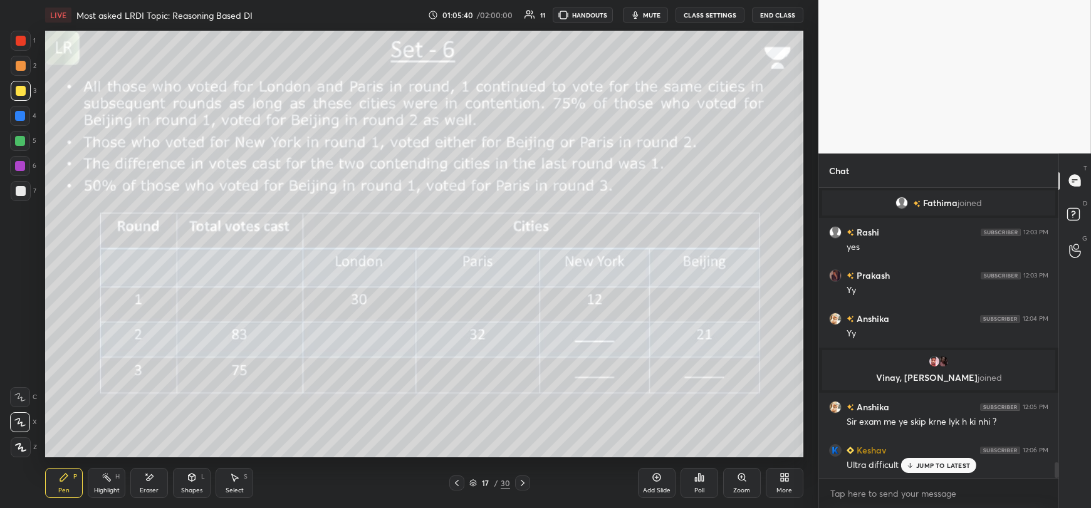
click at [926, 467] on p "JUMP TO LATEST" at bounding box center [943, 466] width 54 height 8
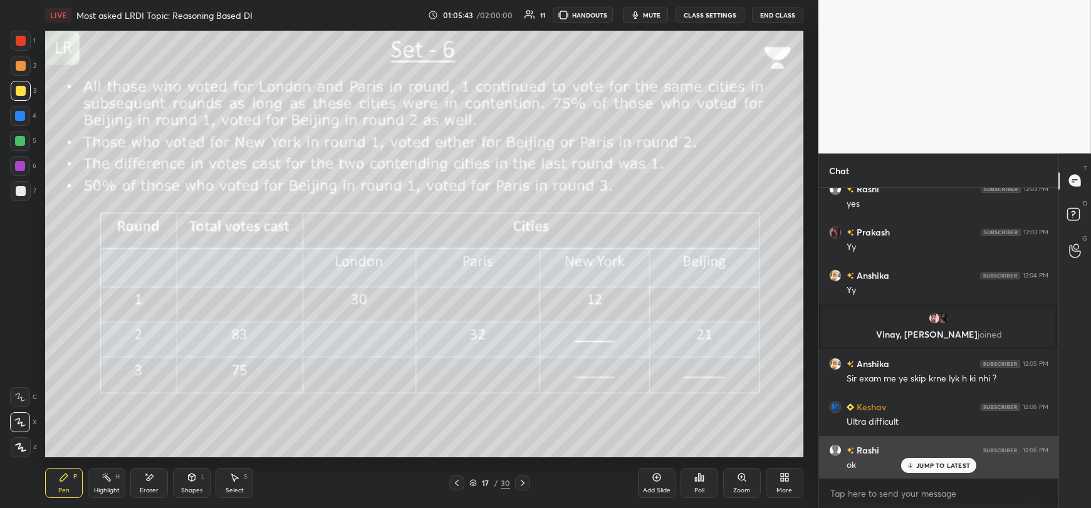
click at [919, 466] on p "JUMP TO LATEST" at bounding box center [943, 466] width 54 height 8
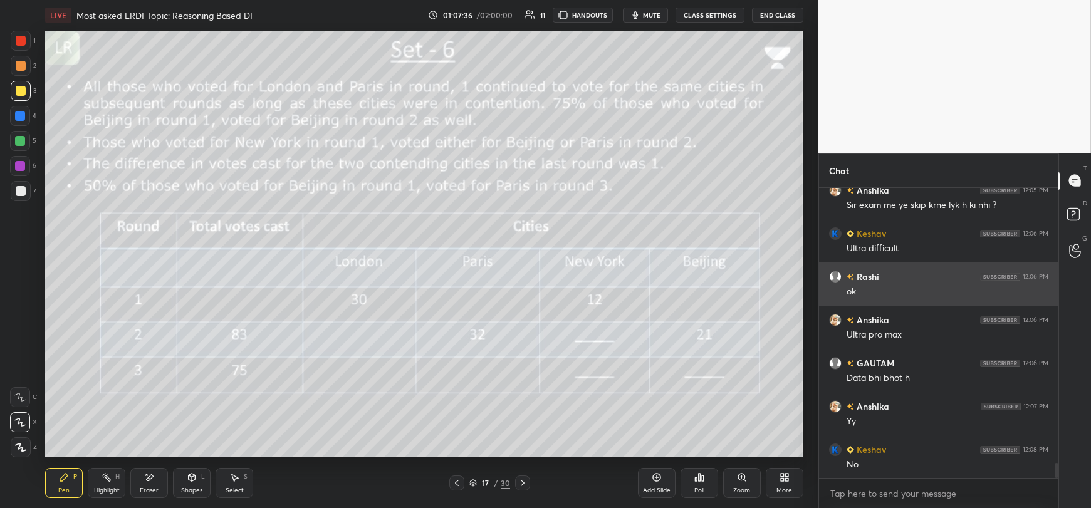
scroll to position [5397, 0]
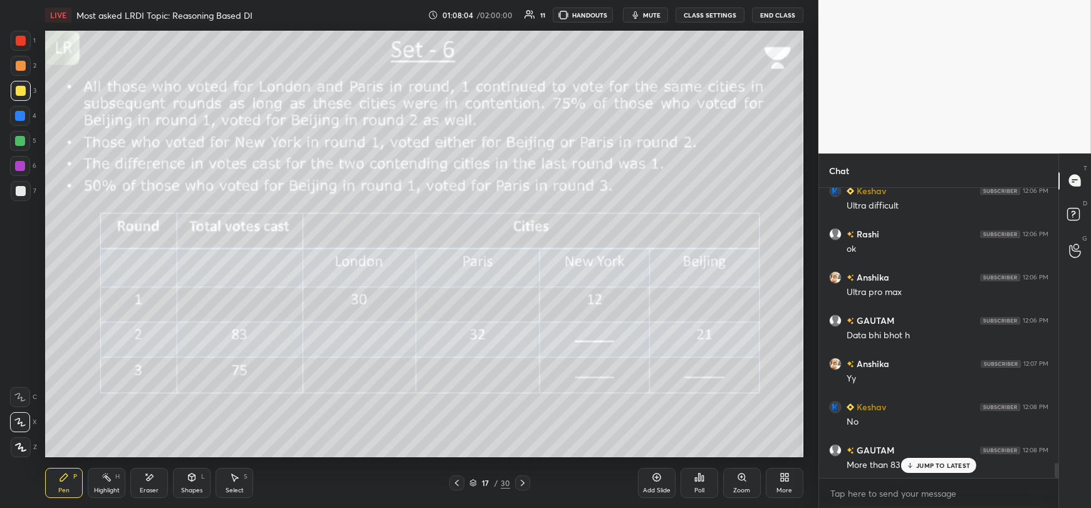
click at [910, 467] on icon at bounding box center [910, 467] width 4 height 2
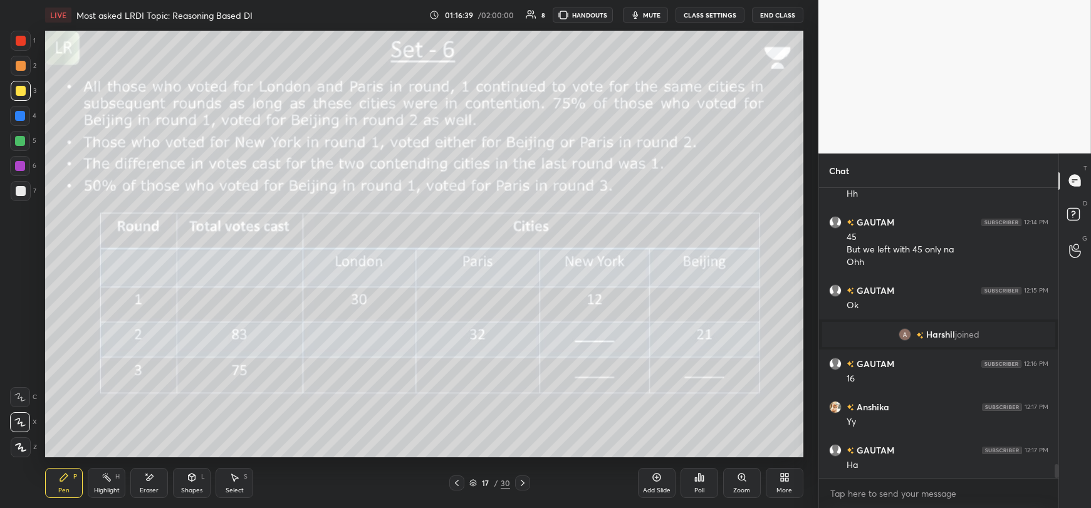
scroll to position [5935, 0]
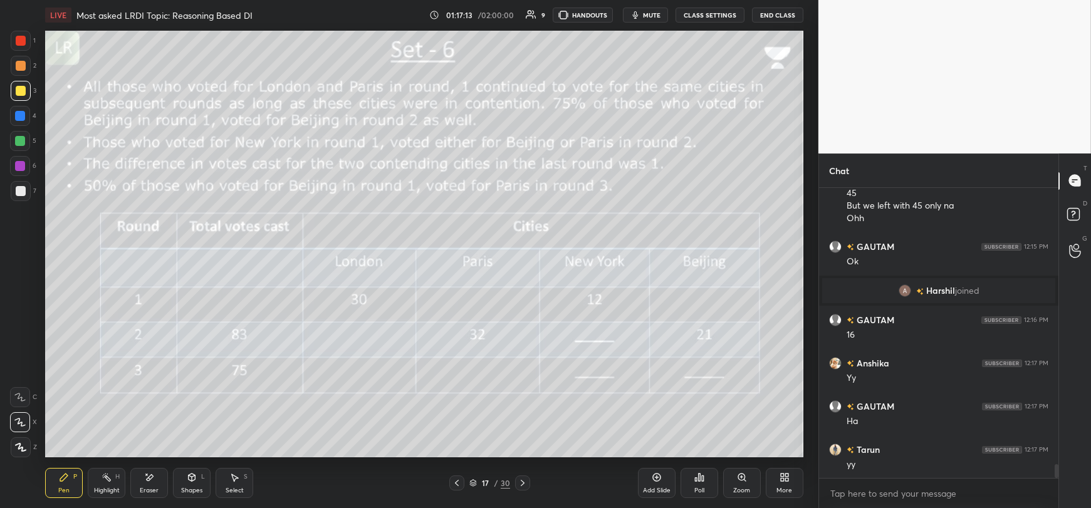
click at [17, 145] on div at bounding box center [20, 141] width 10 height 10
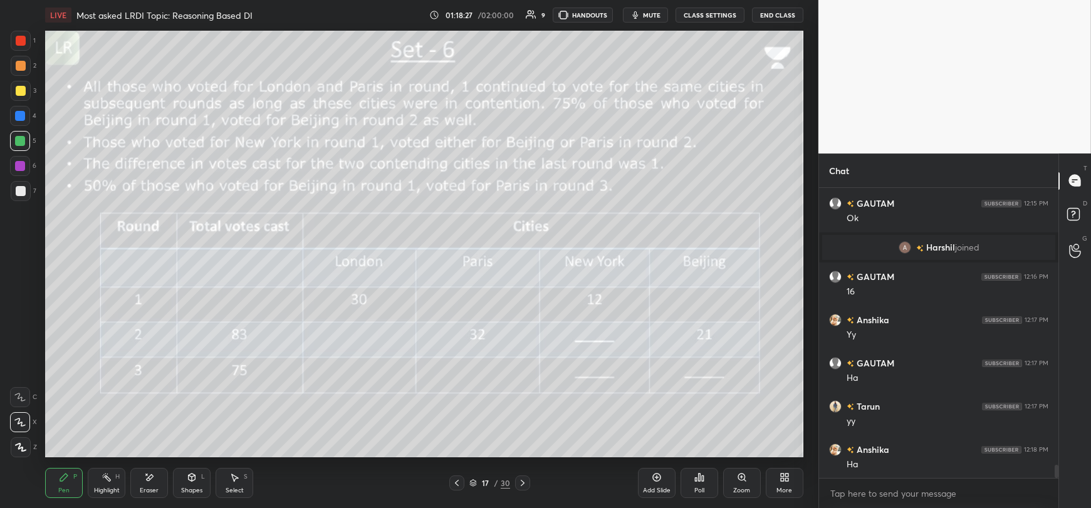
scroll to position [6021, 0]
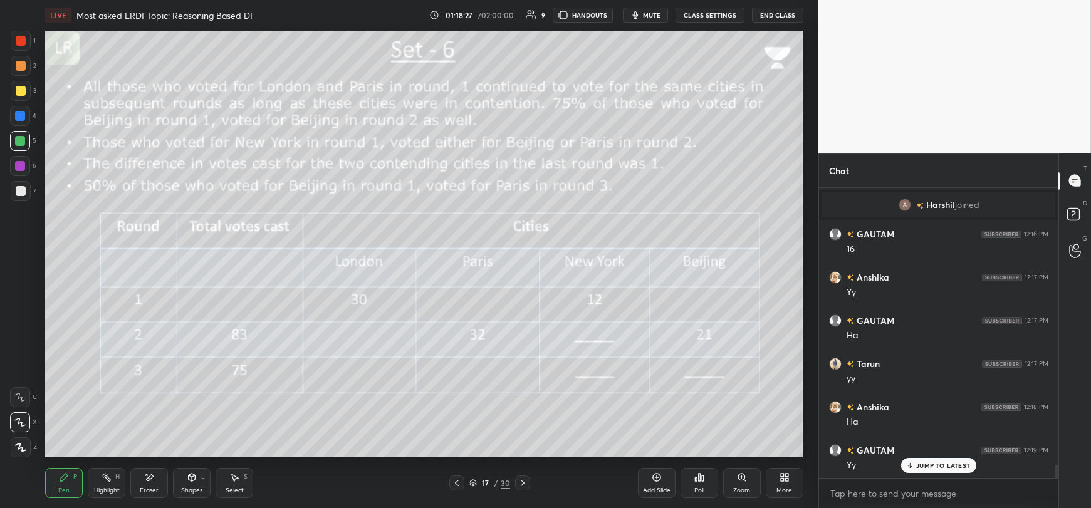
click at [14, 100] on div at bounding box center [21, 91] width 20 height 20
click at [13, 140] on div at bounding box center [20, 141] width 20 height 20
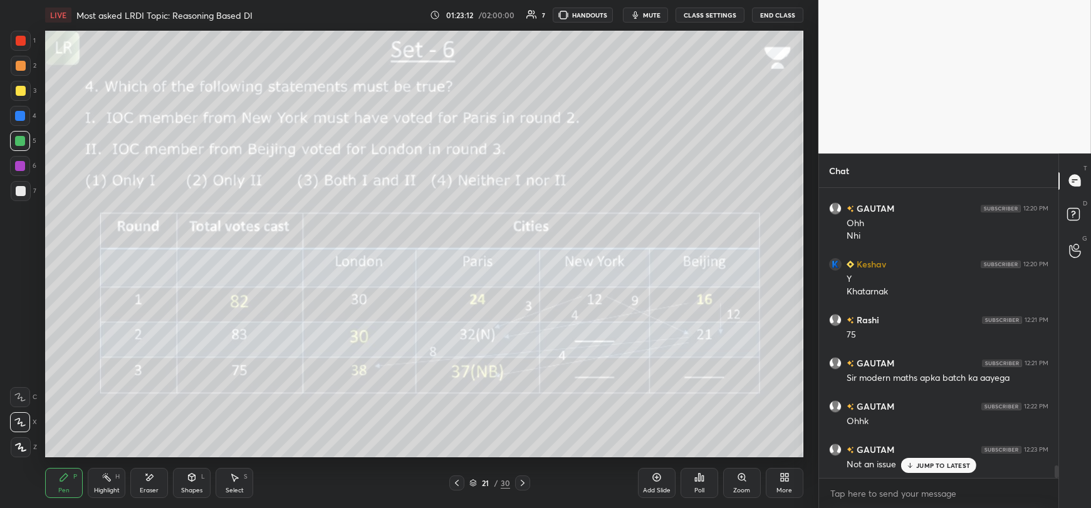
scroll to position [6360, 0]
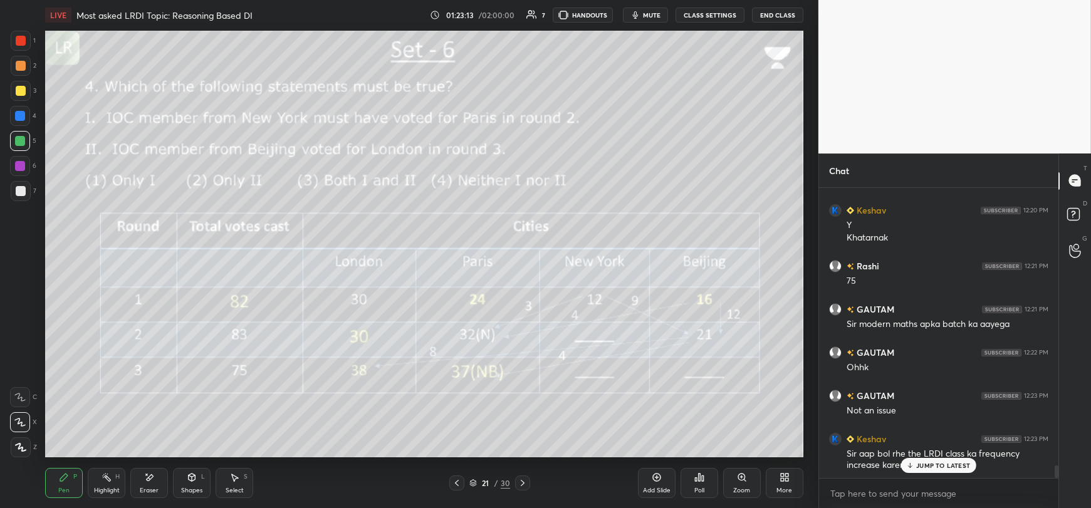
click at [924, 463] on p "JUMP TO LATEST" at bounding box center [943, 466] width 54 height 8
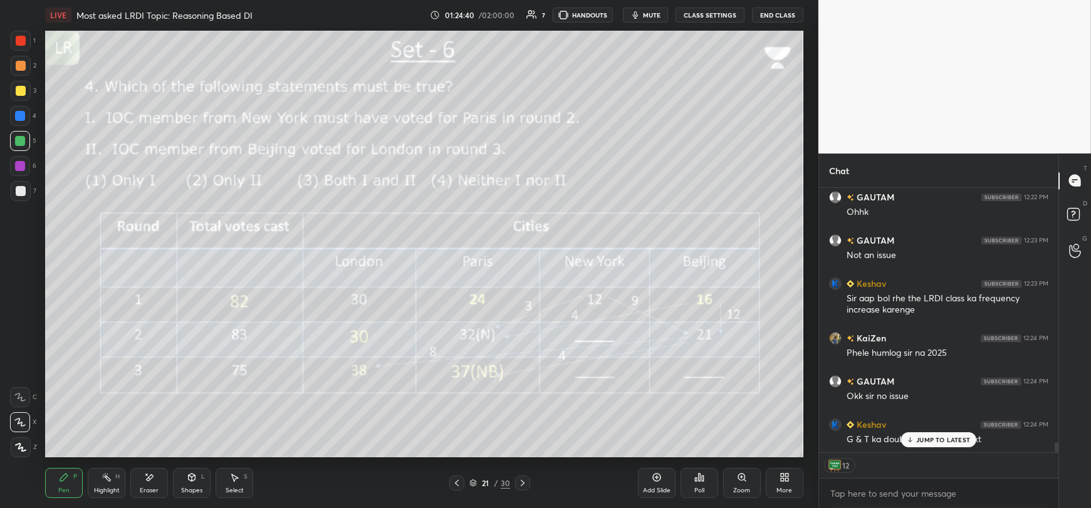
scroll to position [6559, 0]
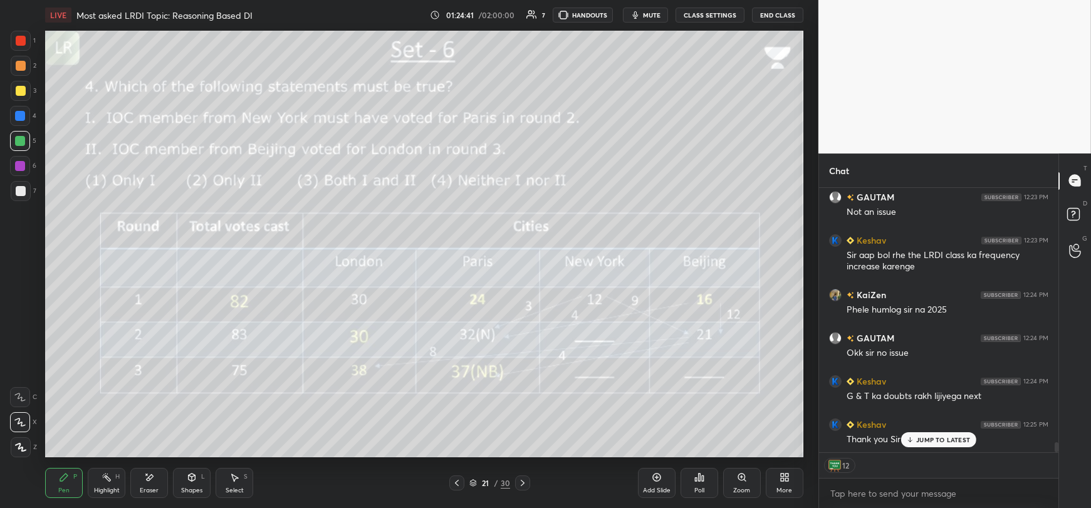
click at [785, 15] on button "End Class" at bounding box center [777, 15] width 51 height 15
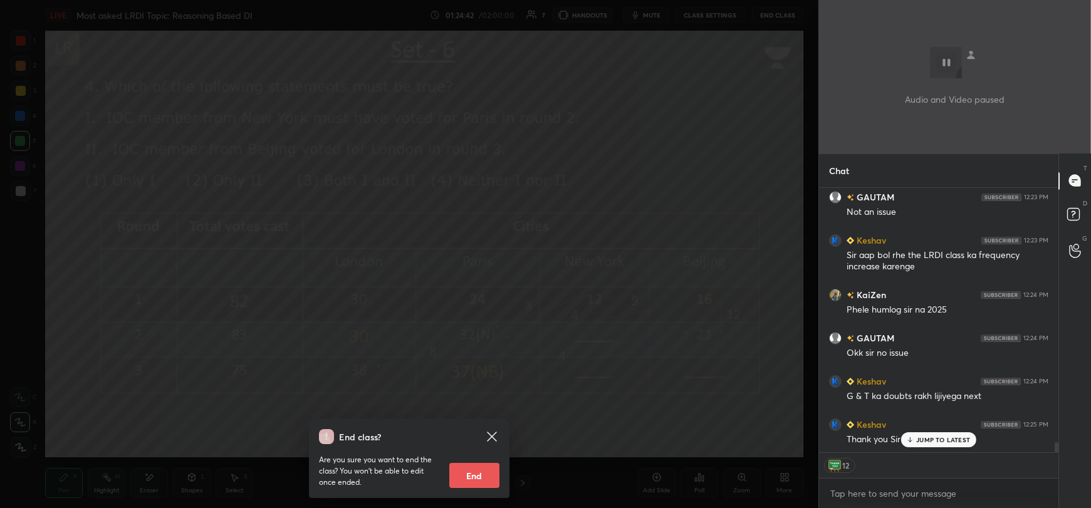
click at [488, 471] on button "End" at bounding box center [474, 475] width 50 height 25
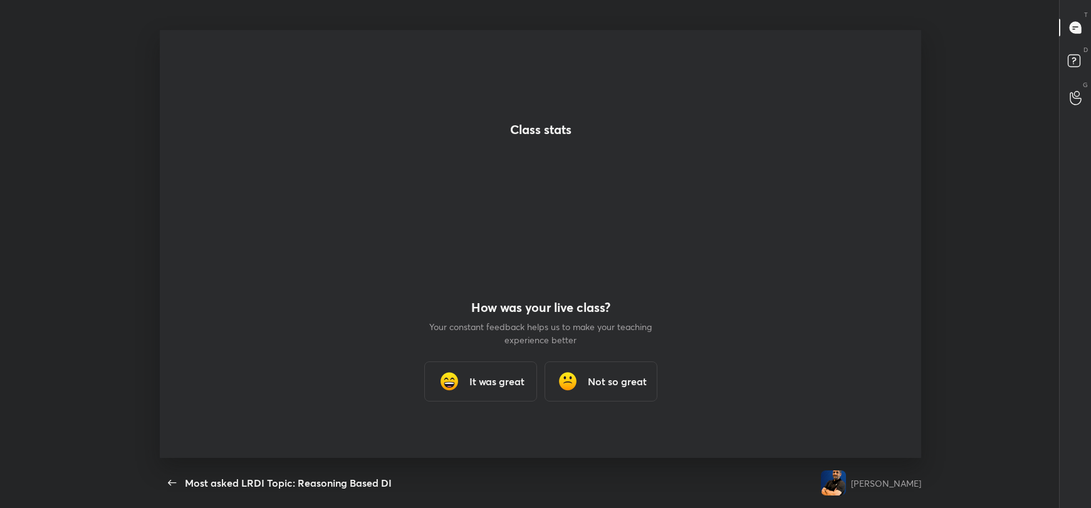
scroll to position [0, 0]
click at [514, 371] on div "It was great" at bounding box center [480, 382] width 113 height 40
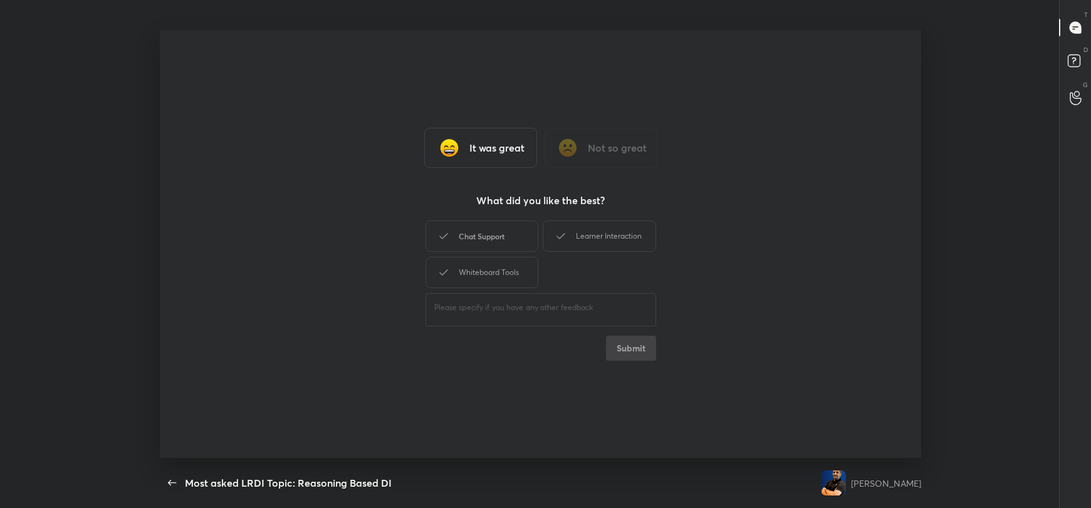
click at [496, 238] on div "Chat Support" at bounding box center [481, 236] width 113 height 31
click at [568, 227] on div "Learner Interaction" at bounding box center [599, 236] width 113 height 31
click at [502, 261] on div "Whiteboard Tools" at bounding box center [481, 272] width 113 height 31
click at [616, 344] on button "Submit" at bounding box center [631, 348] width 50 height 25
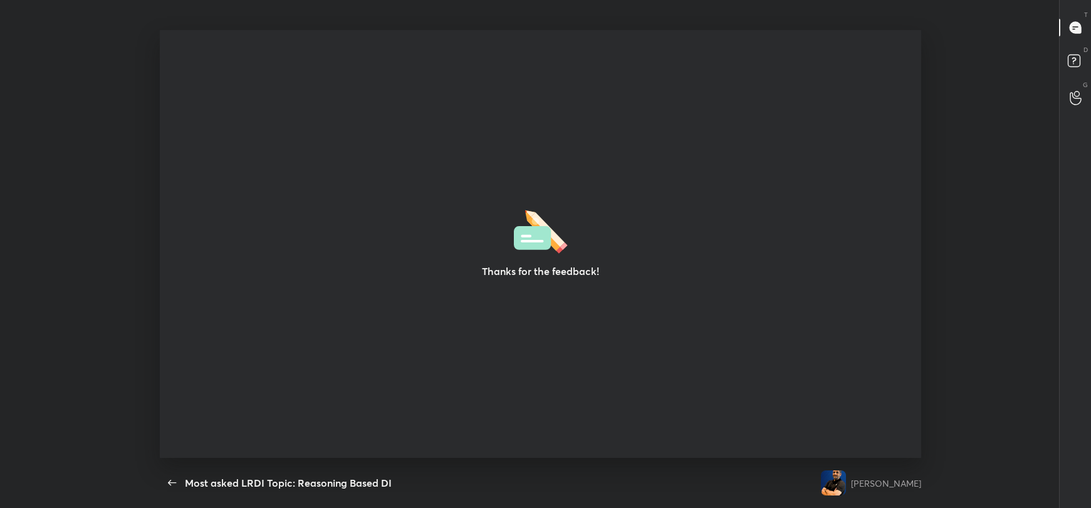
scroll to position [4, 0]
